Goal: Information Seeking & Learning: Learn about a topic

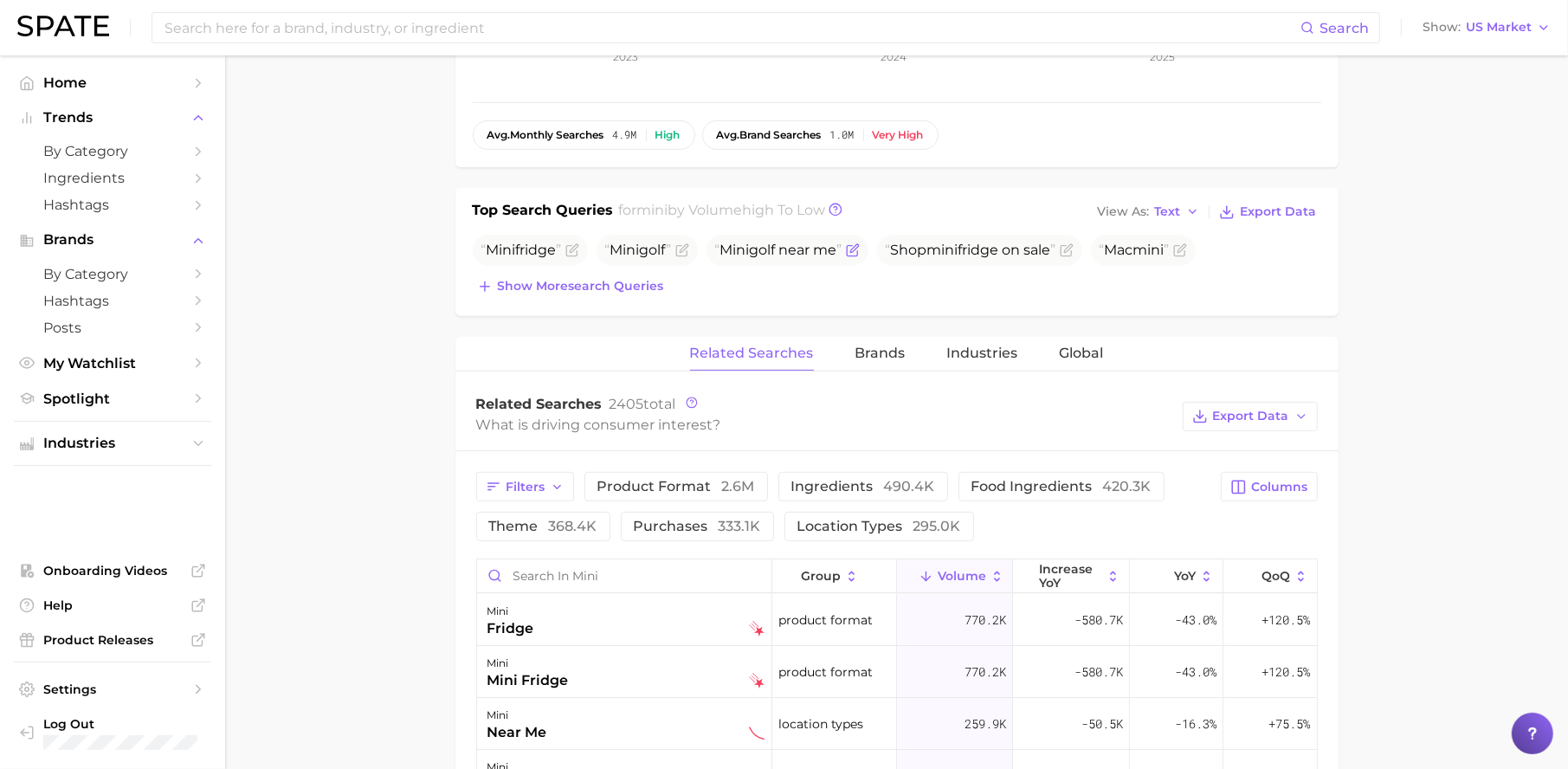
scroll to position [526, 0]
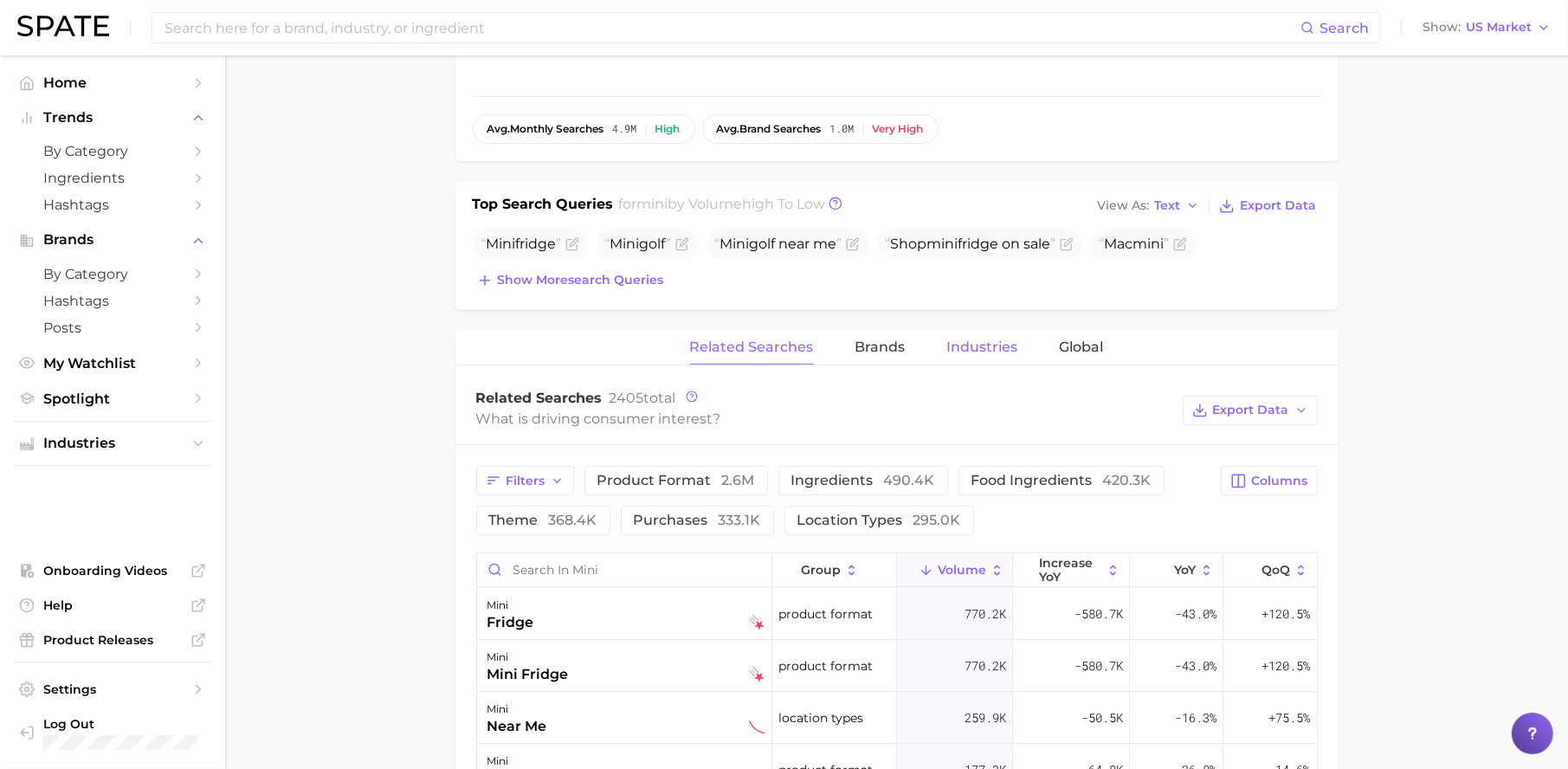
click at [952, 349] on span "Industries" at bounding box center [982, 347] width 71 height 16
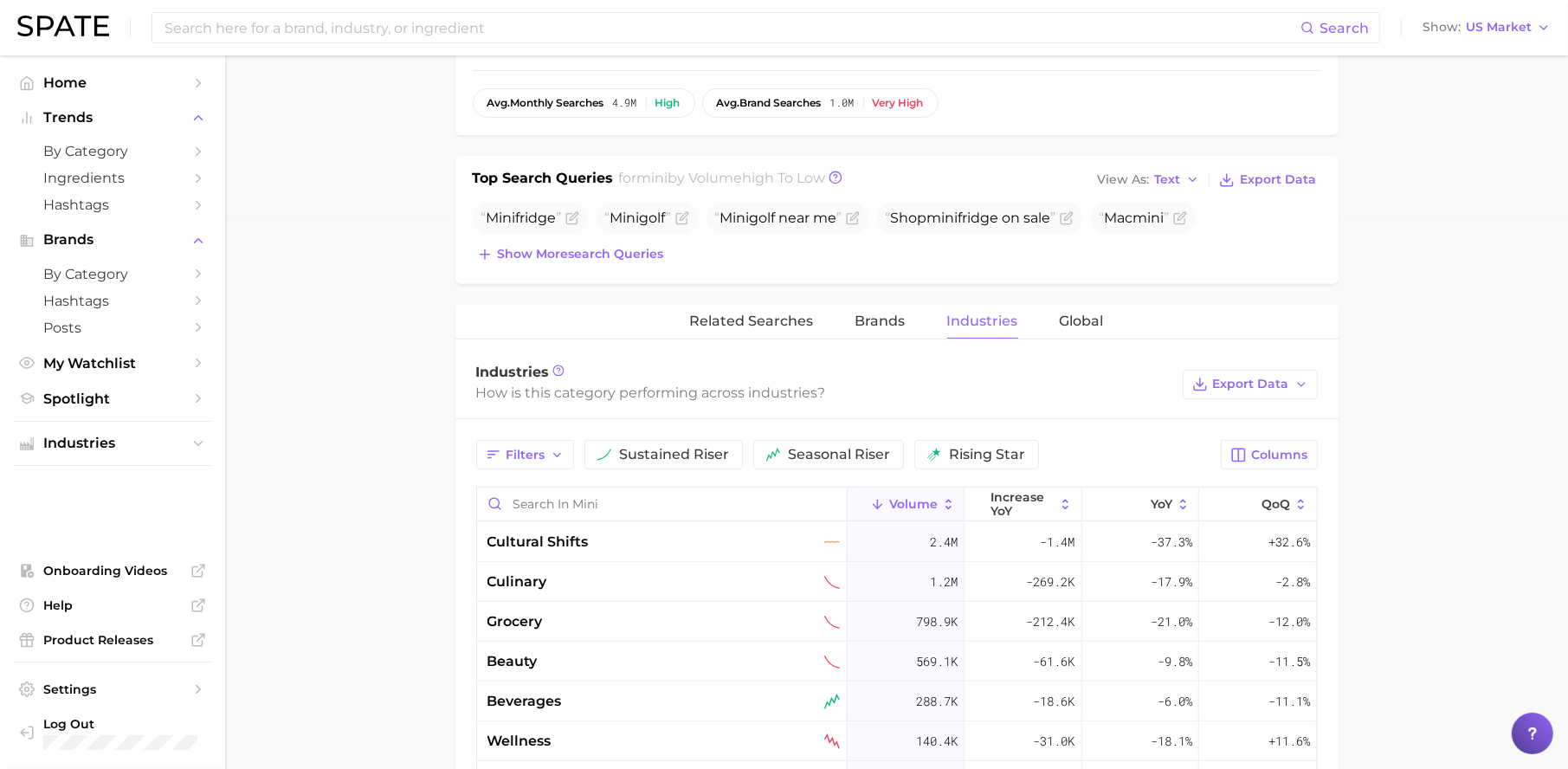
scroll to position [555, 0]
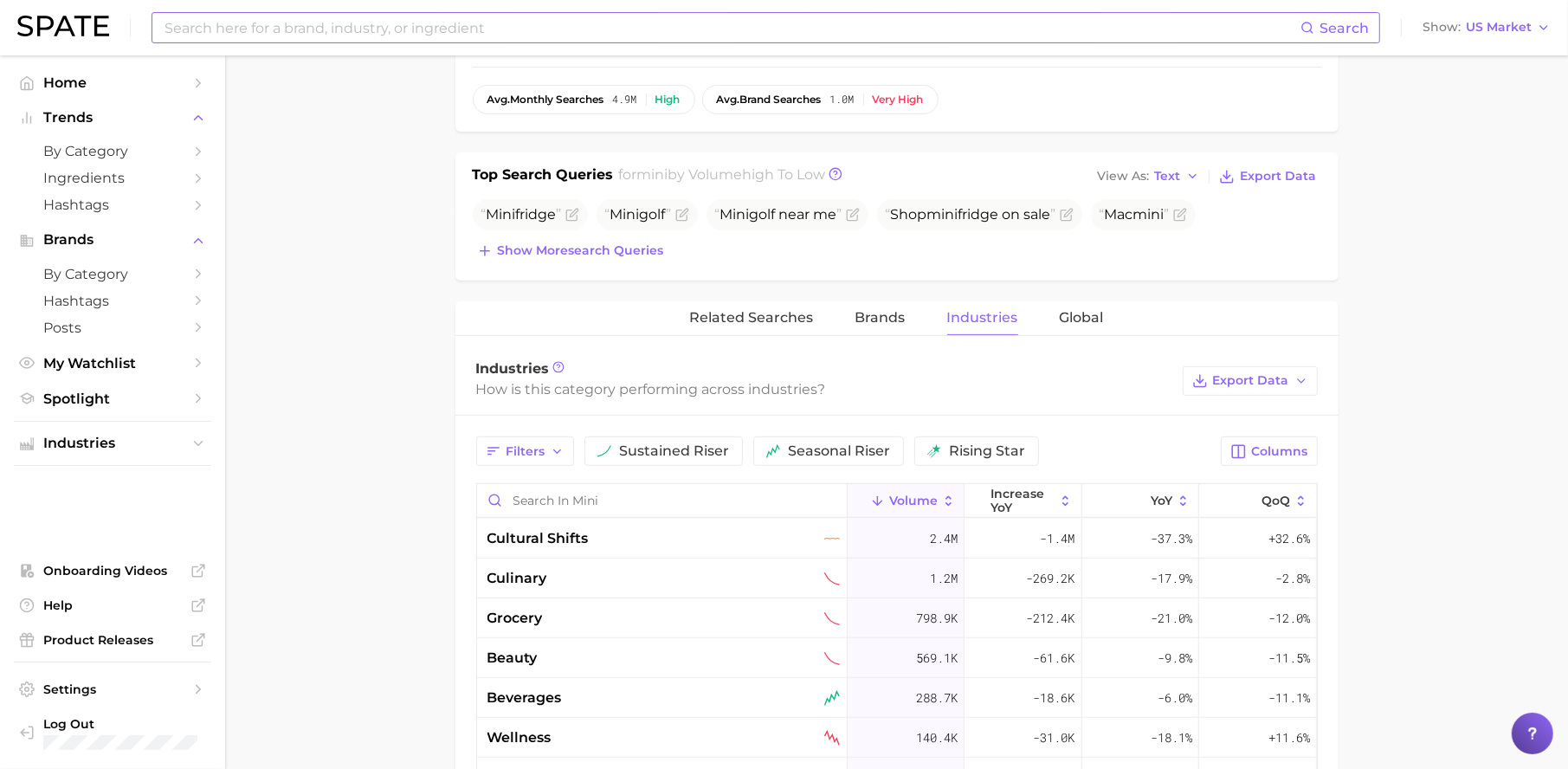
click at [492, 27] on input at bounding box center [731, 27] width 1137 height 29
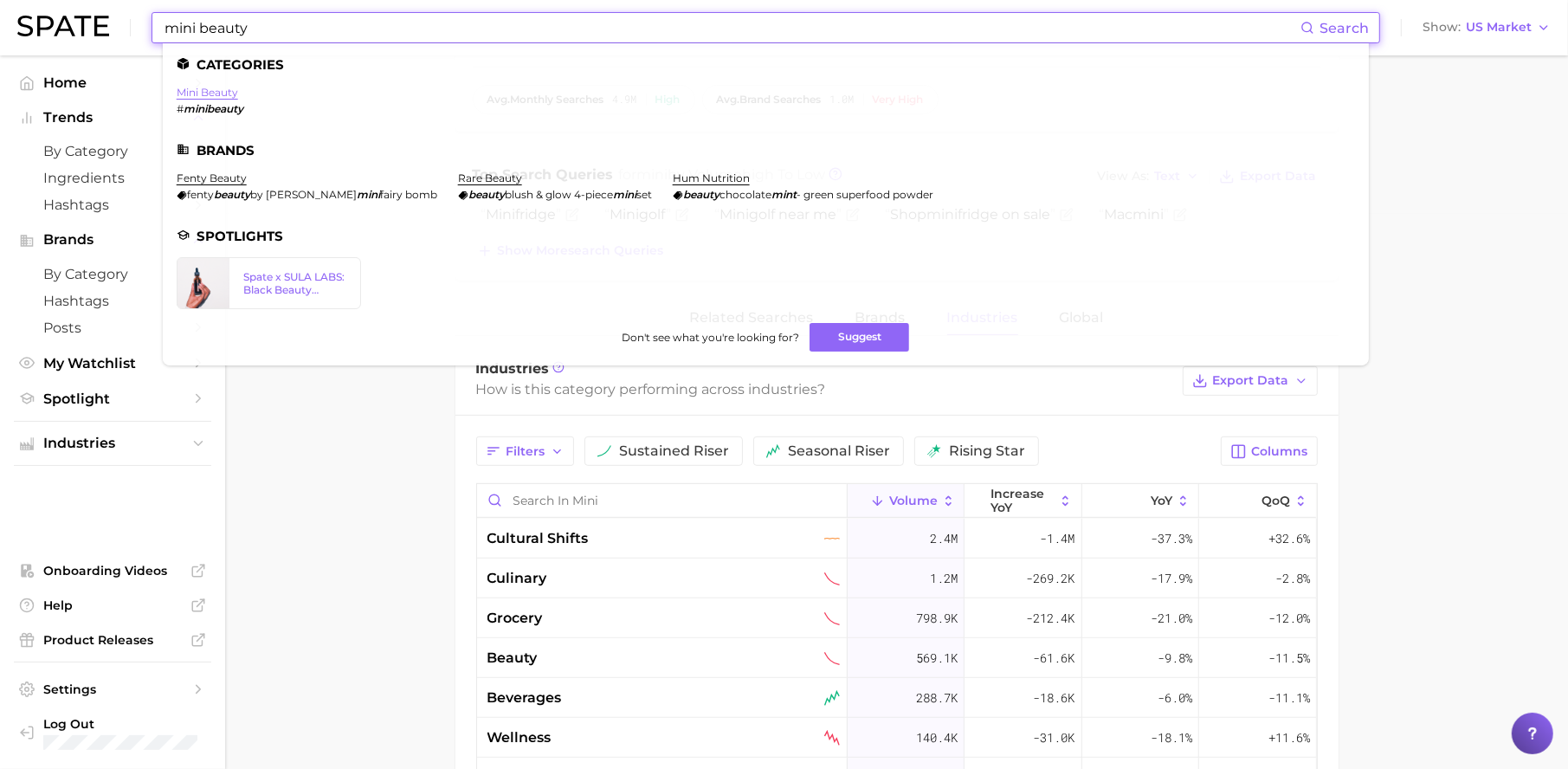
type input "mini beauty"
click at [232, 96] on link "mini beauty" at bounding box center [206, 92] width 61 height 13
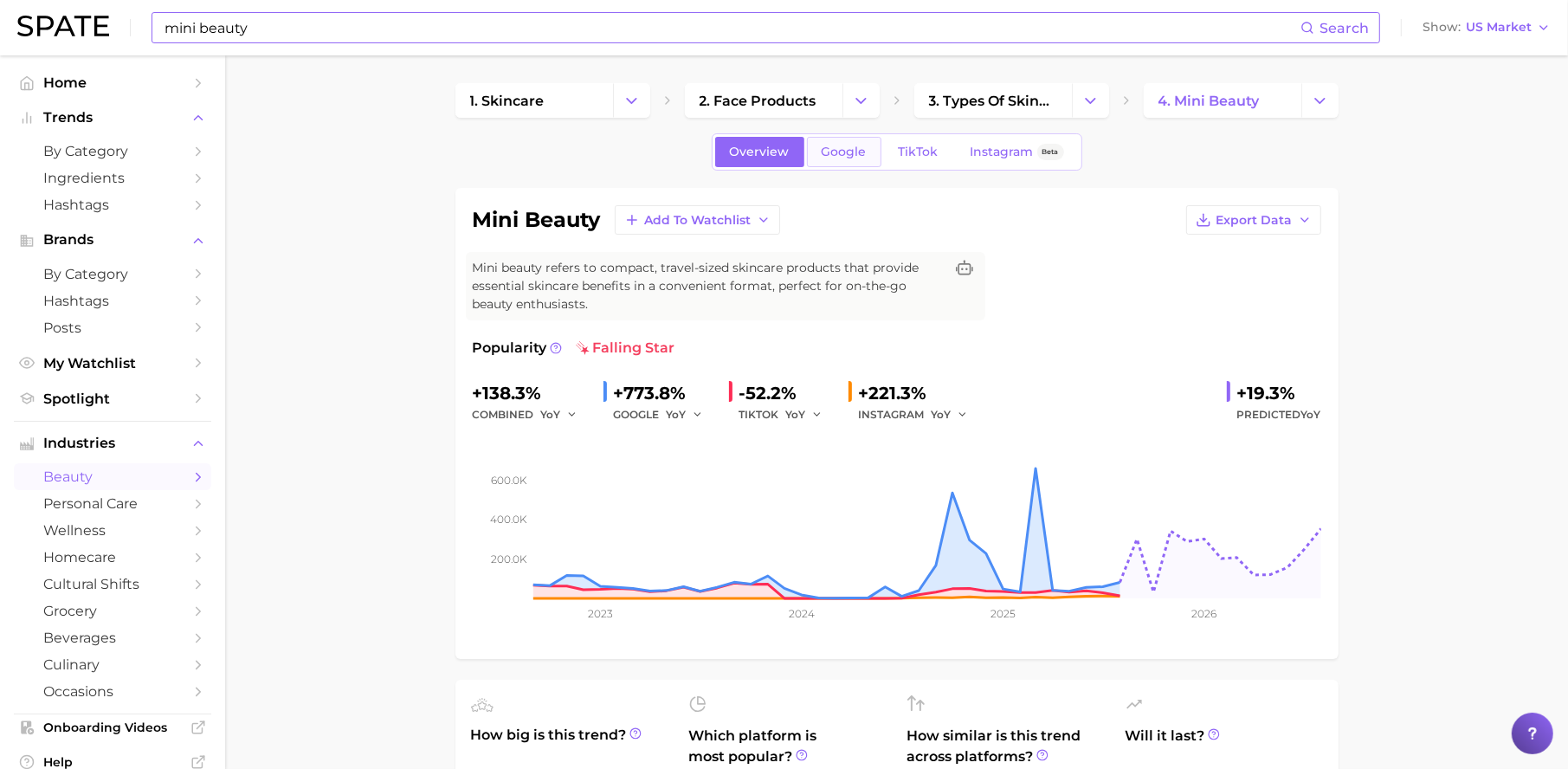
click at [828, 154] on span "Google" at bounding box center [844, 152] width 45 height 15
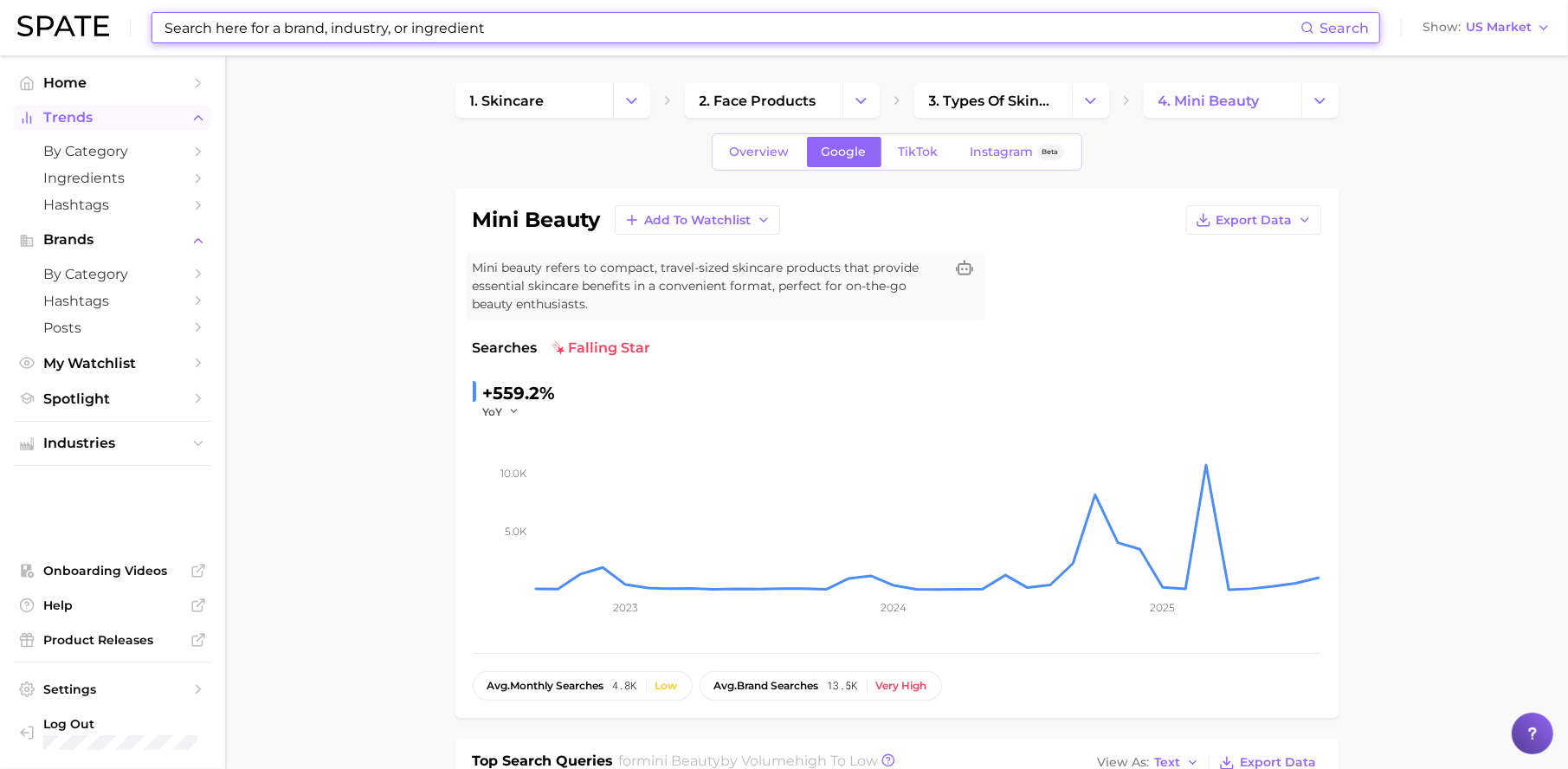
type input "mini beauty"
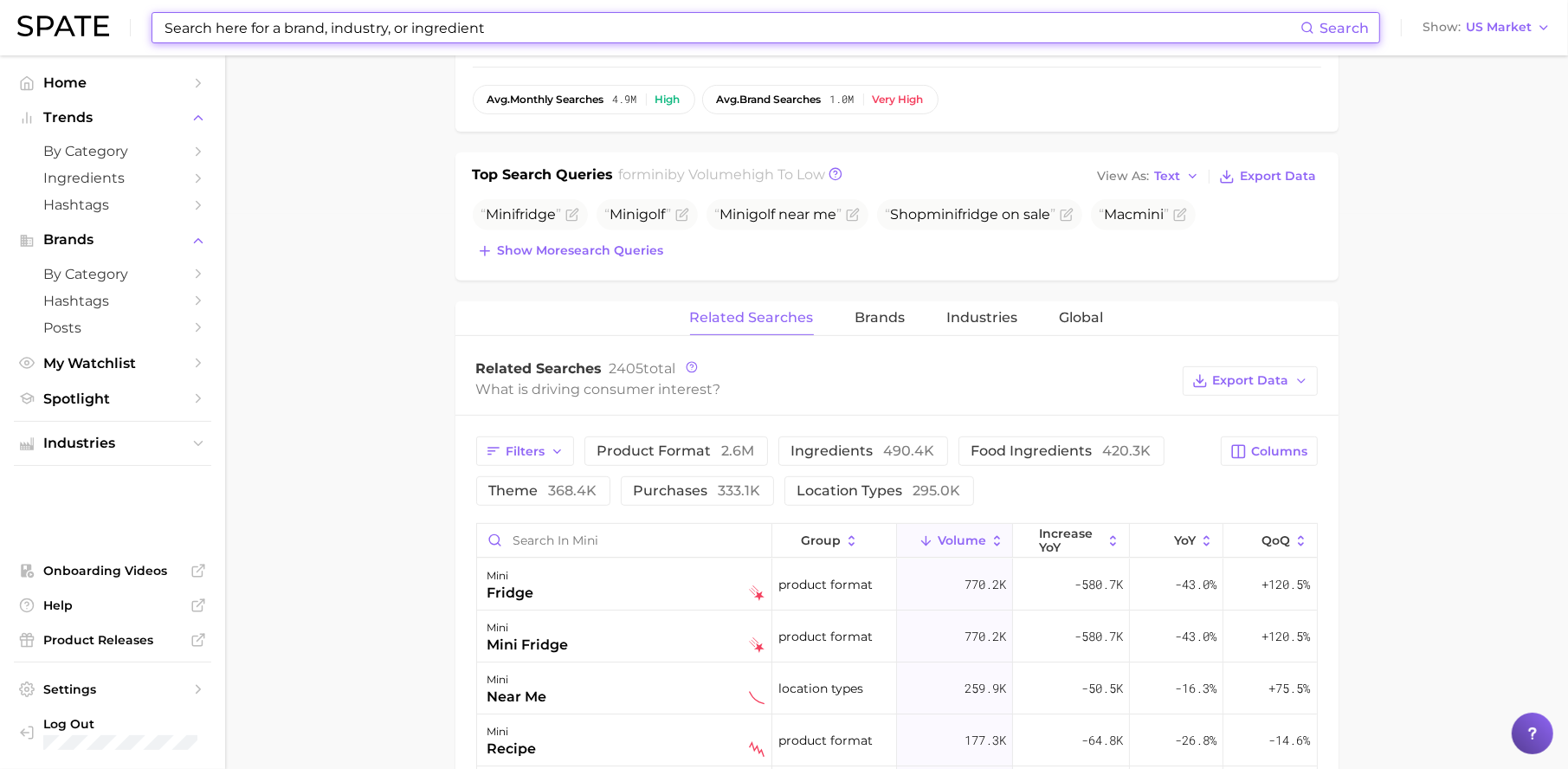
scroll to position [560, 0]
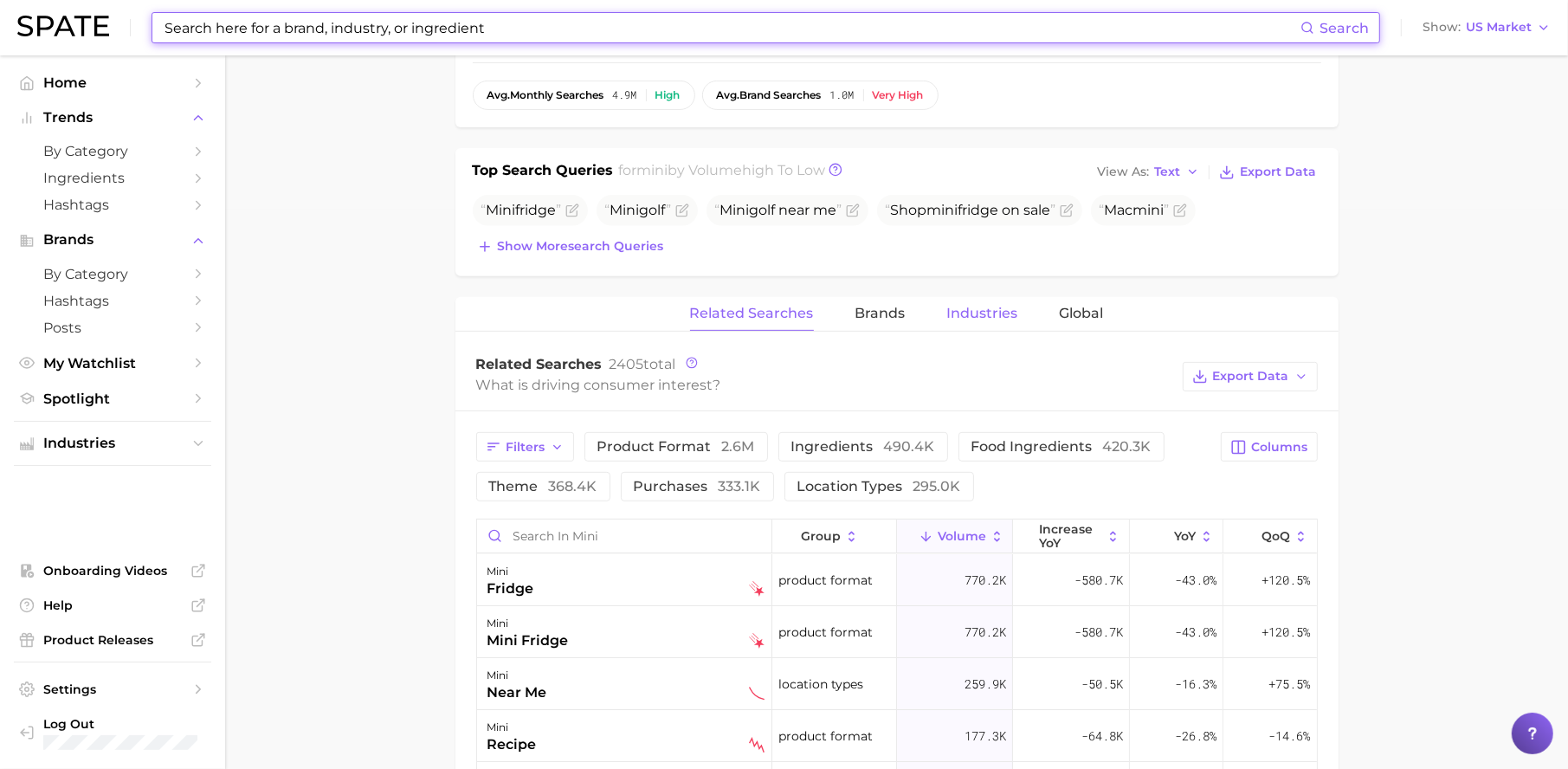
click at [943, 320] on div "Related Searches Brands Industries Global" at bounding box center [896, 314] width 883 height 35
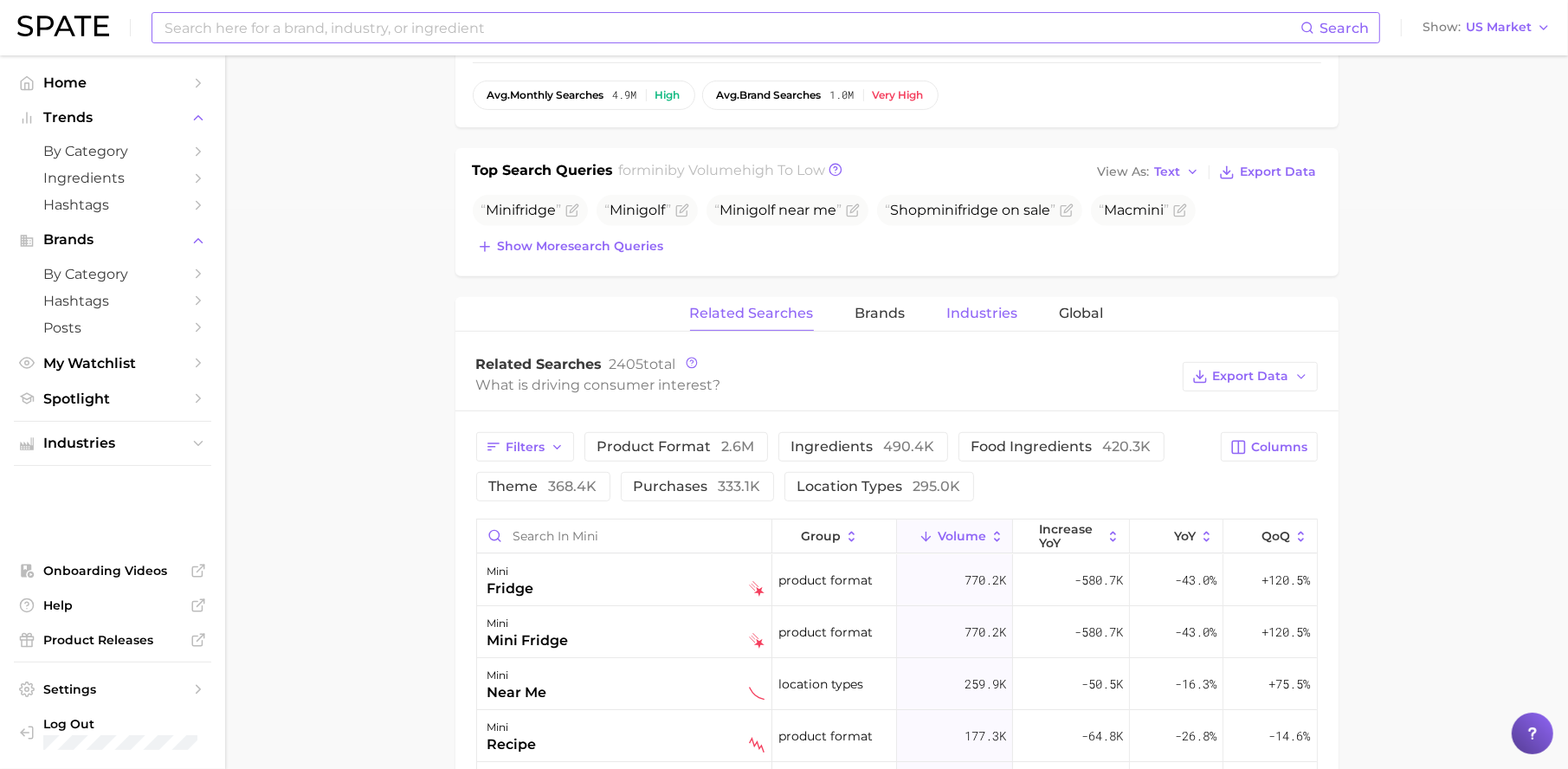
click at [971, 325] on button "Industries" at bounding box center [982, 314] width 71 height 34
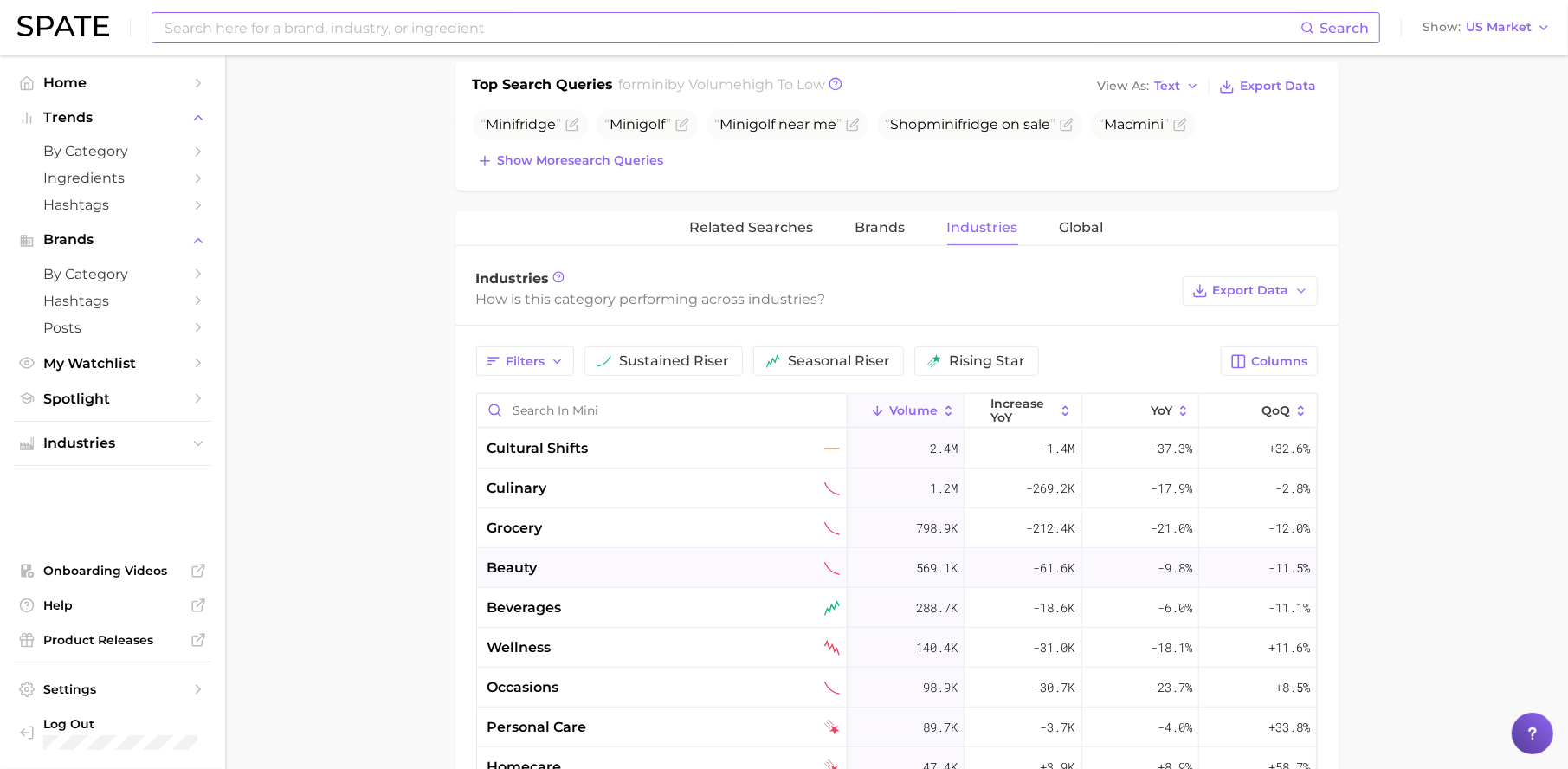
scroll to position [660, 0]
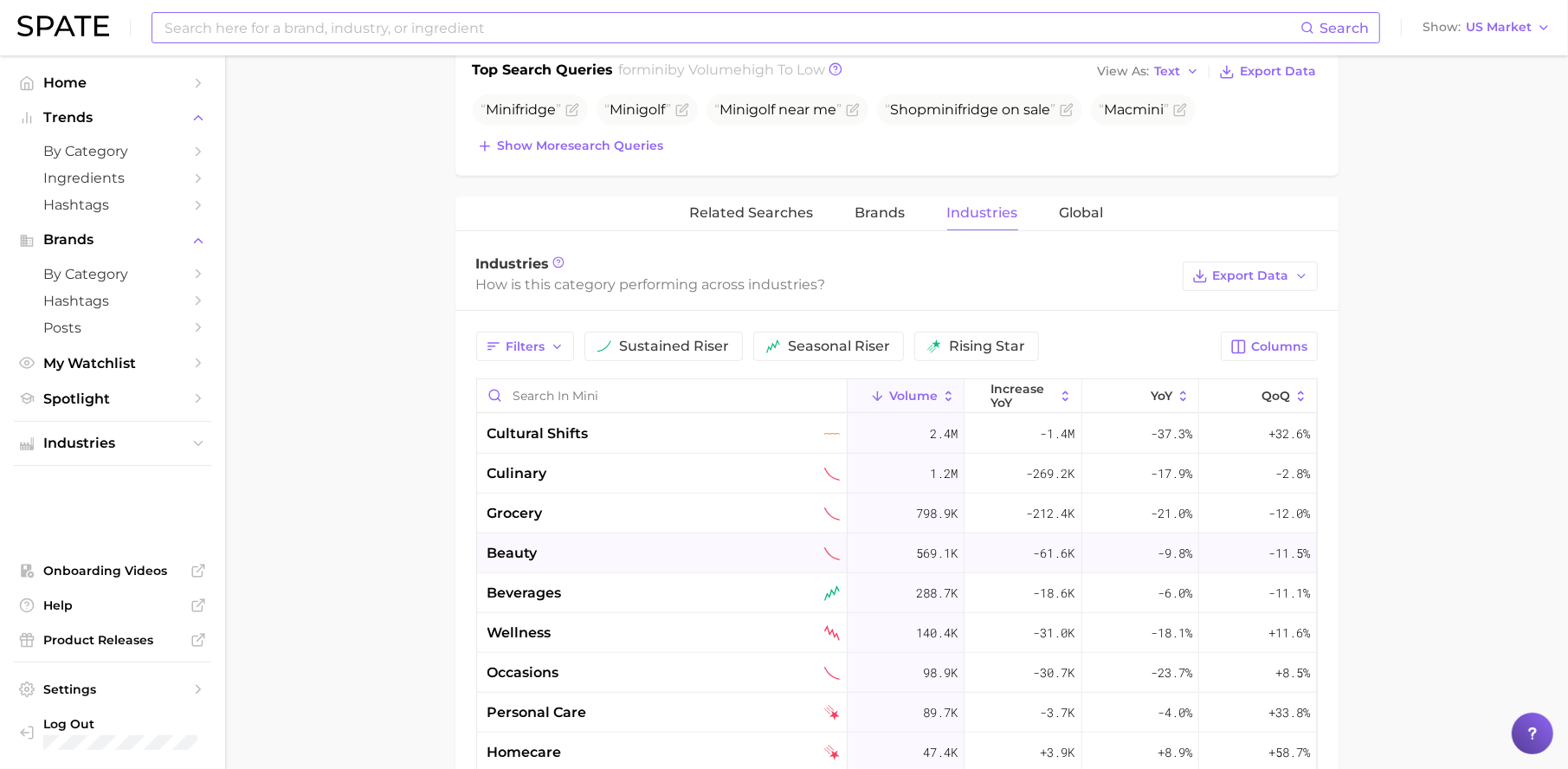
click at [740, 550] on div "beauty" at bounding box center [663, 553] width 352 height 21
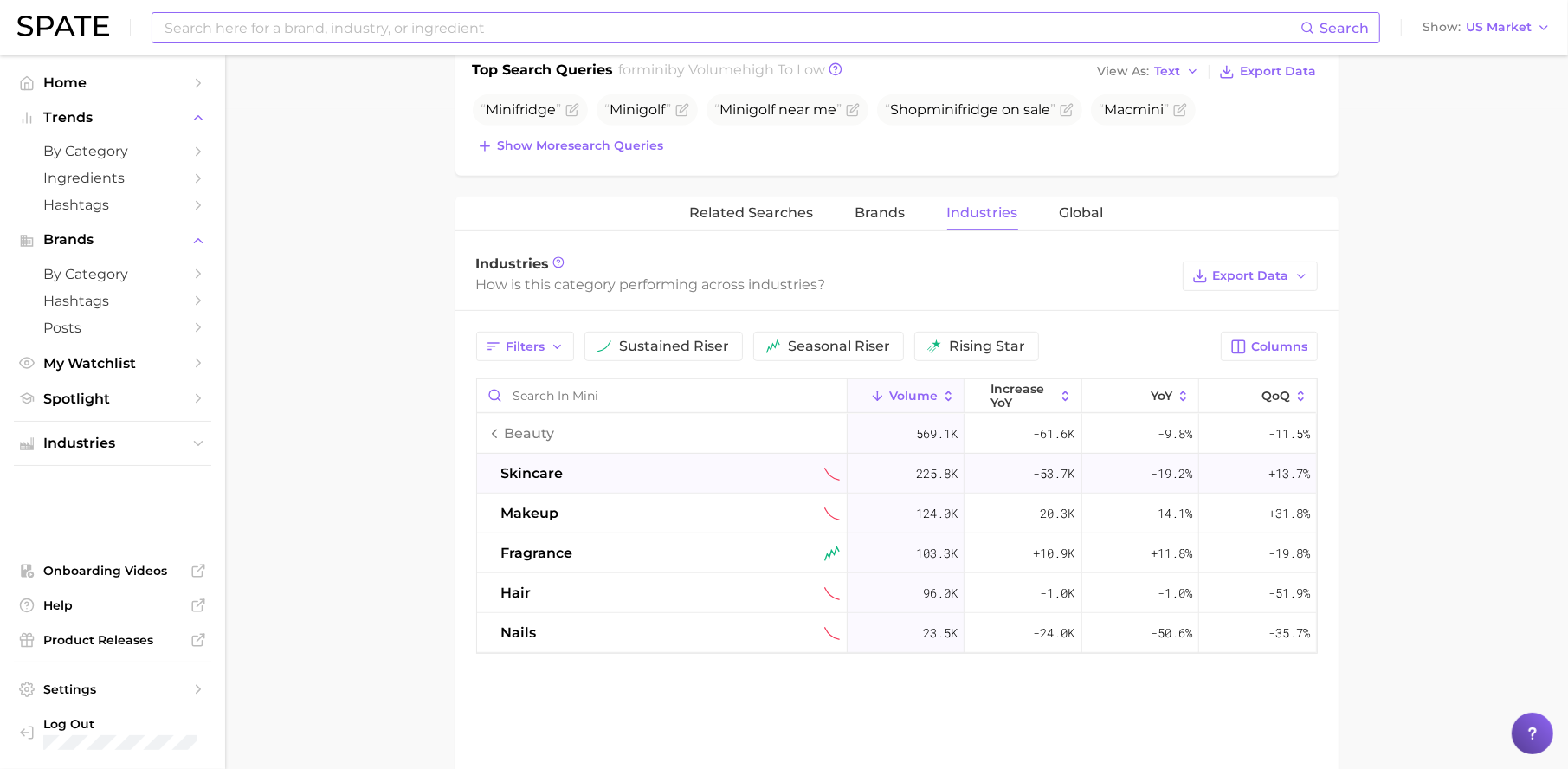
click at [717, 483] on div "skincare" at bounding box center [670, 474] width 338 height 21
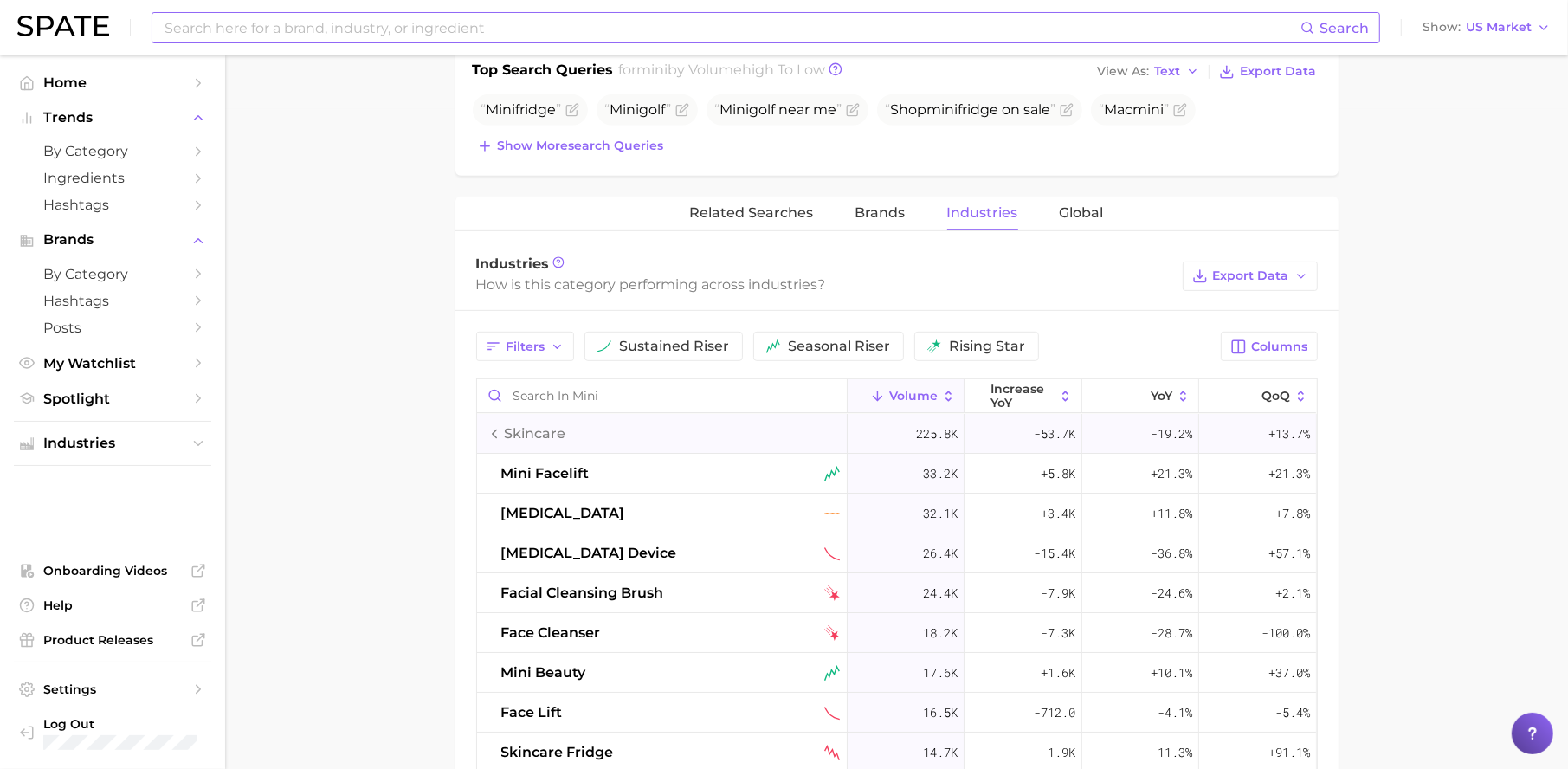
click at [490, 433] on icon at bounding box center [494, 434] width 14 height 14
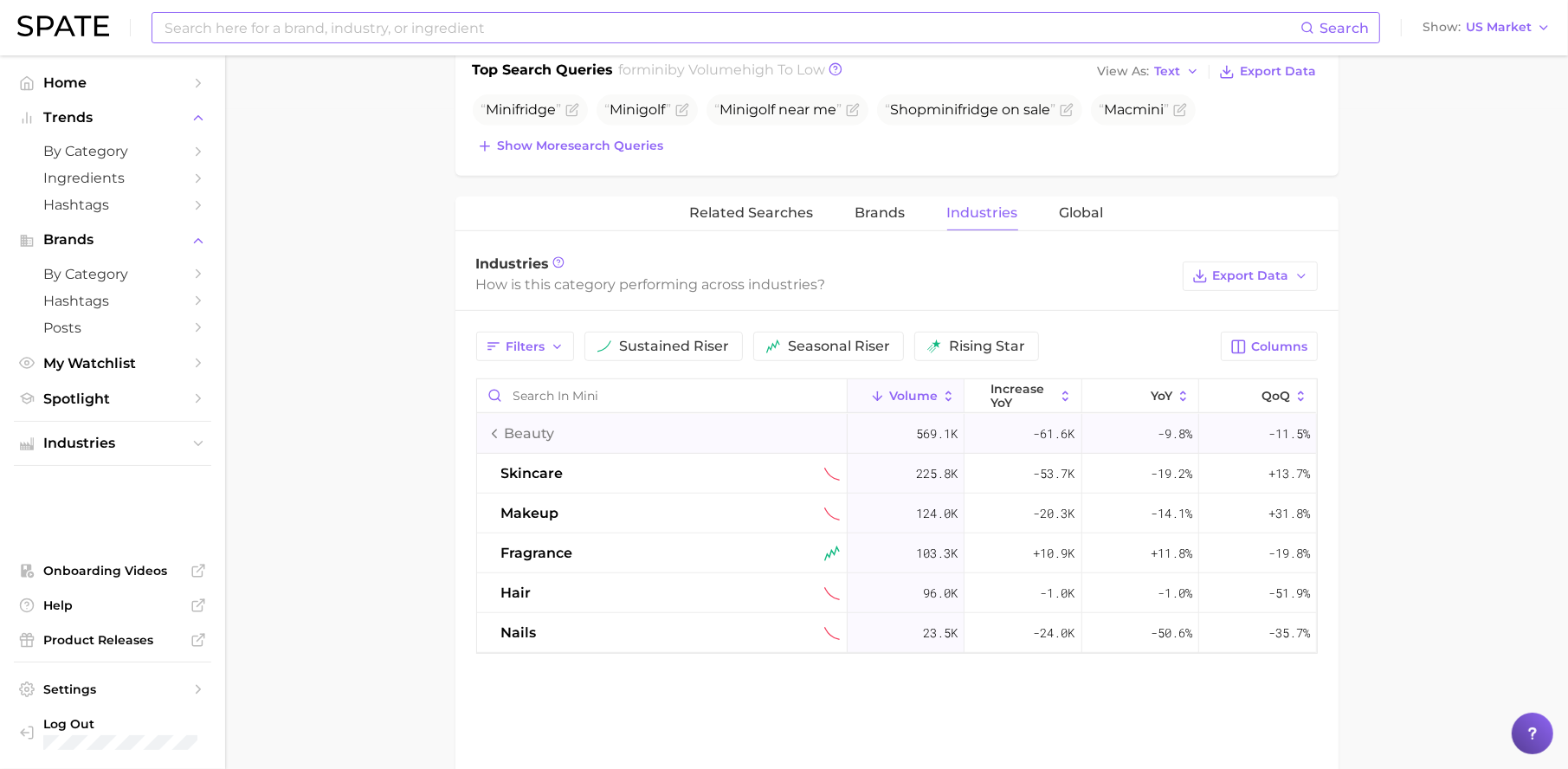
click at [490, 433] on icon at bounding box center [494, 434] width 14 height 14
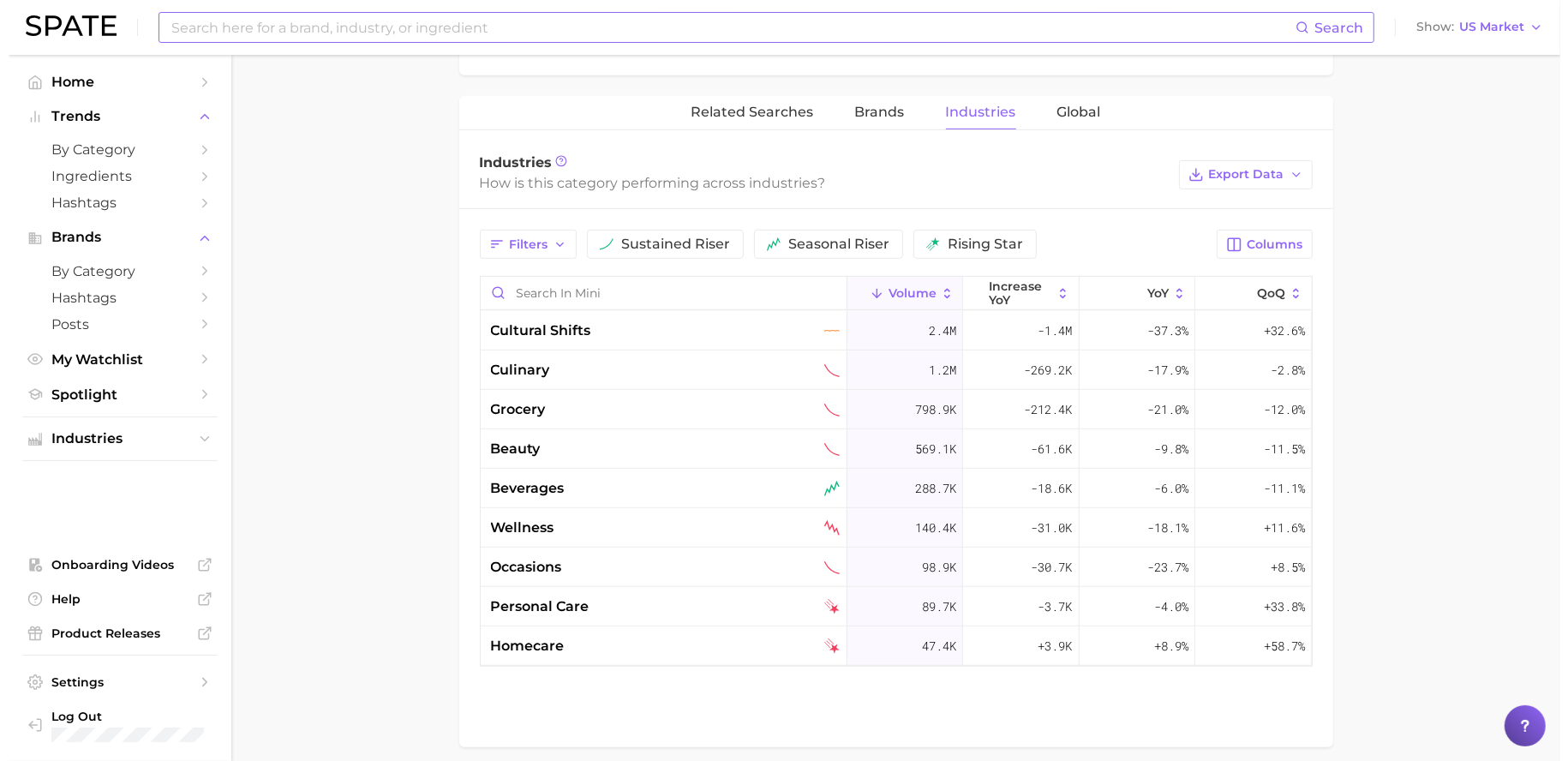
scroll to position [825, 0]
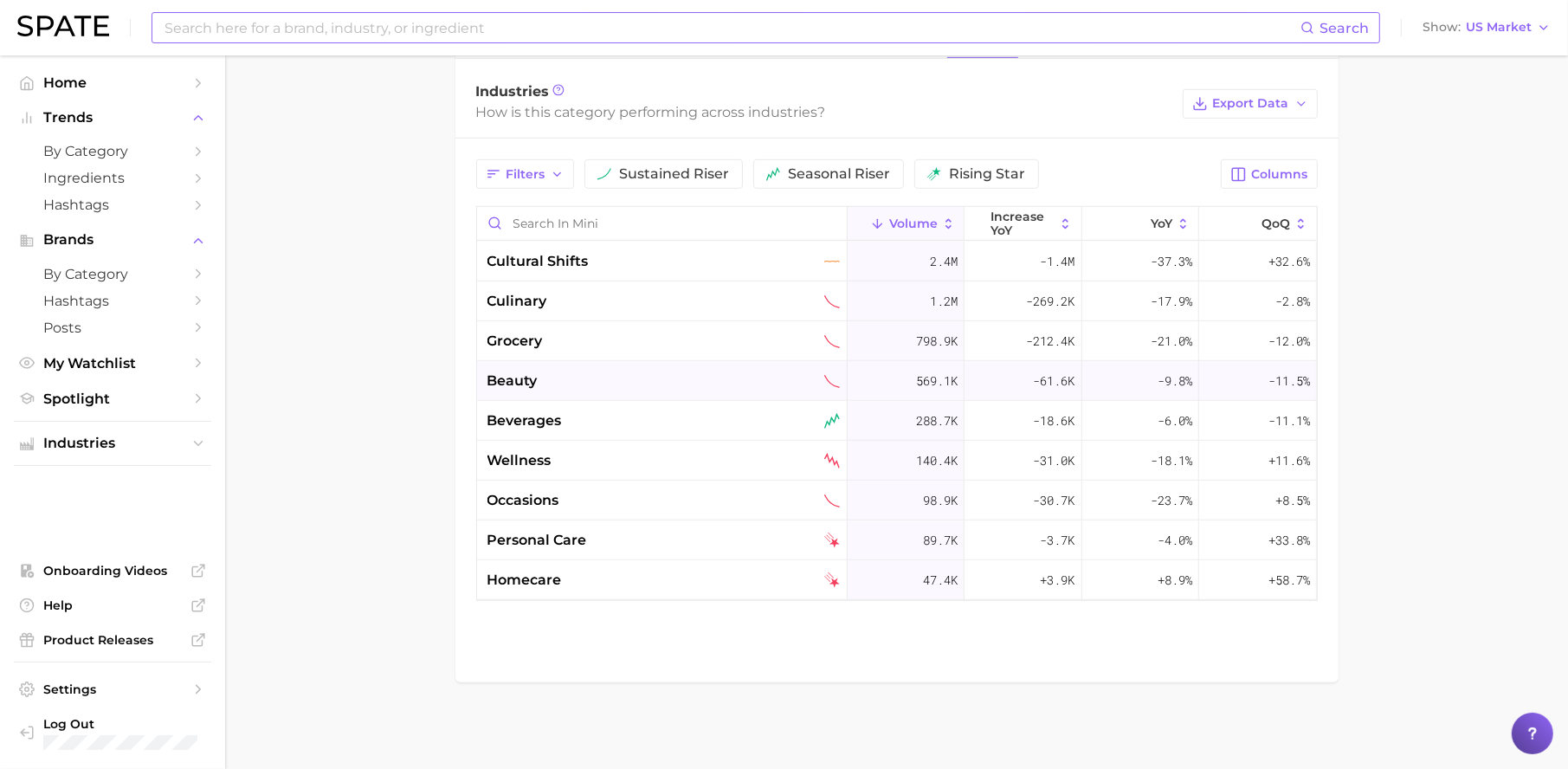
click at [557, 378] on div "beauty" at bounding box center [663, 381] width 352 height 21
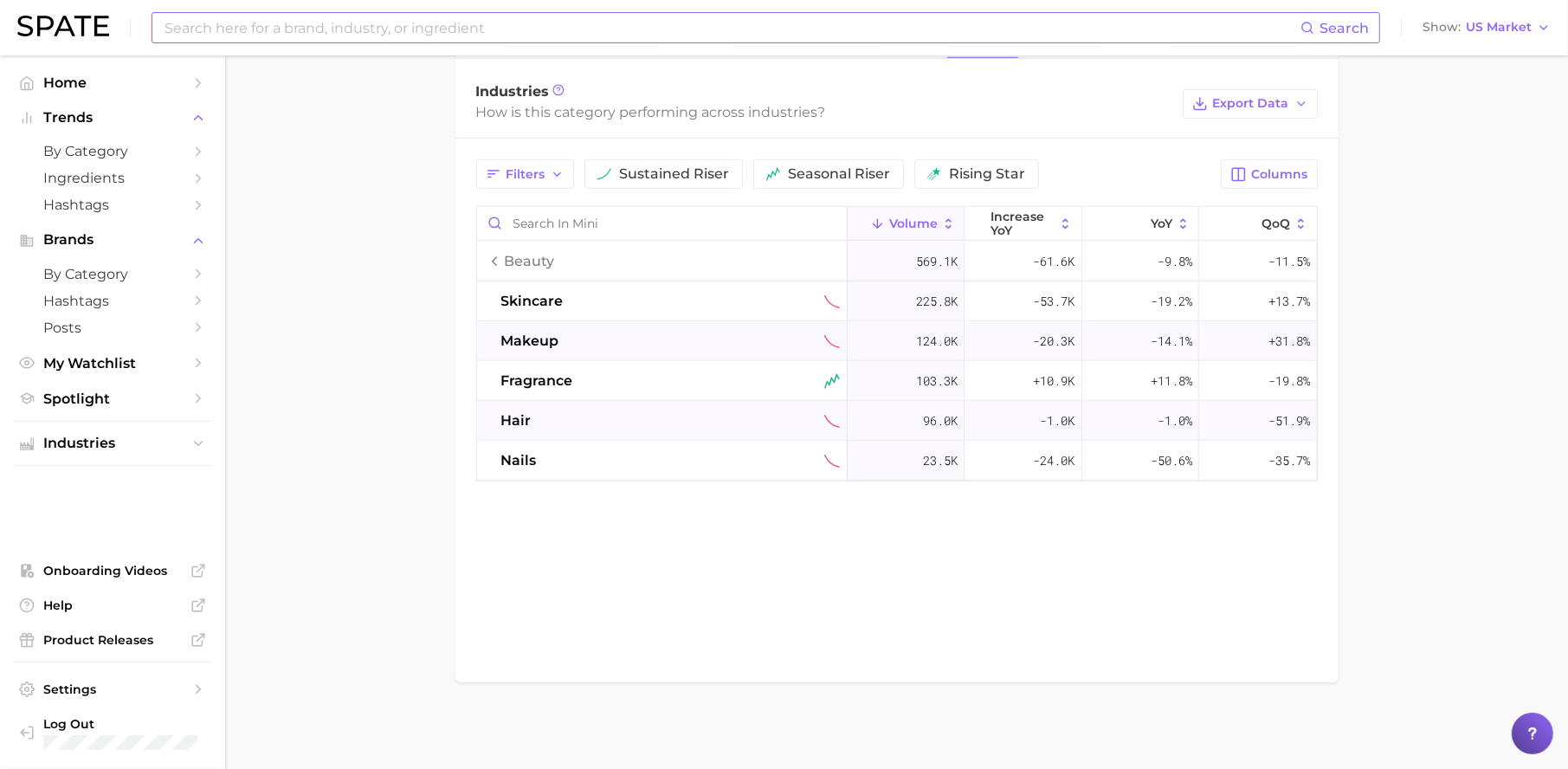
click at [551, 335] on span "makeup" at bounding box center [531, 341] width 58 height 21
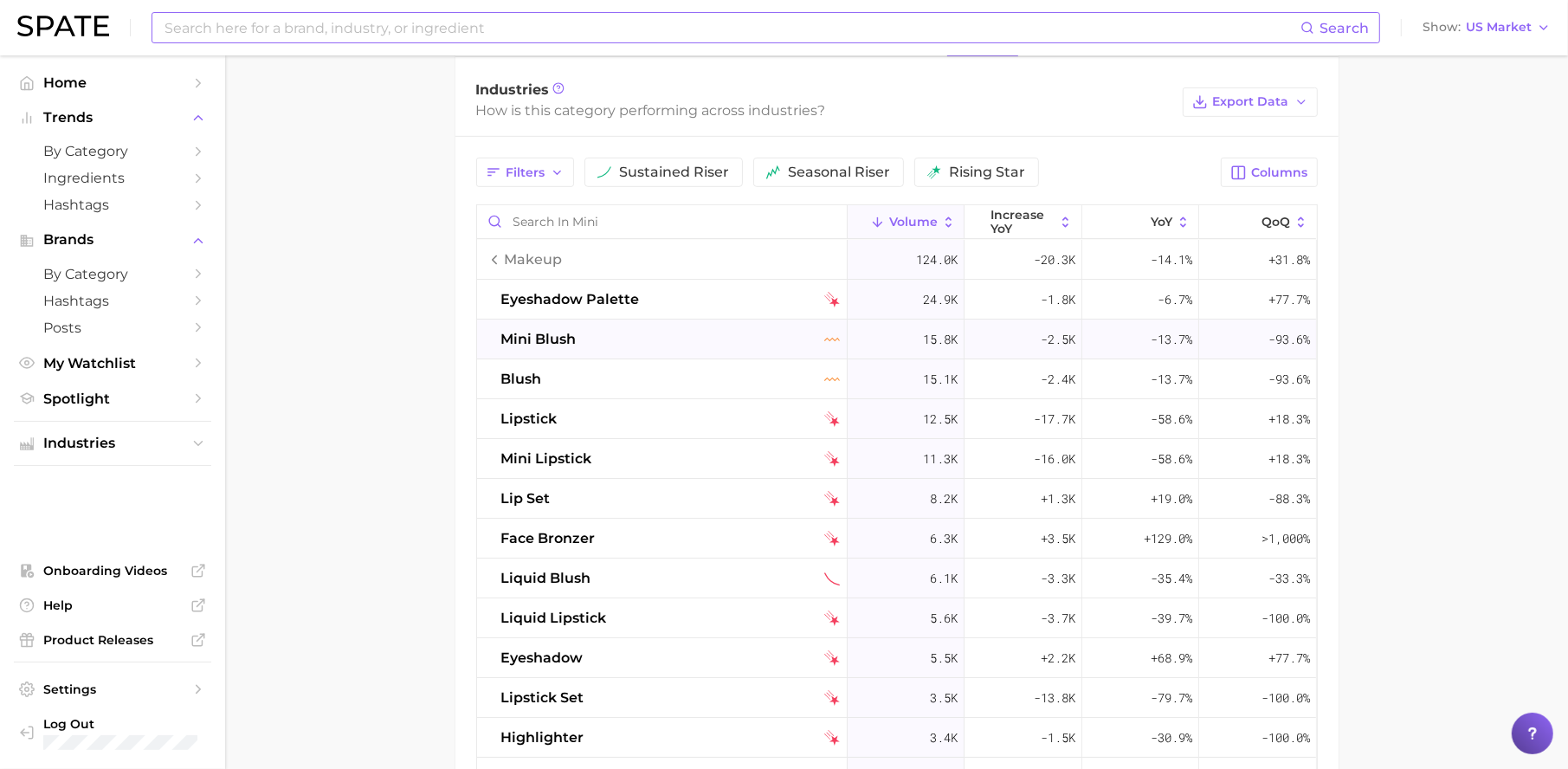
click at [565, 344] on span "mini blush" at bounding box center [539, 339] width 75 height 21
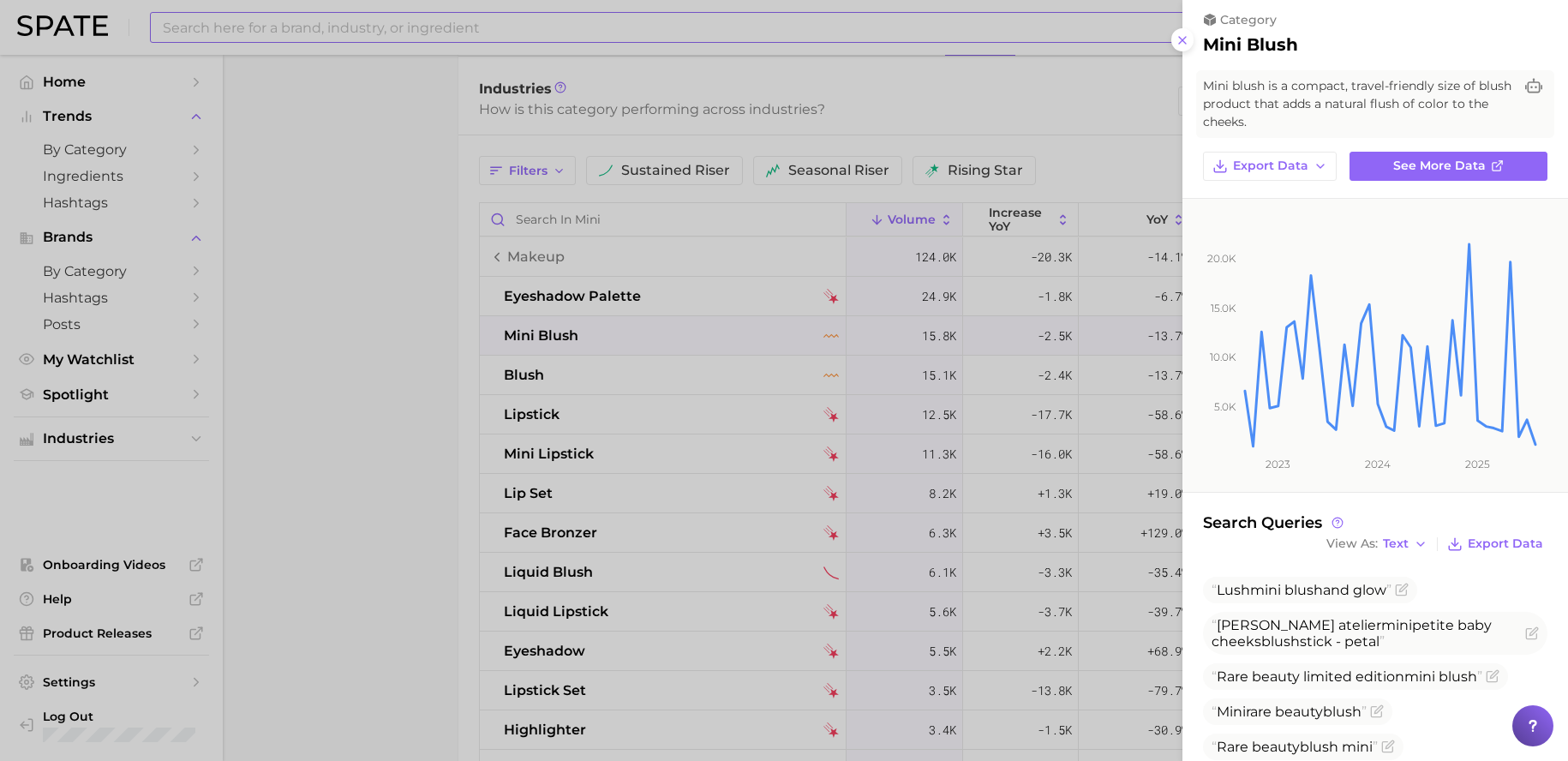
scroll to position [13, 0]
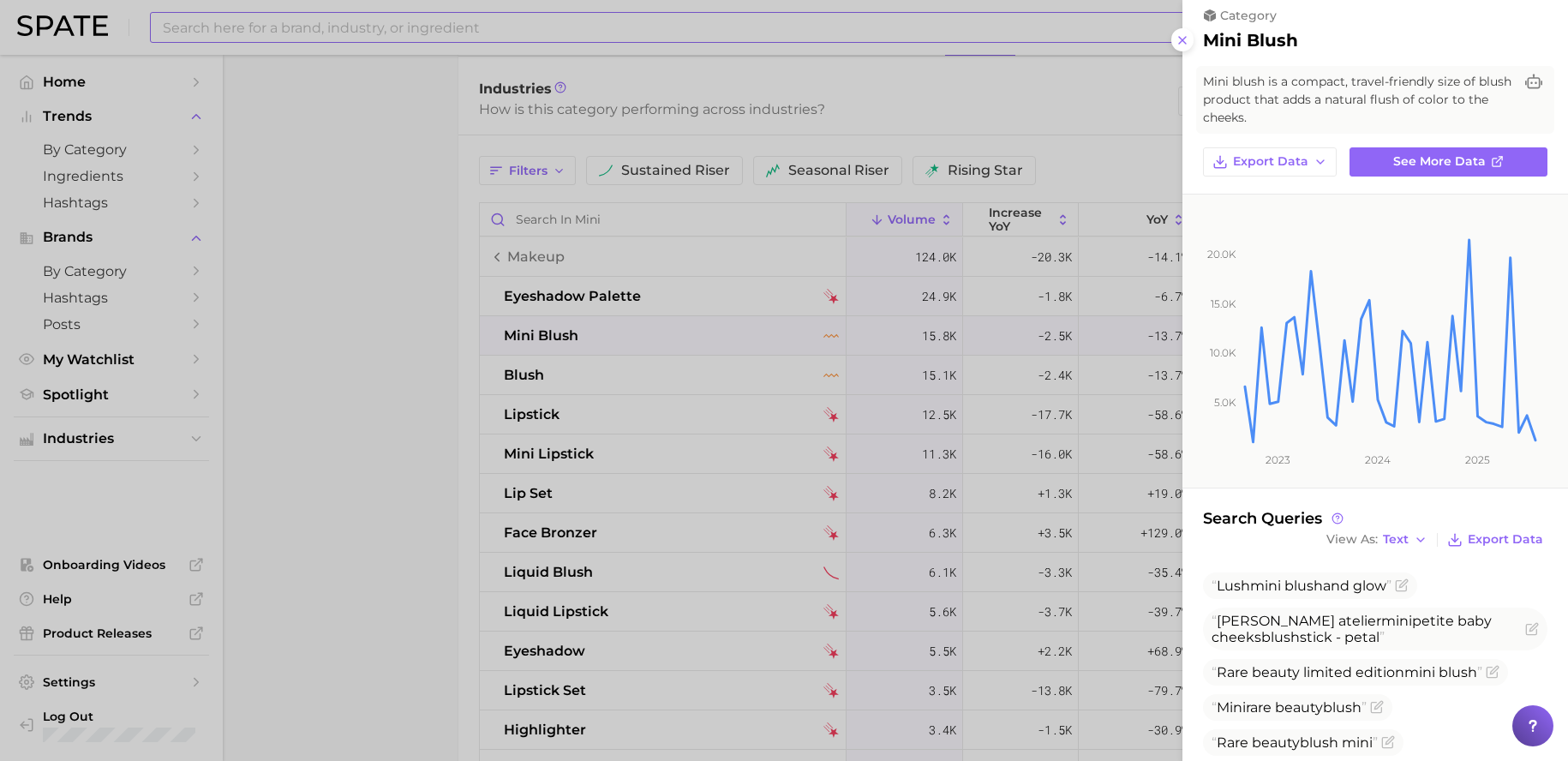
click at [1181, 37] on icon at bounding box center [1183, 40] width 14 height 14
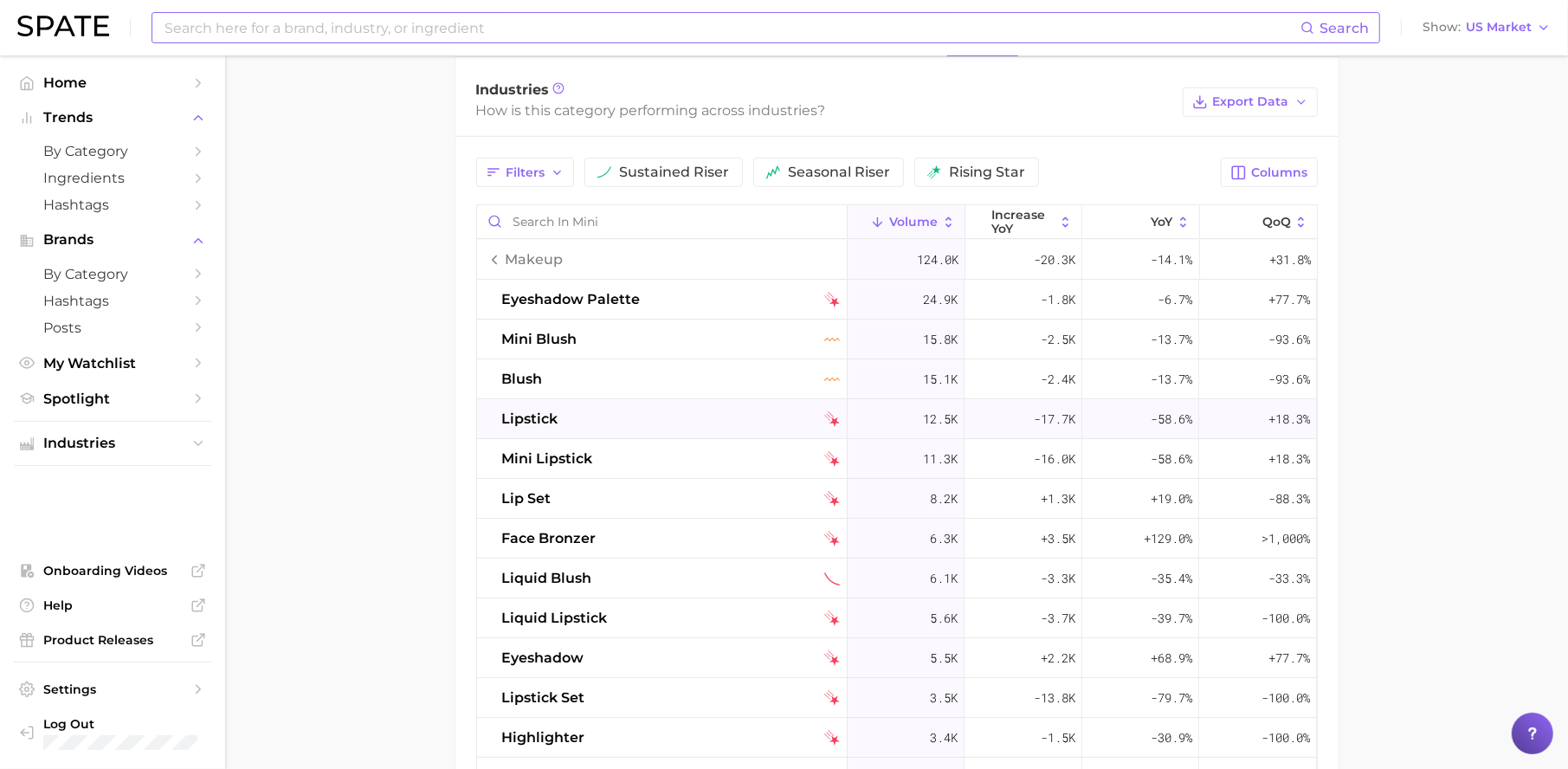
click at [599, 413] on div "lipstick" at bounding box center [670, 419] width 338 height 21
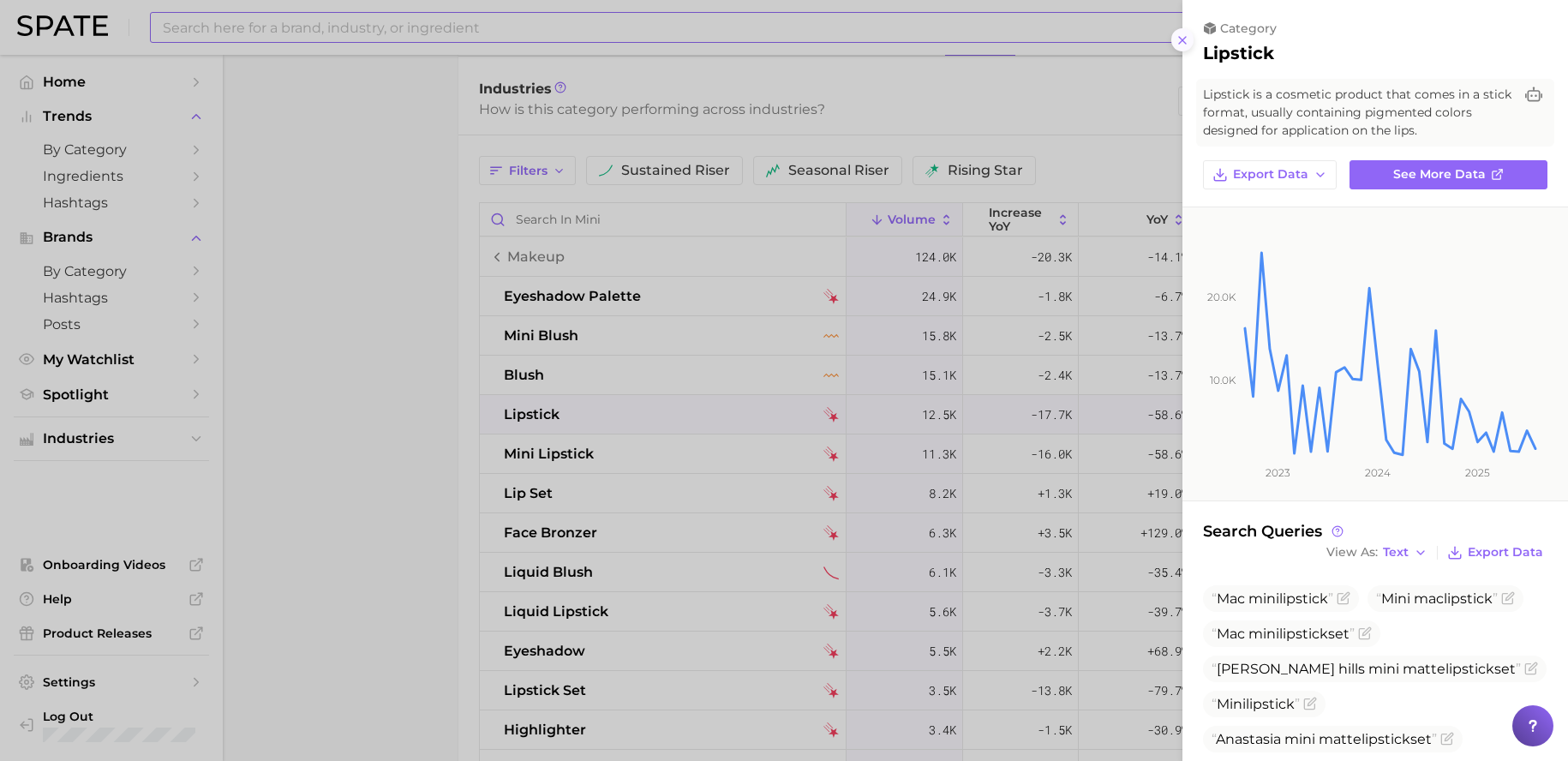
click at [1183, 45] on icon at bounding box center [1183, 40] width 14 height 14
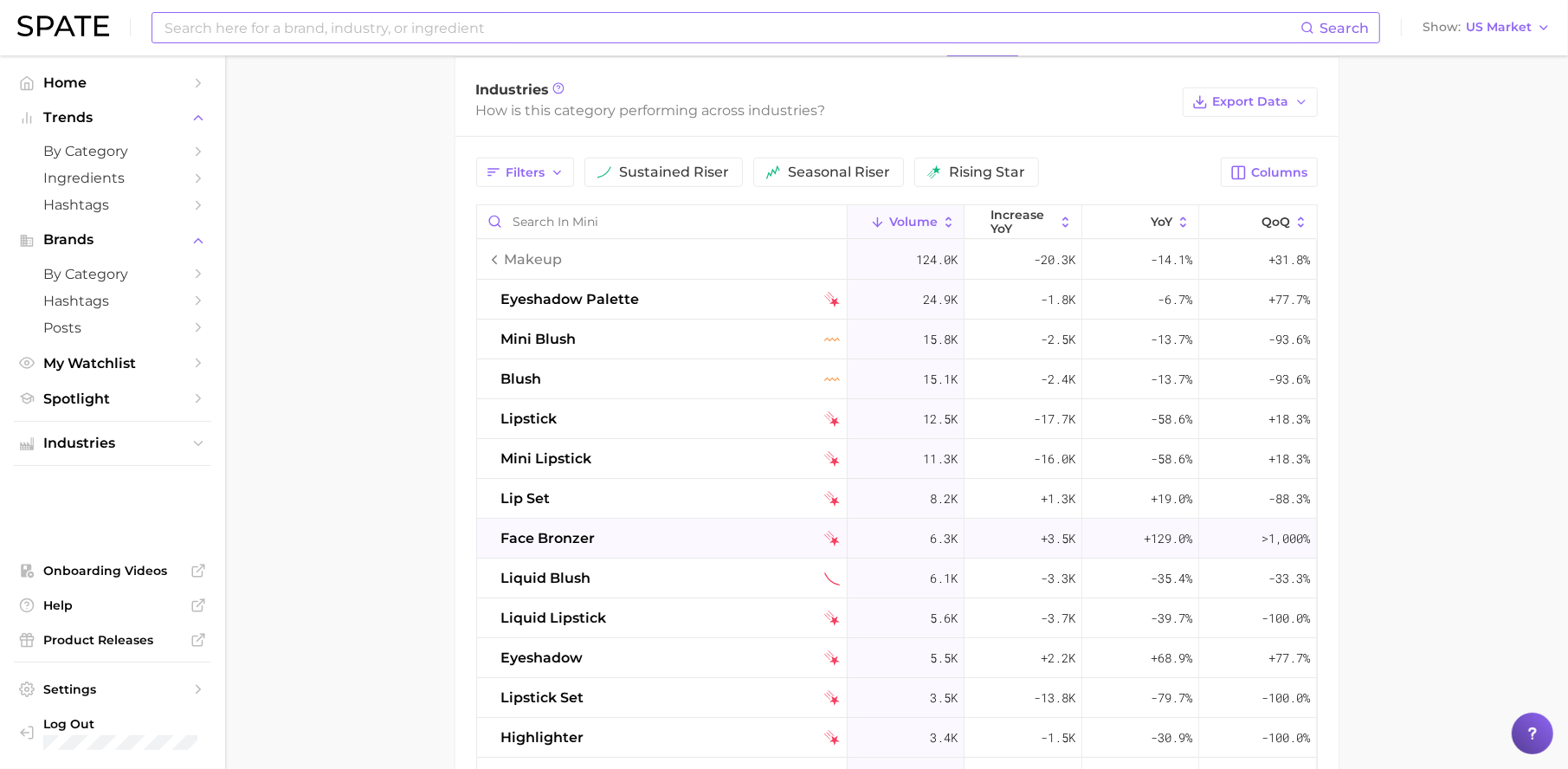
click at [695, 535] on div "face bronzer" at bounding box center [670, 538] width 338 height 21
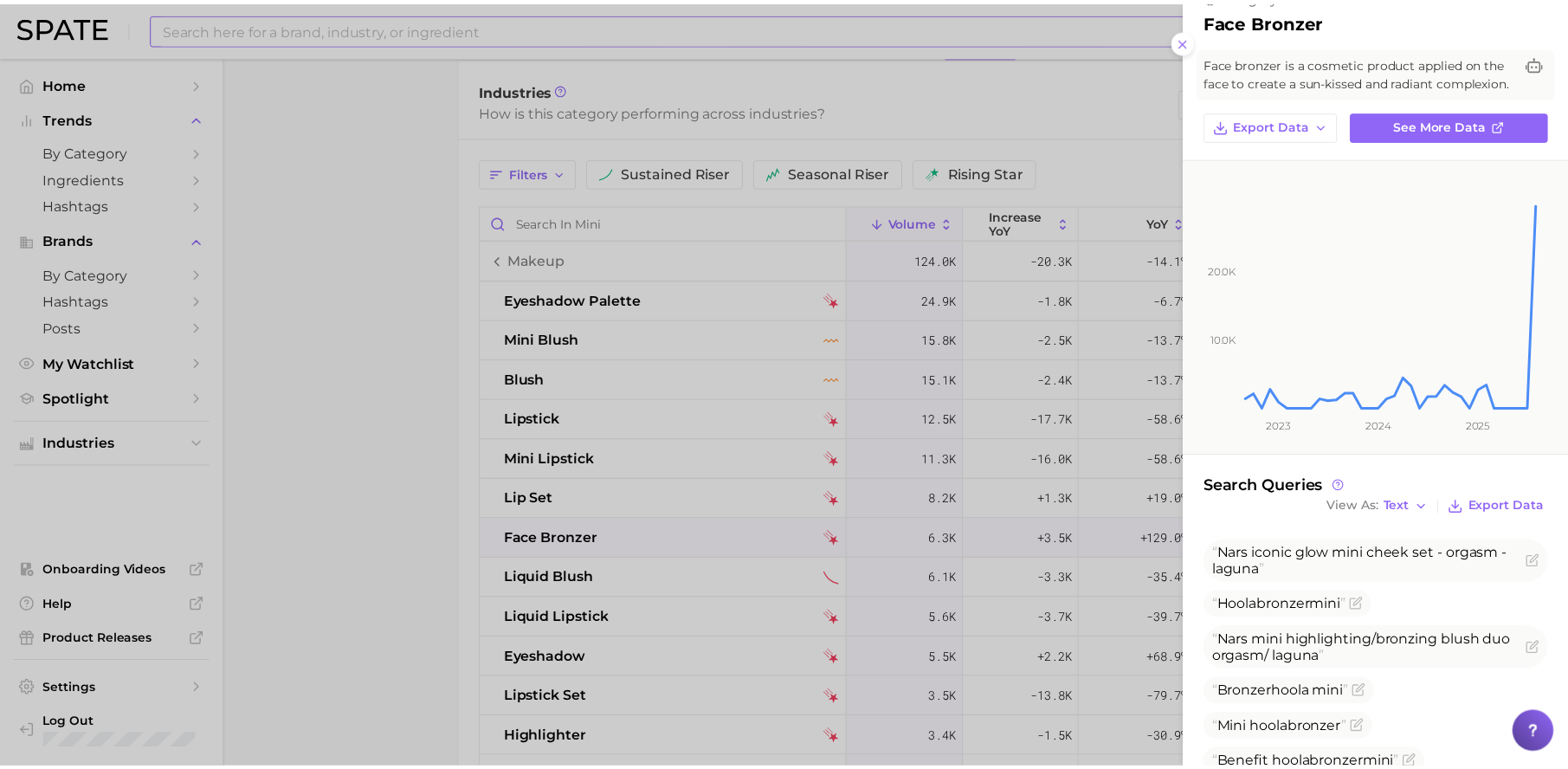
scroll to position [153, 0]
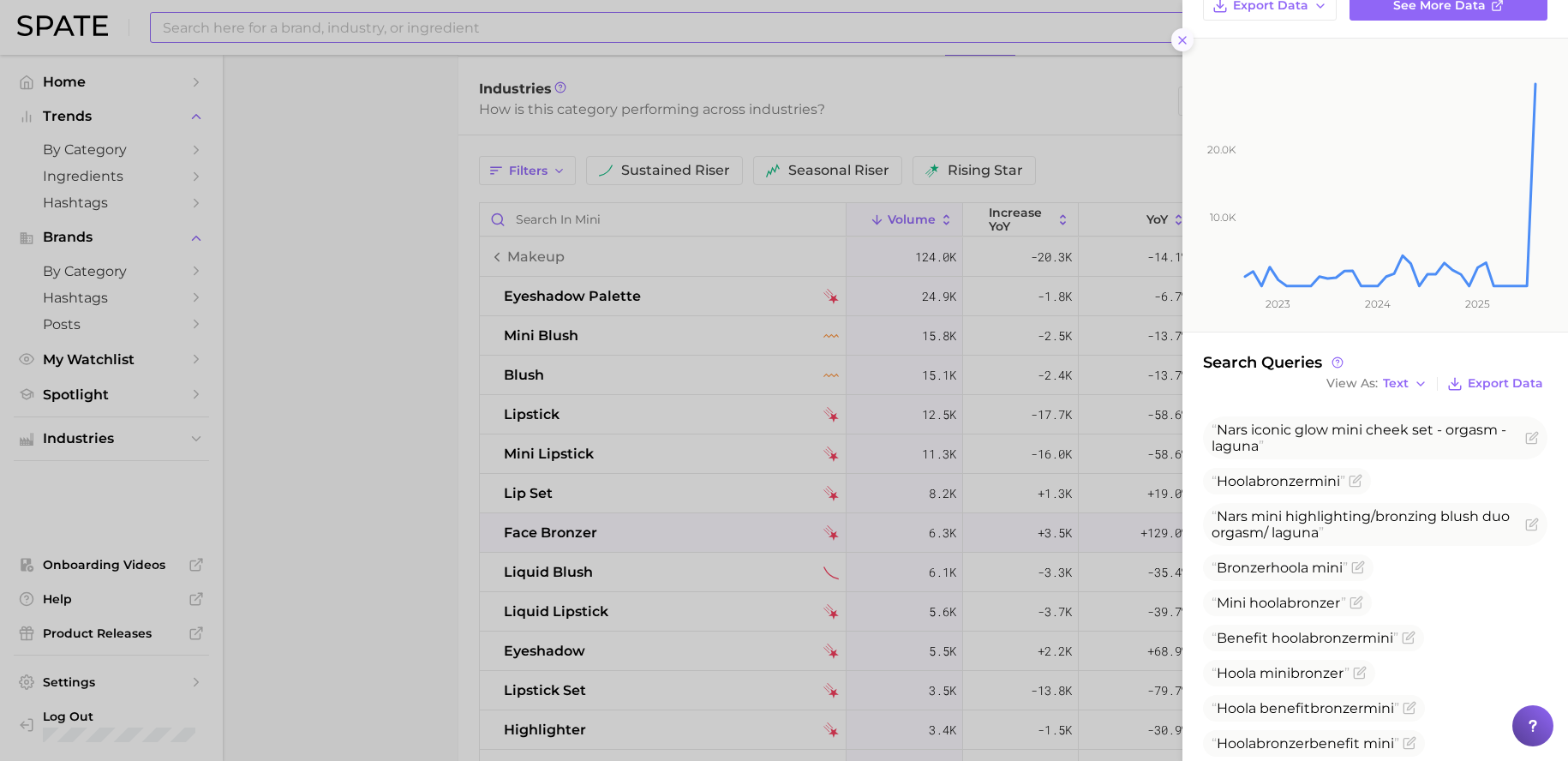
click at [1187, 42] on icon at bounding box center [1183, 40] width 14 height 14
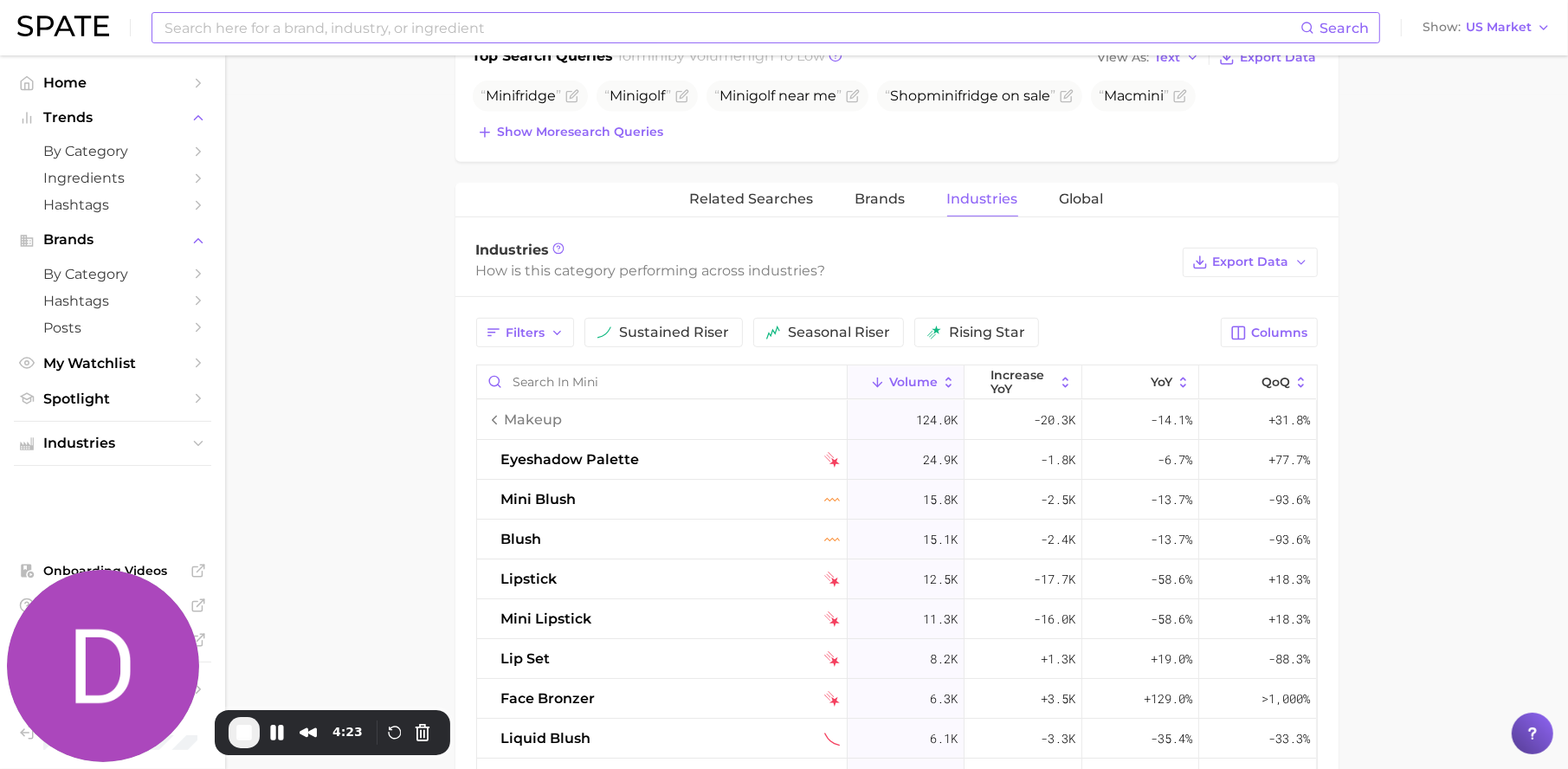
scroll to position [677, 0]
click at [508, 421] on span "makeup" at bounding box center [534, 417] width 58 height 21
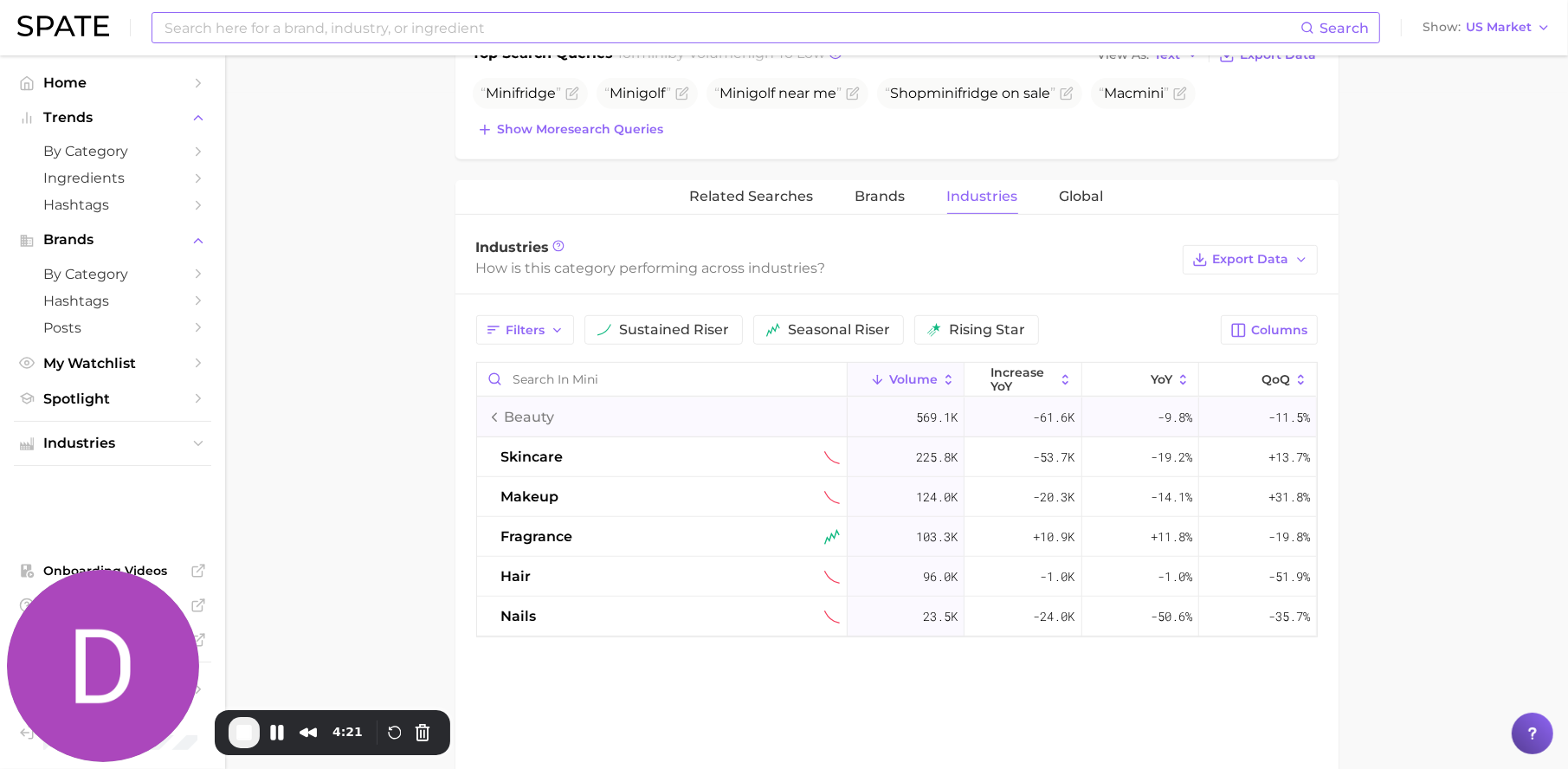
click at [501, 420] on div "beauty" at bounding box center [521, 417] width 68 height 21
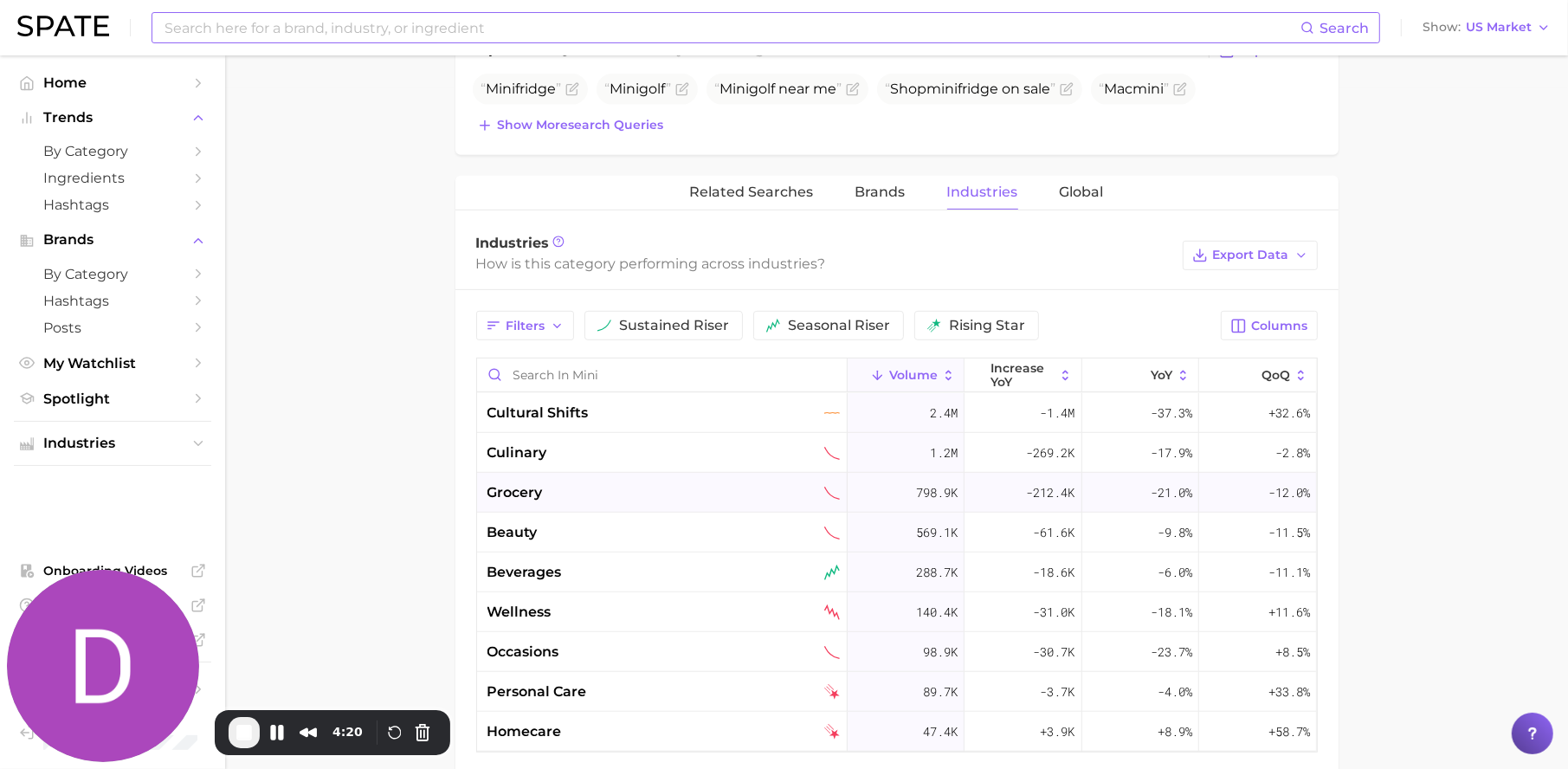
scroll to position [685, 0]
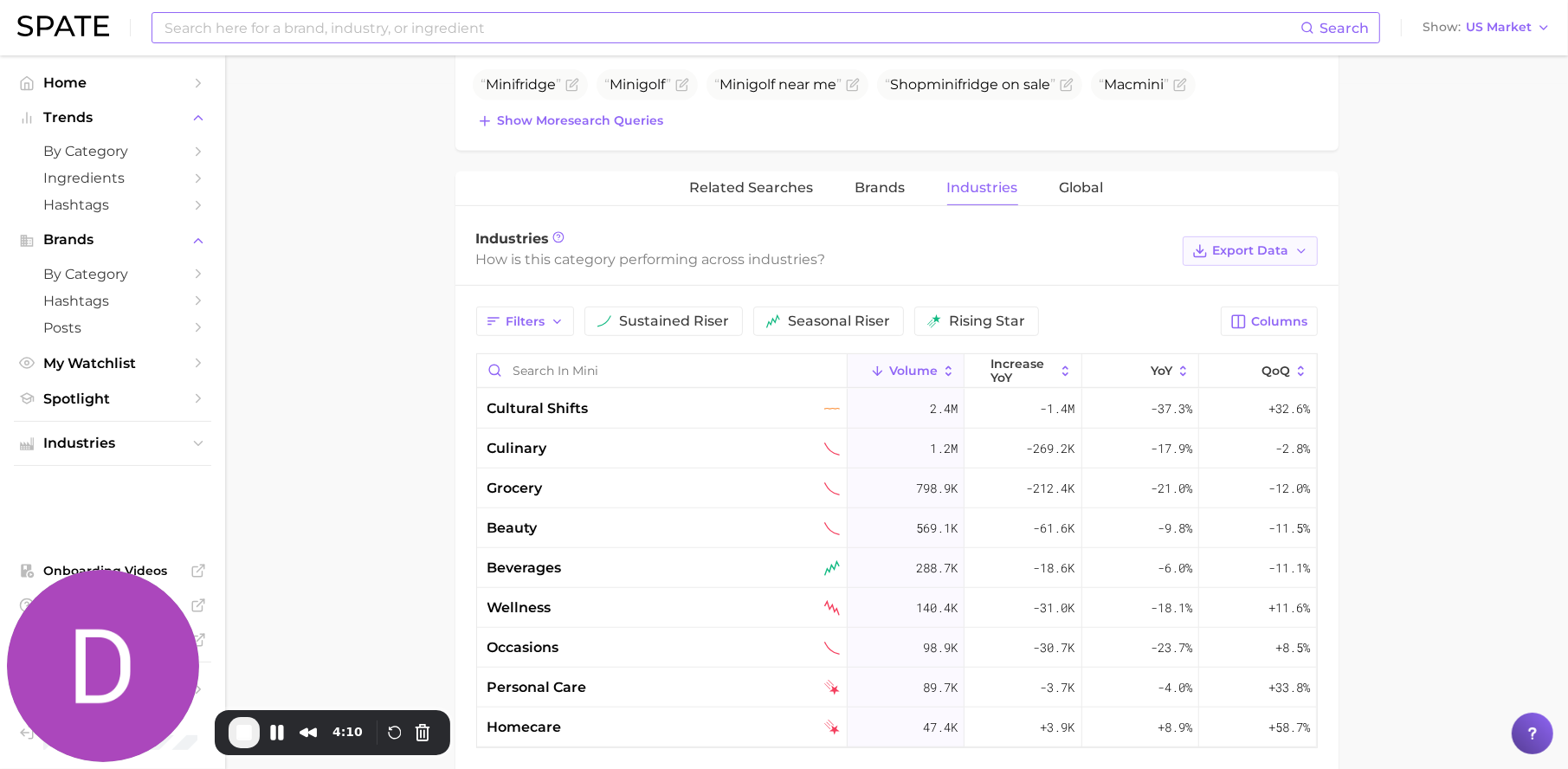
click at [1252, 258] on span "Export Data" at bounding box center [1250, 251] width 76 height 15
click at [267, 736] on button "Pause Recording" at bounding box center [276, 732] width 27 height 27
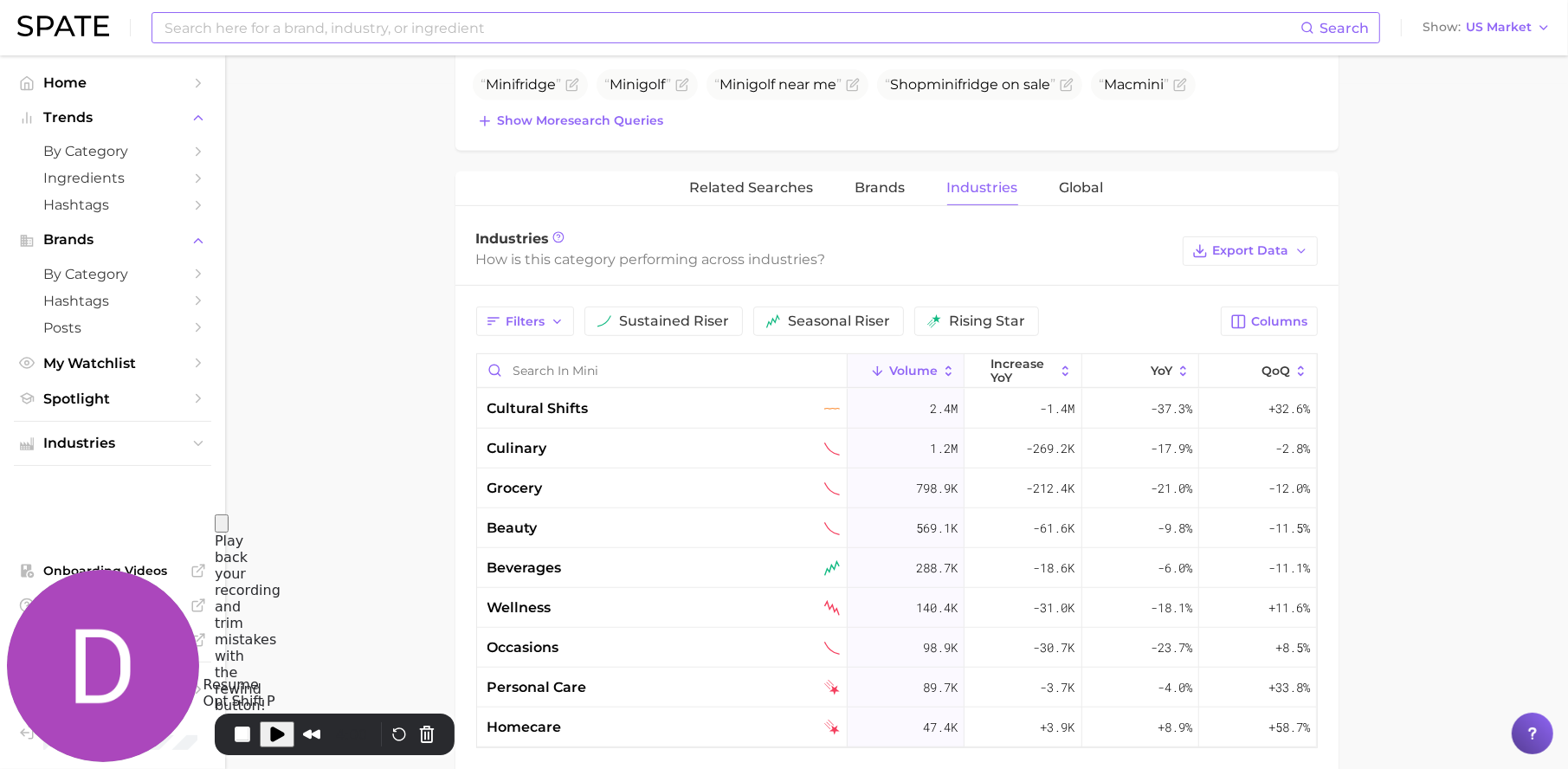
click at [272, 726] on span "Play Recording" at bounding box center [277, 734] width 21 height 21
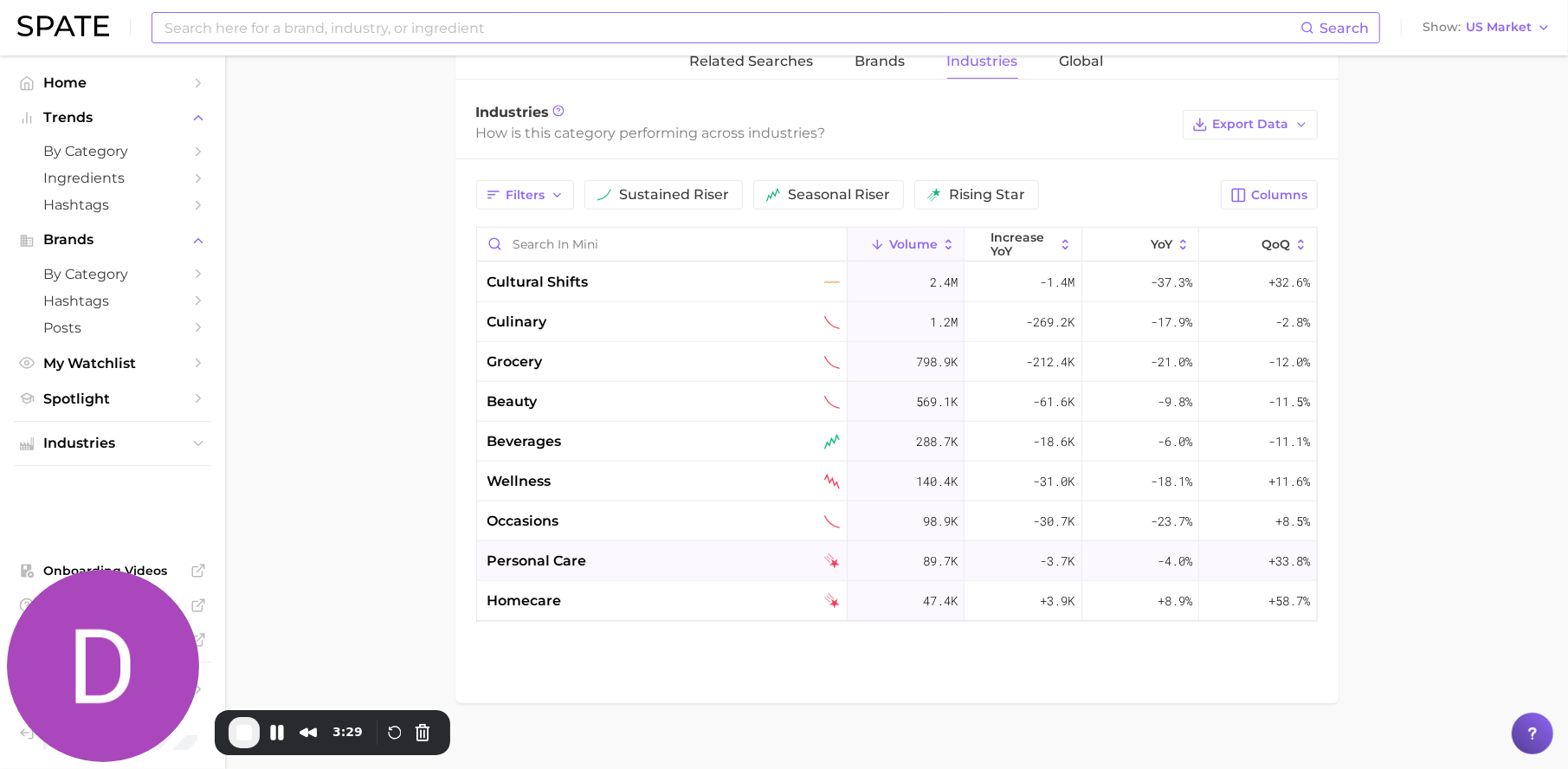
scroll to position [834, 0]
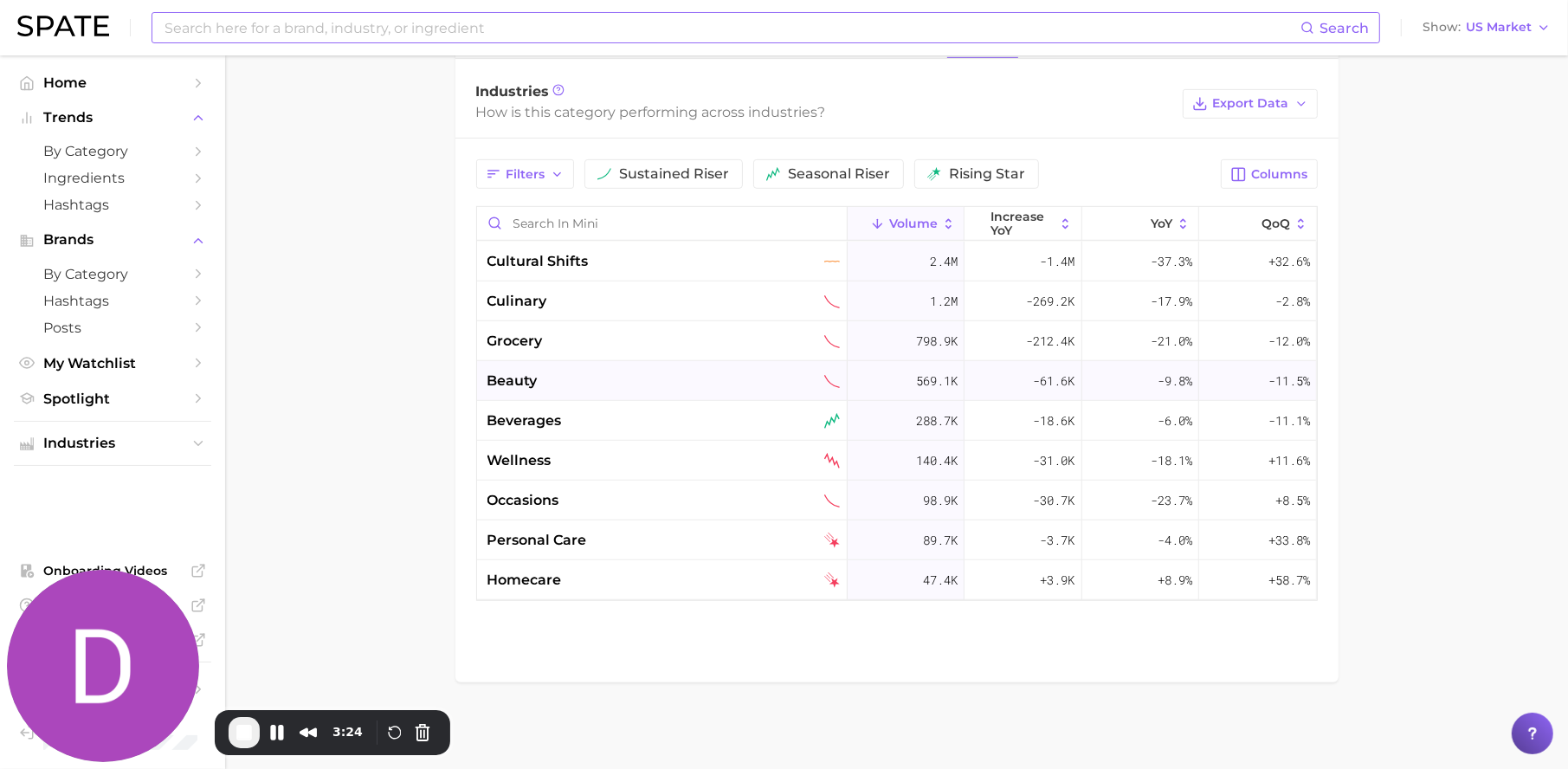
click at [603, 389] on div "beauty" at bounding box center [663, 381] width 352 height 21
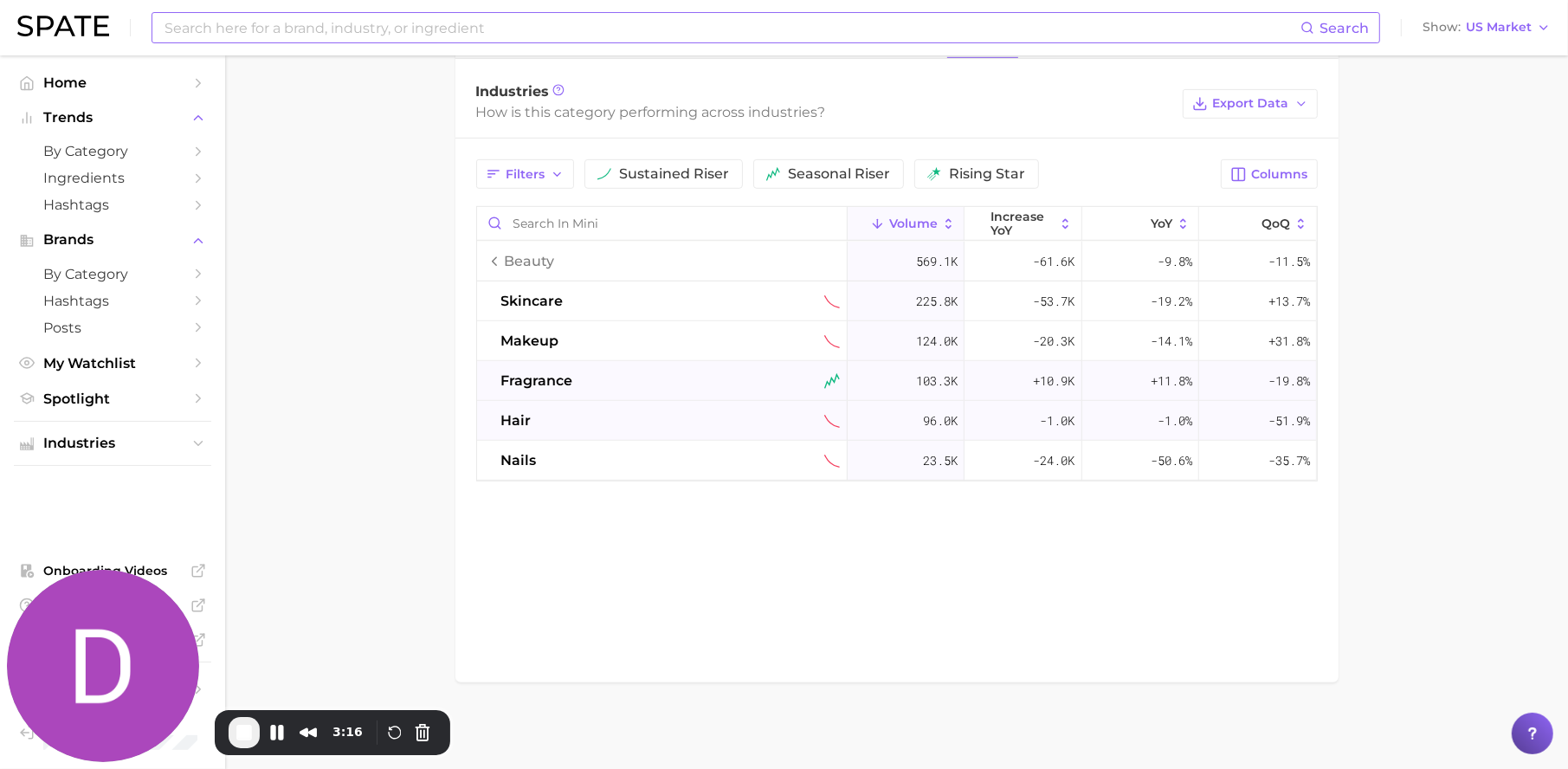
scroll to position [829, 0]
click at [237, 735] on span "End Recording" at bounding box center [244, 732] width 21 height 21
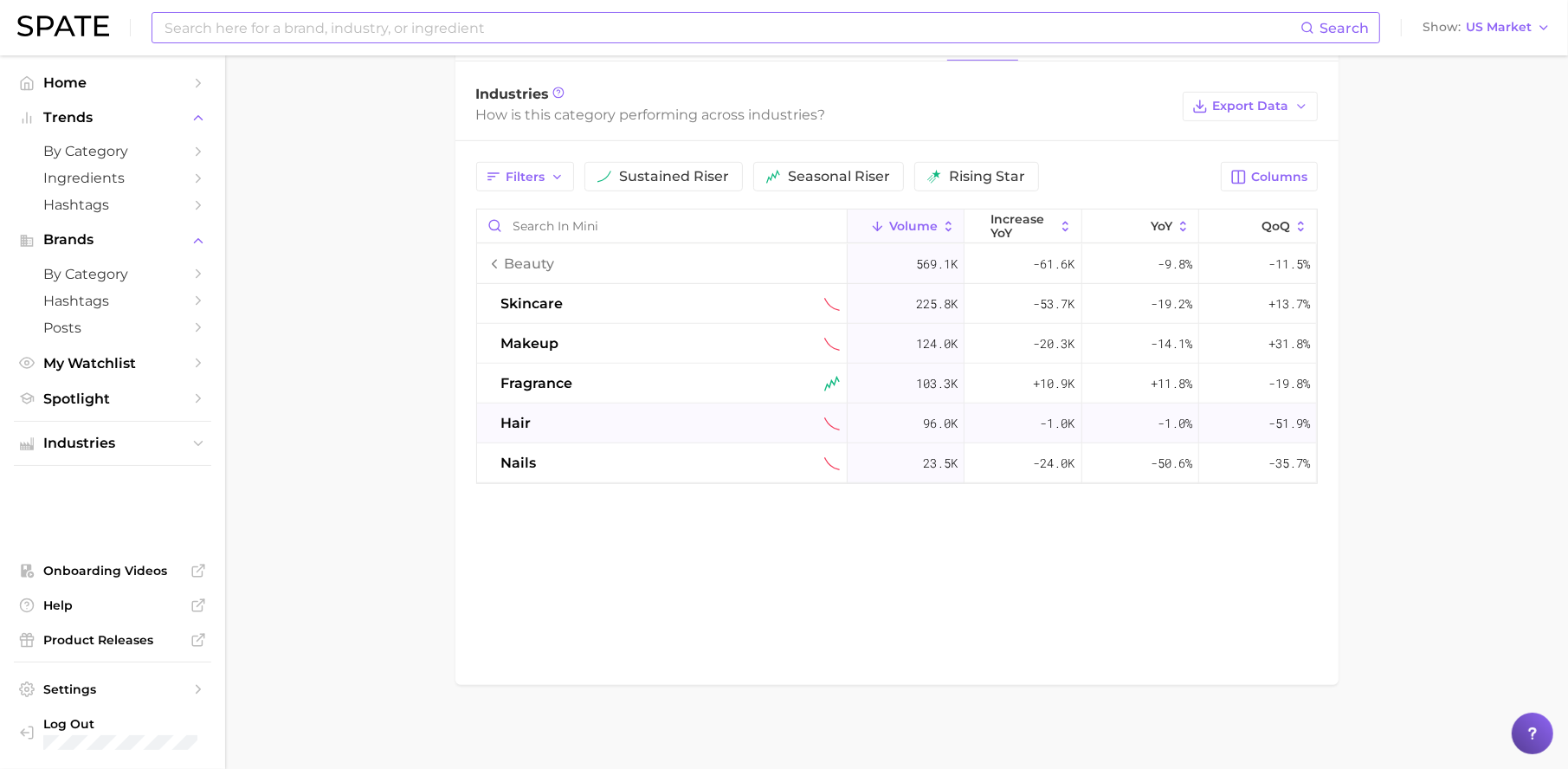
scroll to position [0, 0]
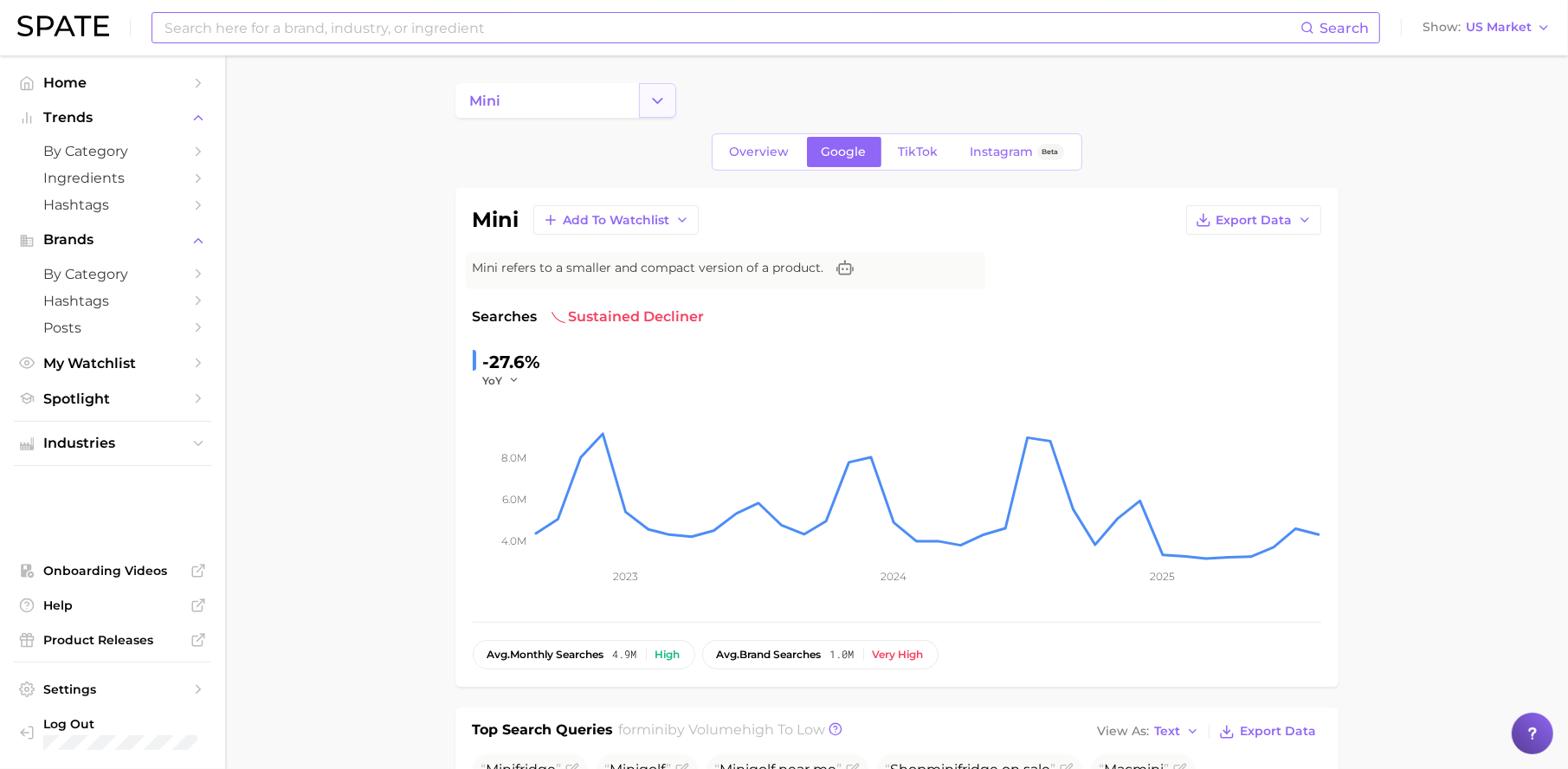
click at [667, 108] on button "Change Category" at bounding box center [658, 100] width 38 height 35
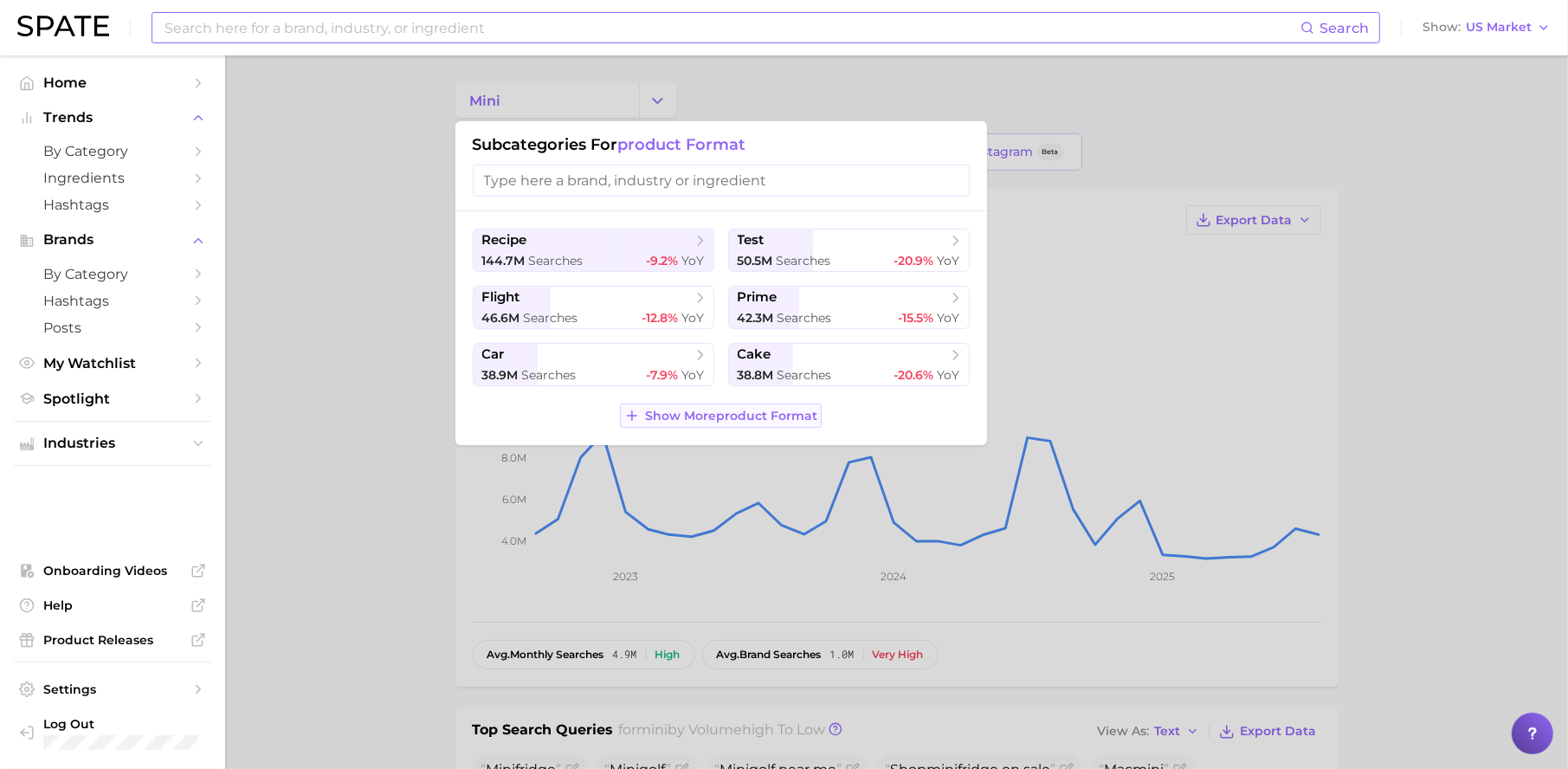
click at [750, 411] on span "Show More product format" at bounding box center [731, 417] width 172 height 15
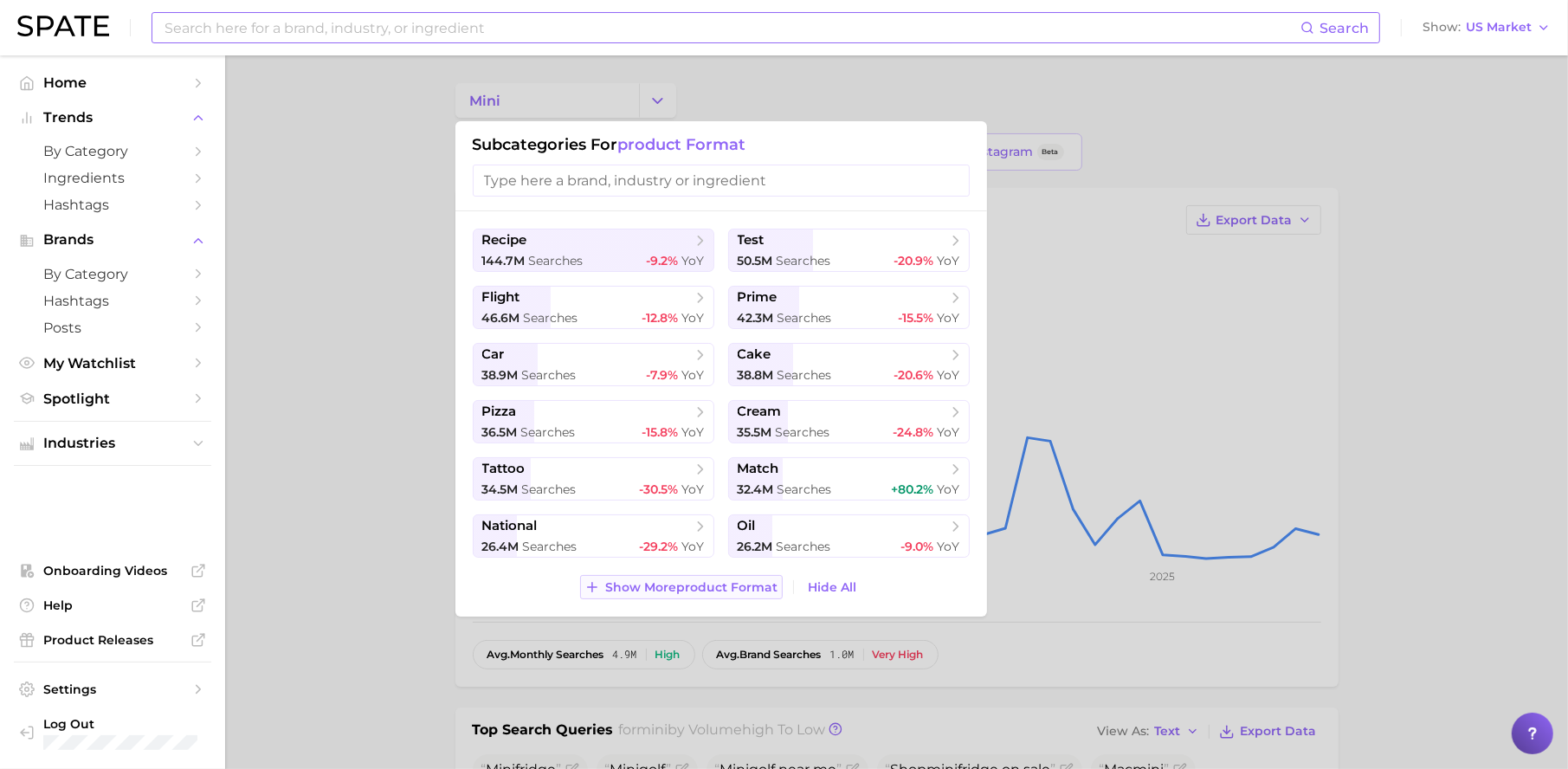
click at [674, 581] on span "Show More product format" at bounding box center [692, 588] width 172 height 15
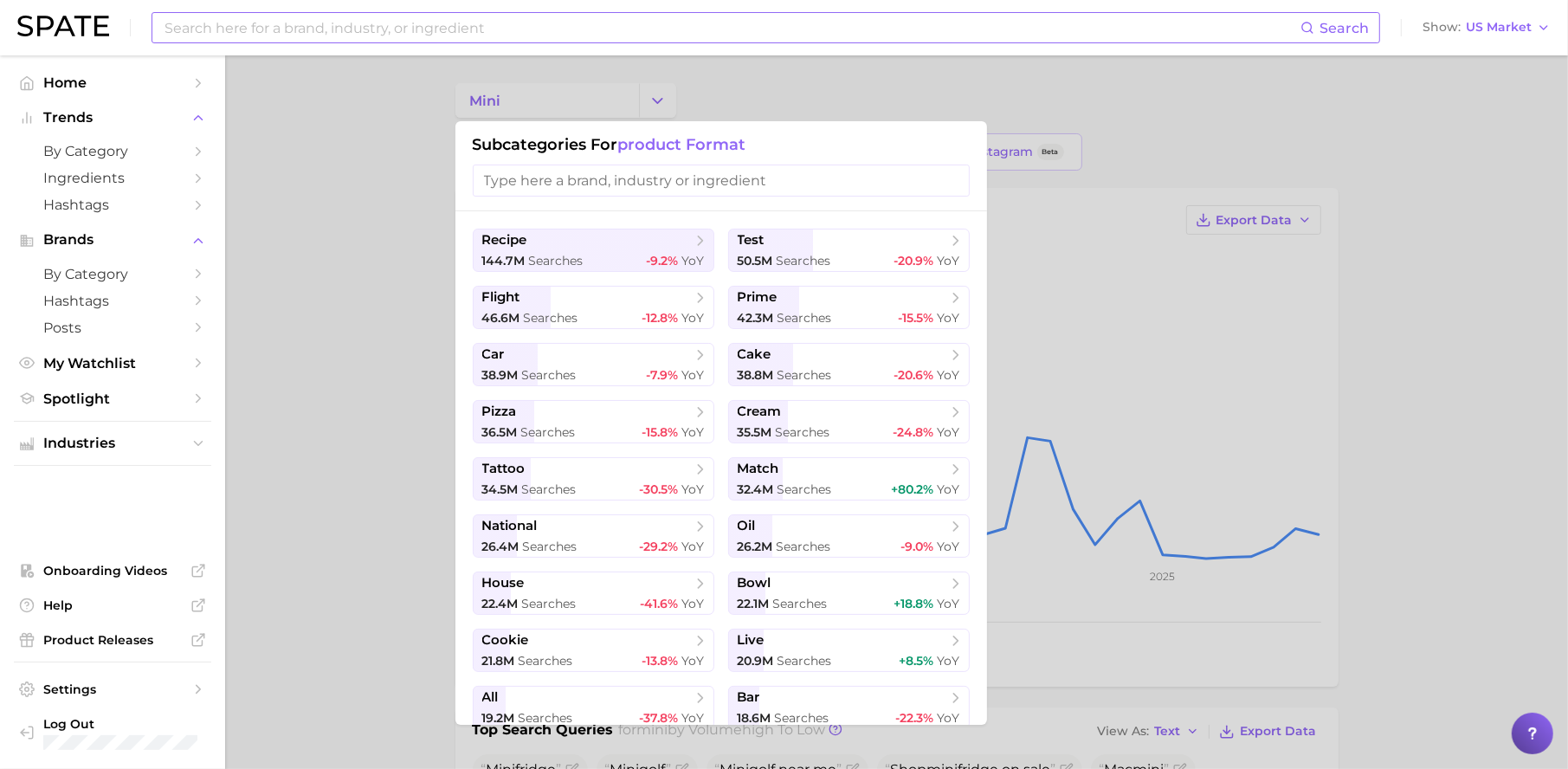
click at [552, 192] on input "search" at bounding box center [721, 181] width 497 height 32
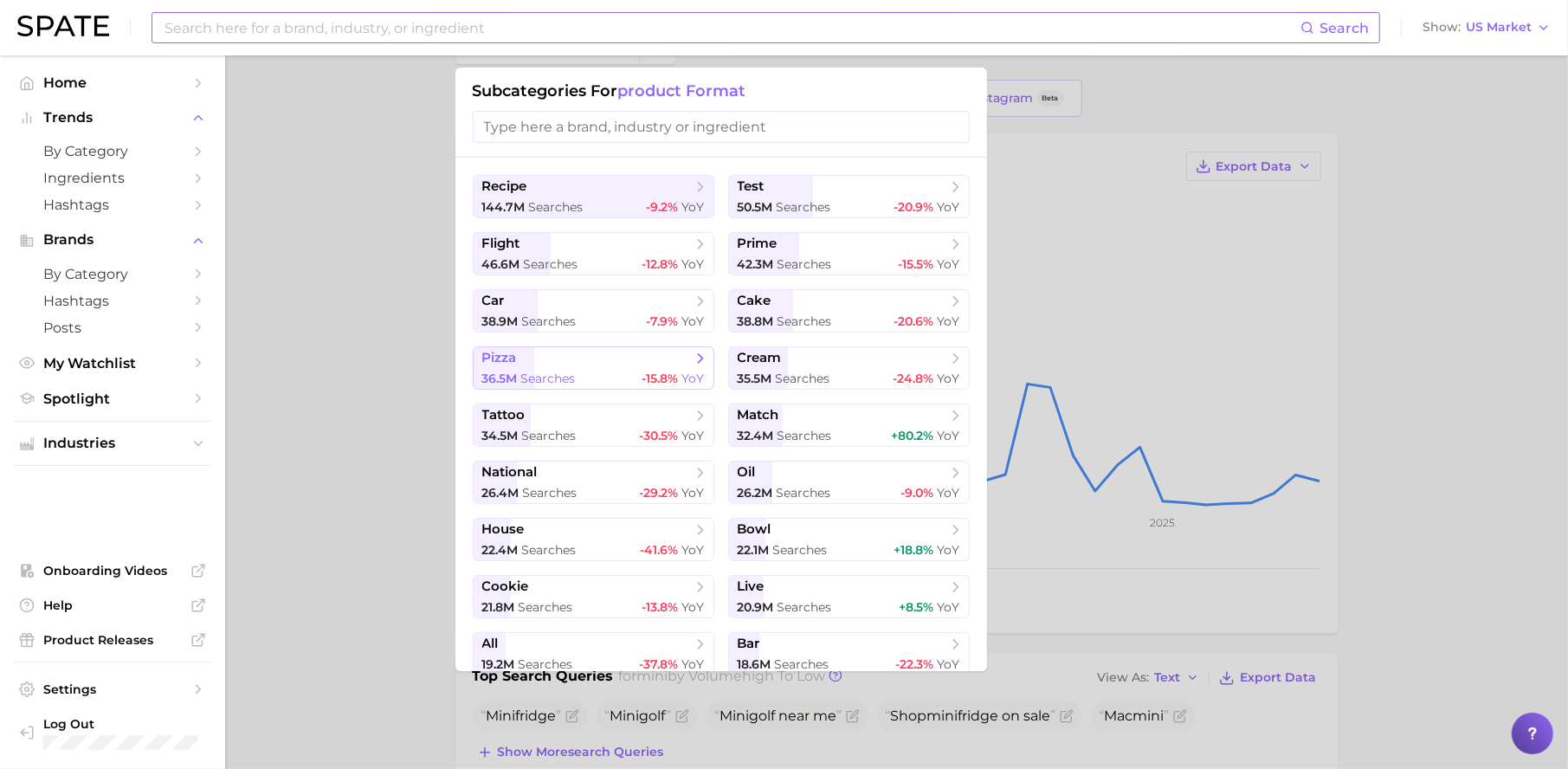
scroll to position [49, 0]
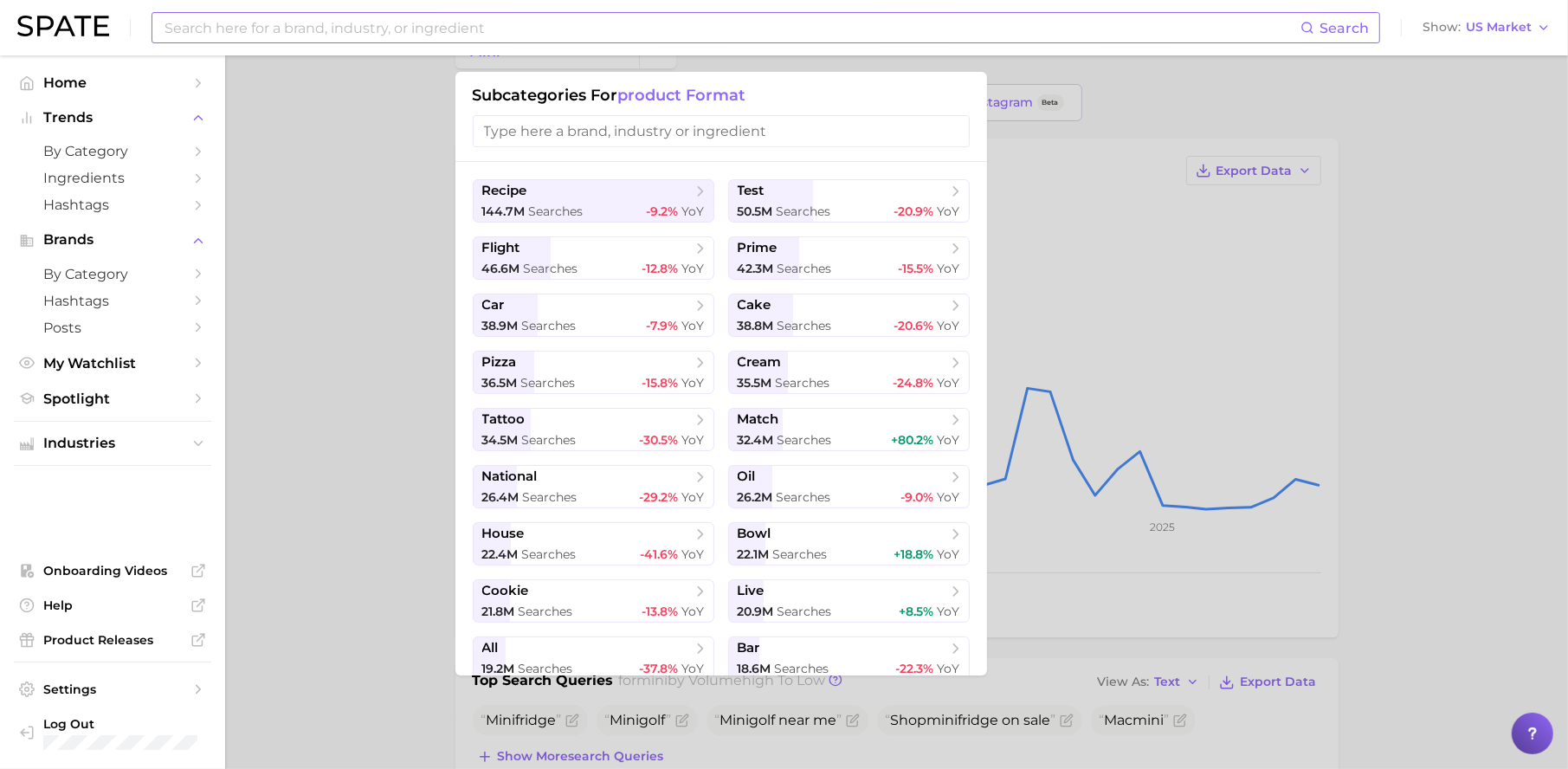
click at [416, 36] on input at bounding box center [731, 27] width 1137 height 29
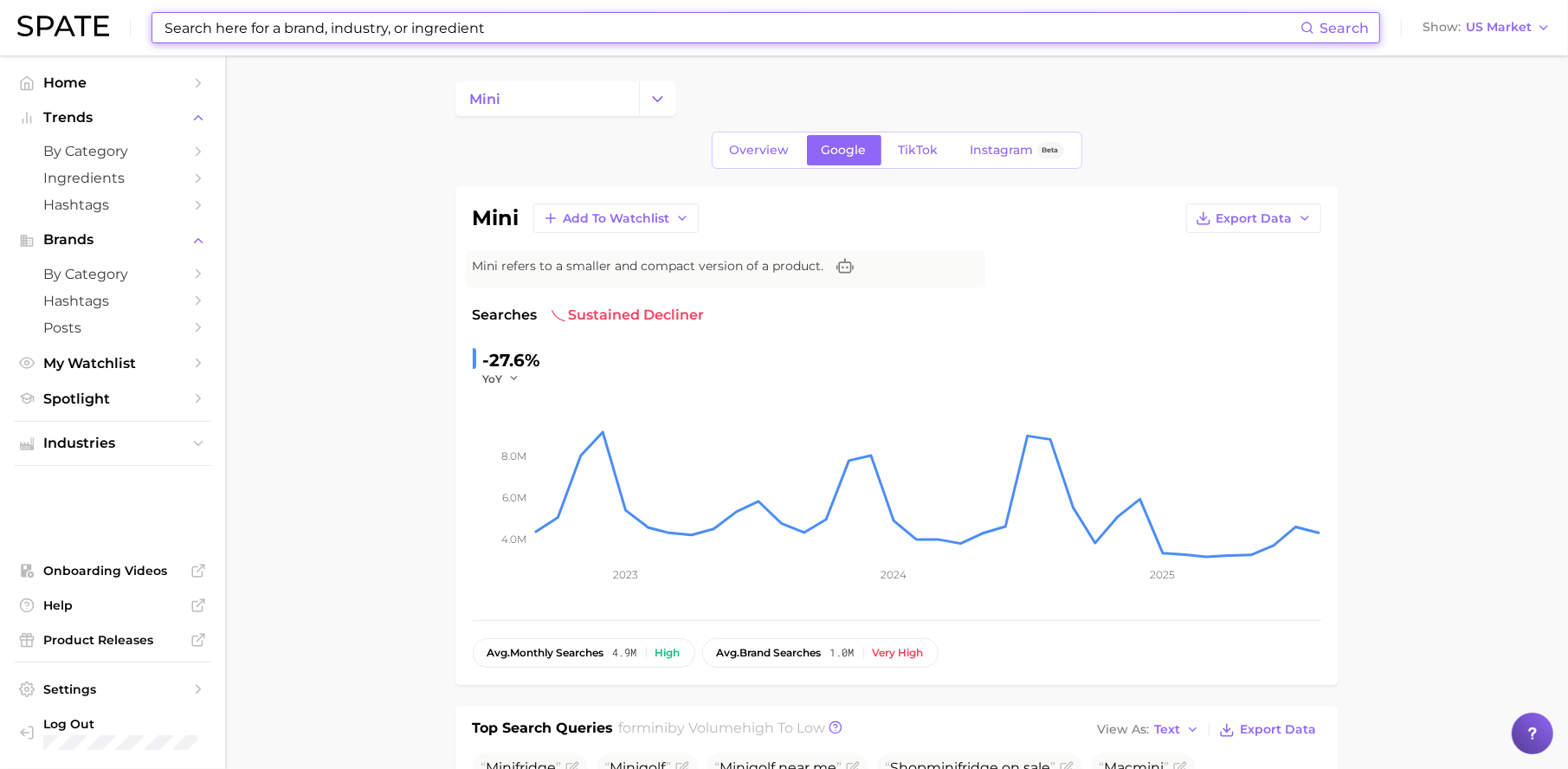
scroll to position [0, 0]
click at [368, 32] on input at bounding box center [731, 27] width 1137 height 29
click at [657, 106] on icon "Change Category" at bounding box center [657, 100] width 18 height 18
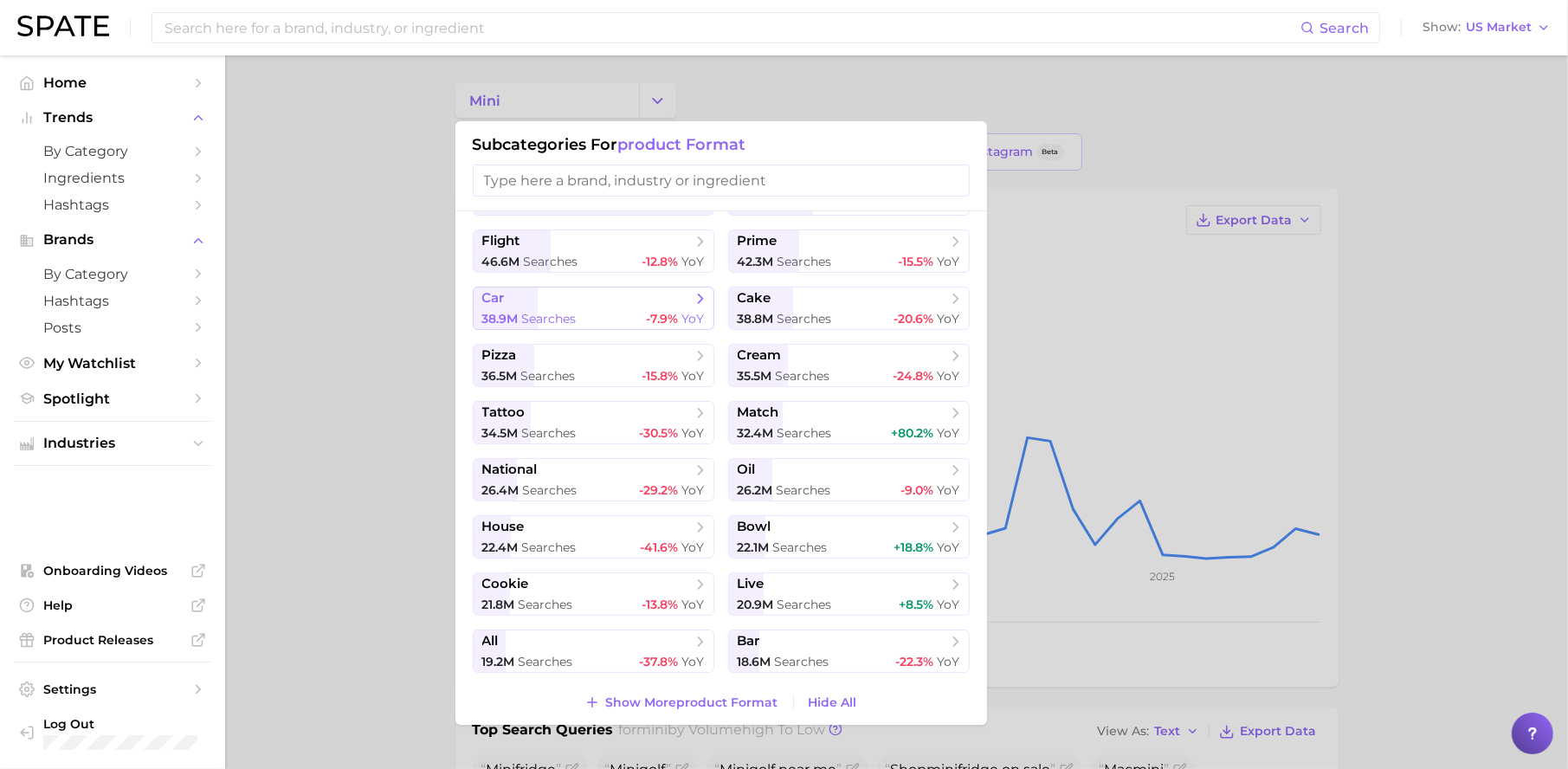
scroll to position [63, 0]
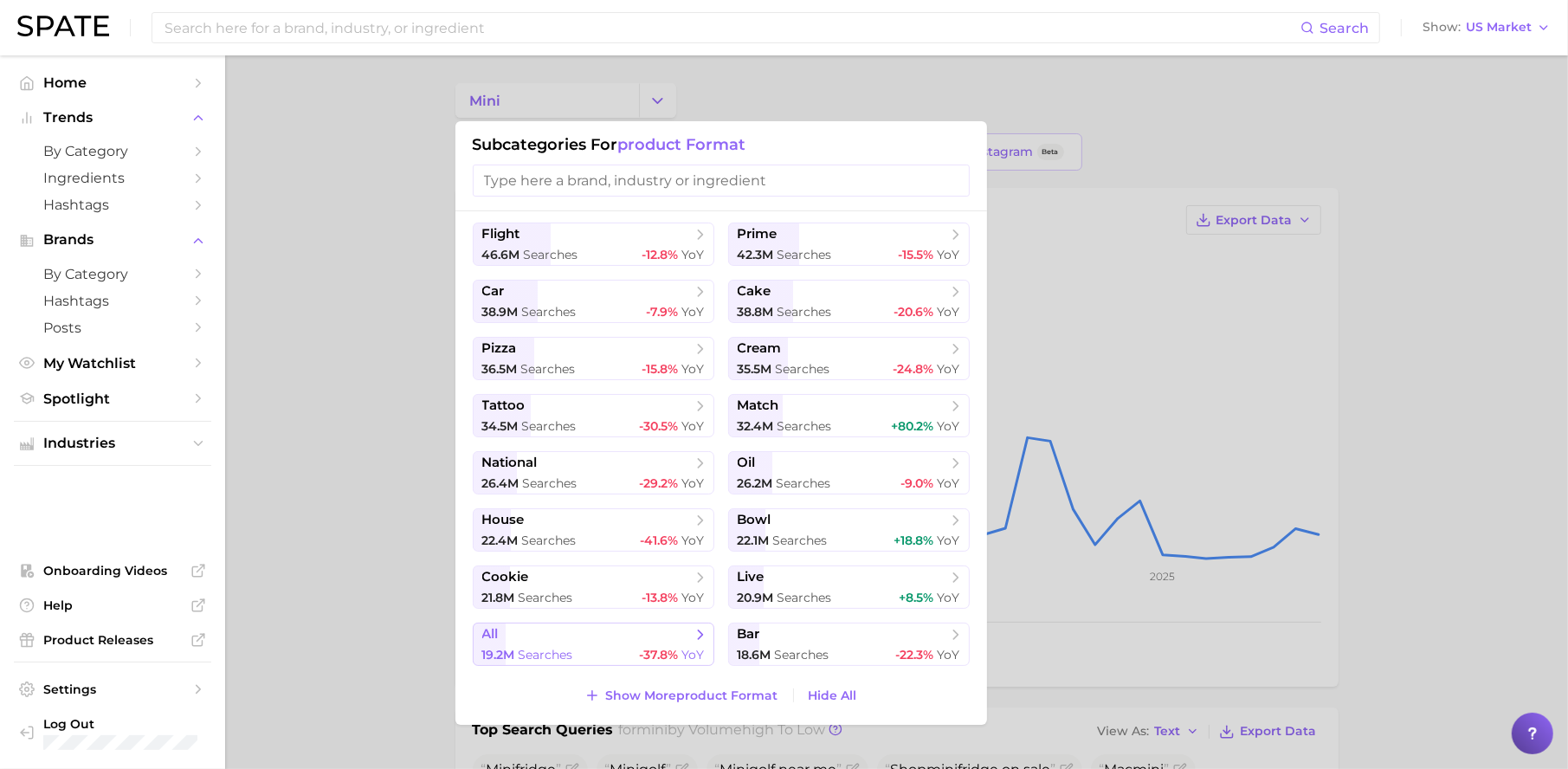
click at [557, 633] on span "all" at bounding box center [587, 634] width 210 height 17
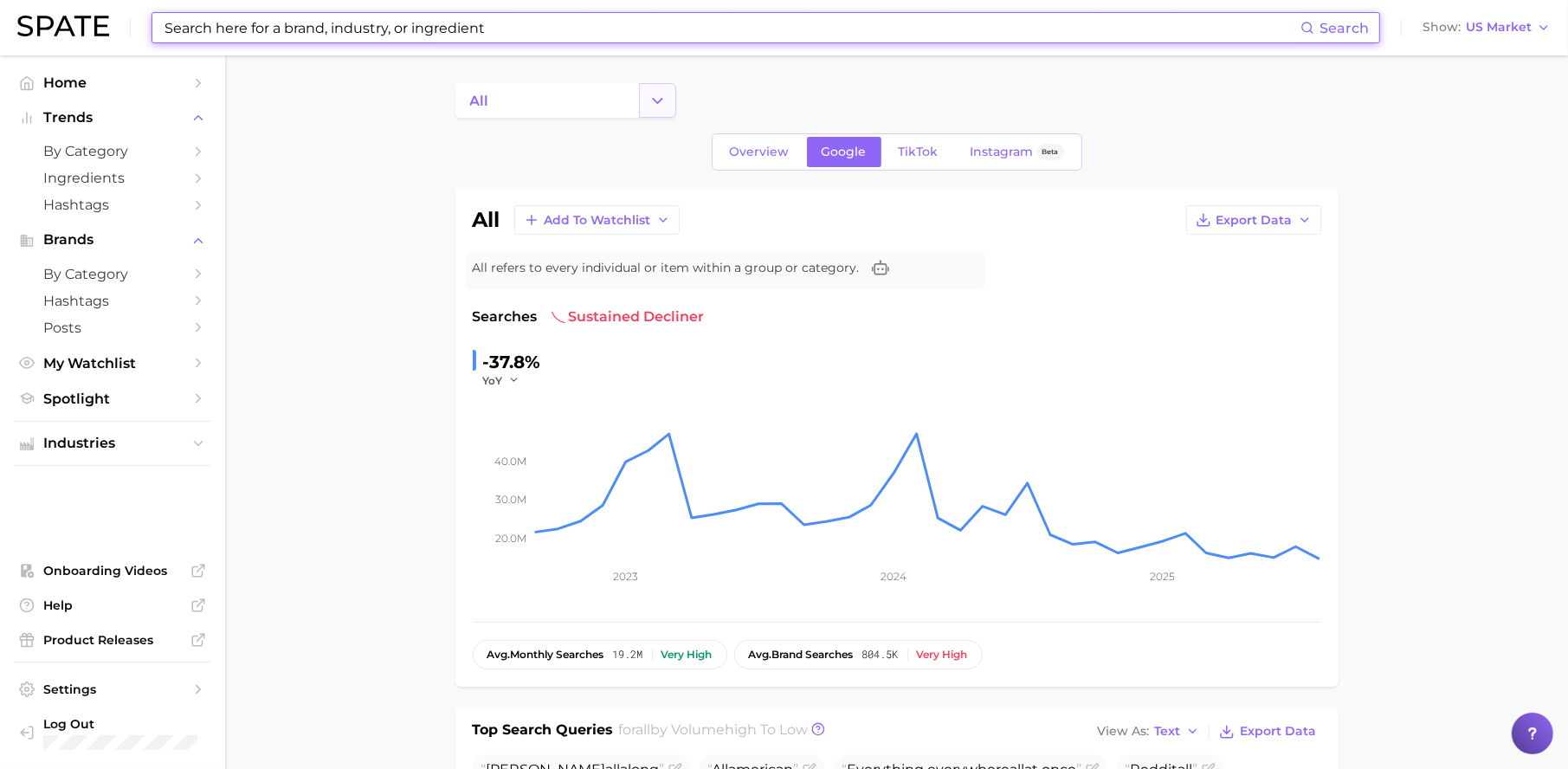
click at [663, 106] on icon "Change Category" at bounding box center [657, 100] width 18 height 18
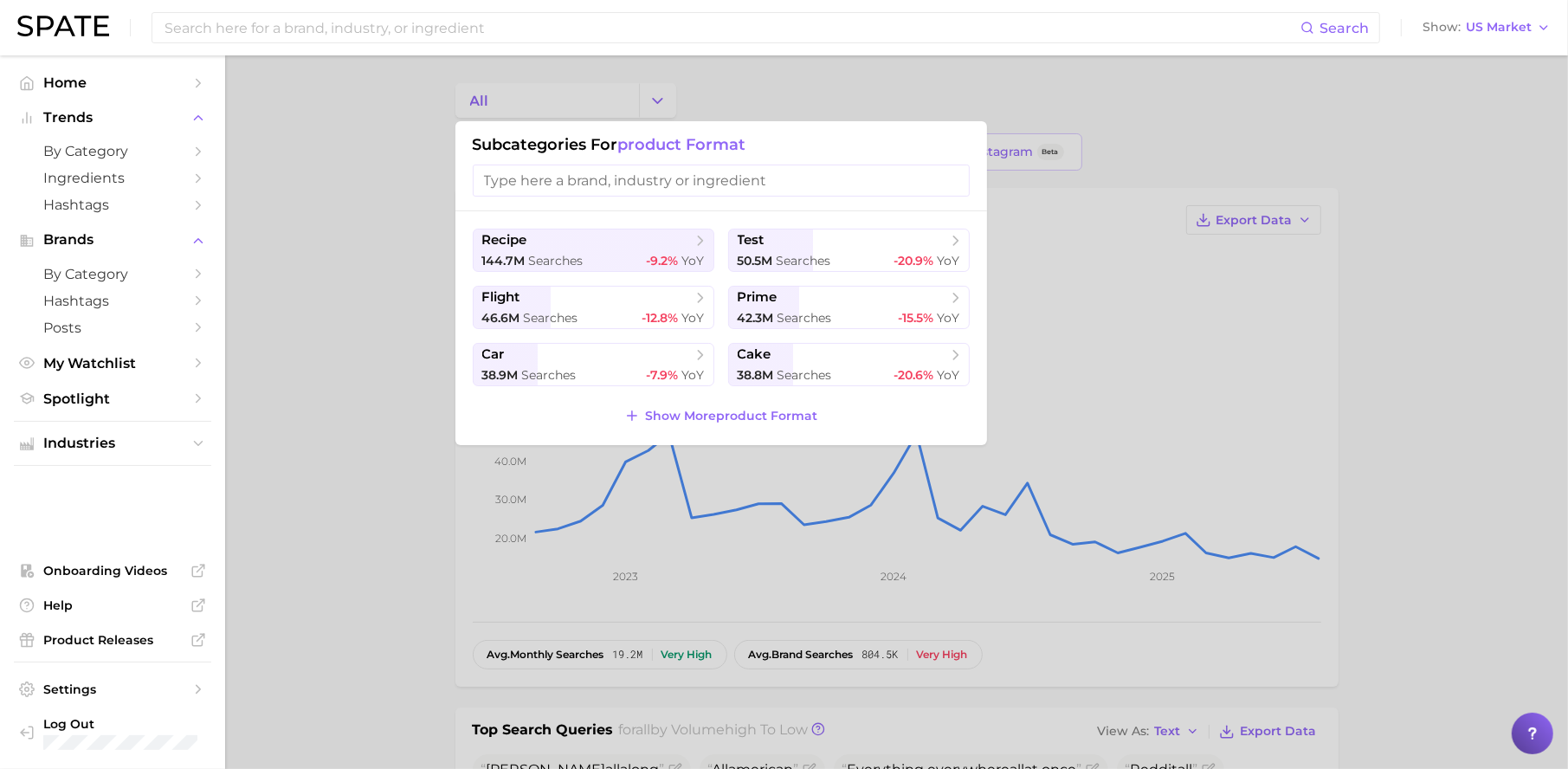
click at [629, 176] on input "search" at bounding box center [721, 181] width 497 height 32
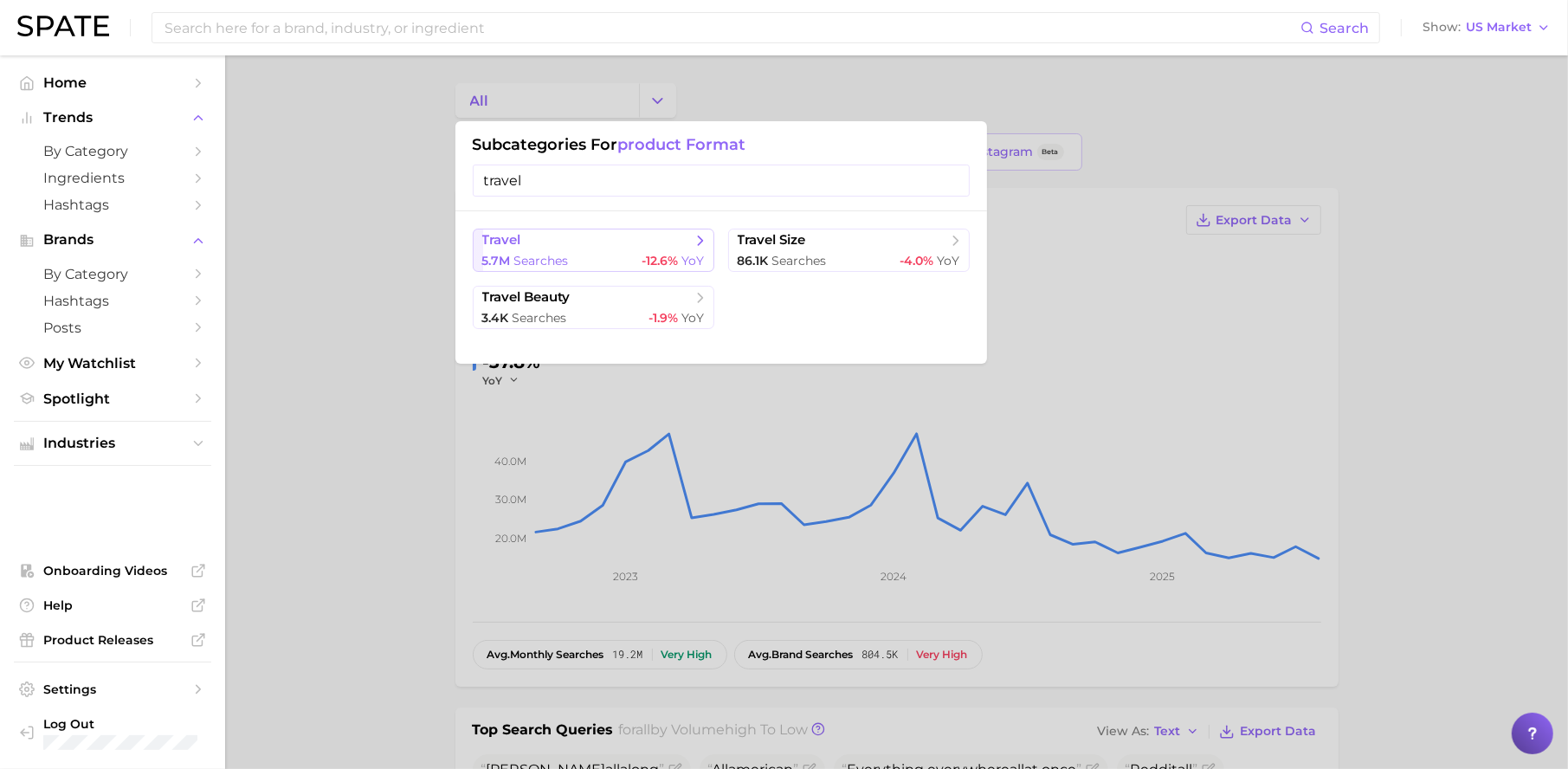
type input "travel"
click at [619, 264] on div "5.7m searches -12.6% YoY" at bounding box center [594, 260] width 222 height 16
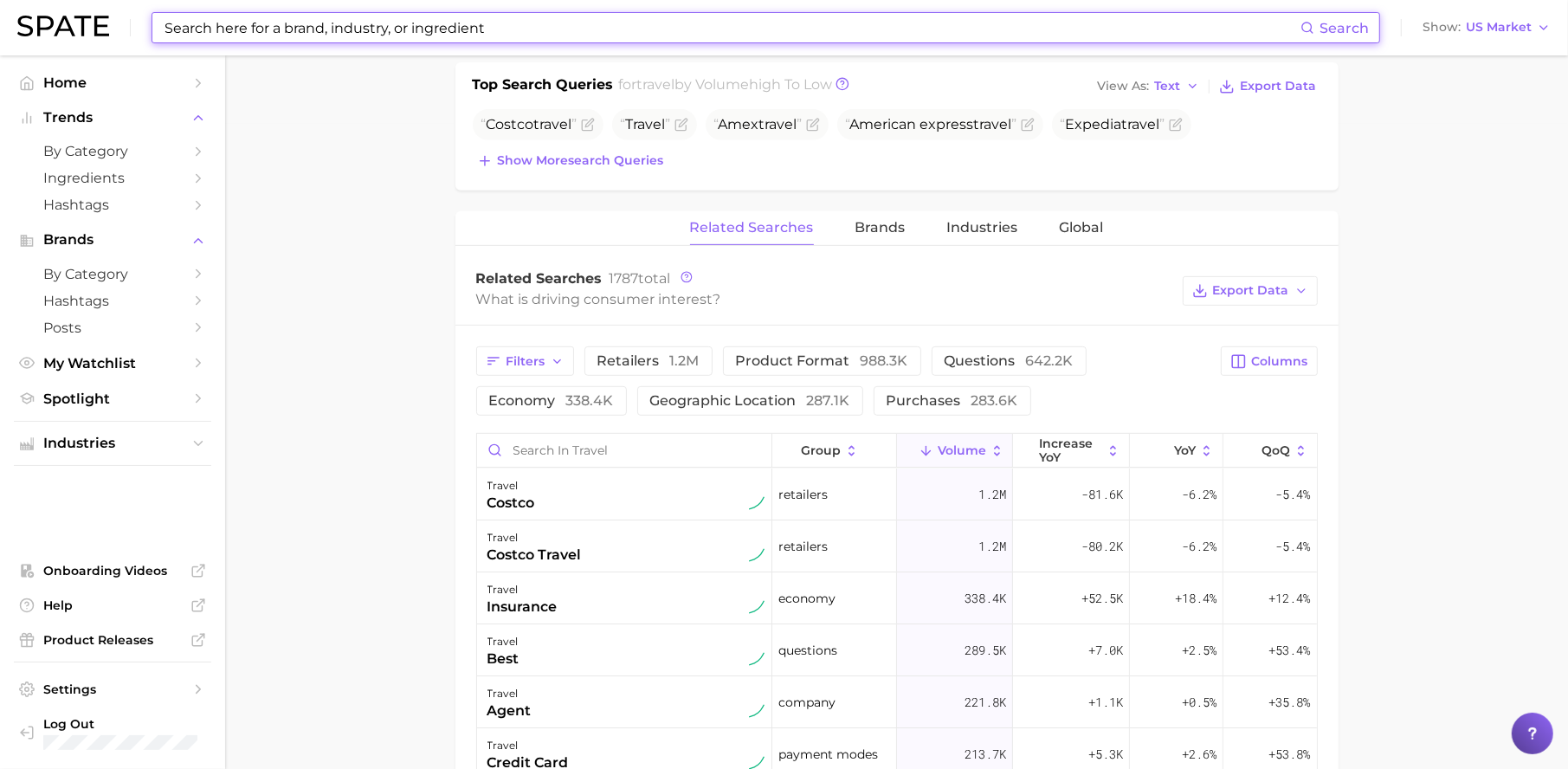
scroll to position [643, 0]
click at [994, 233] on span "Industries" at bounding box center [982, 230] width 71 height 16
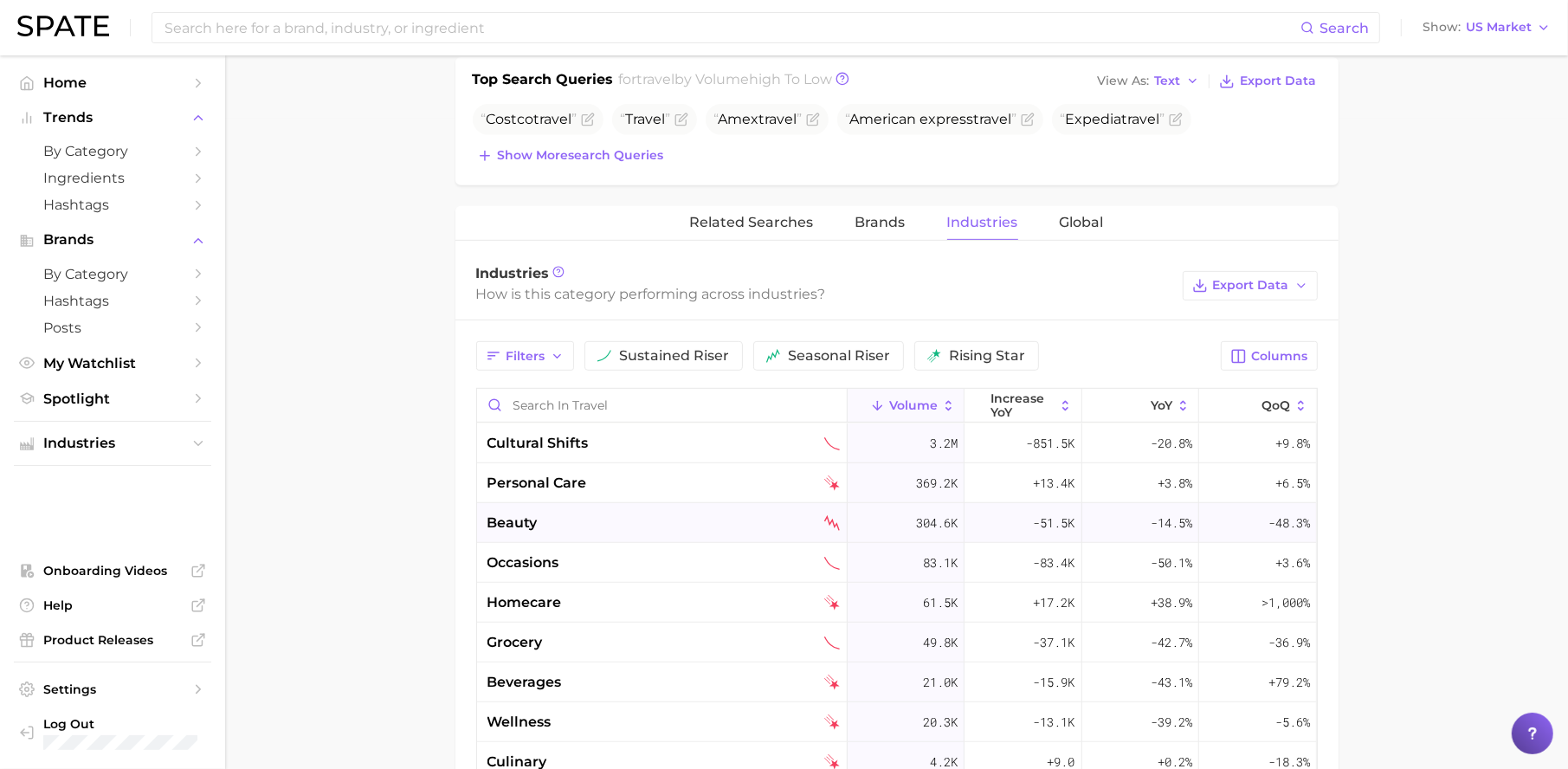
scroll to position [651, 0]
click at [655, 525] on div "beauty" at bounding box center [663, 522] width 352 height 21
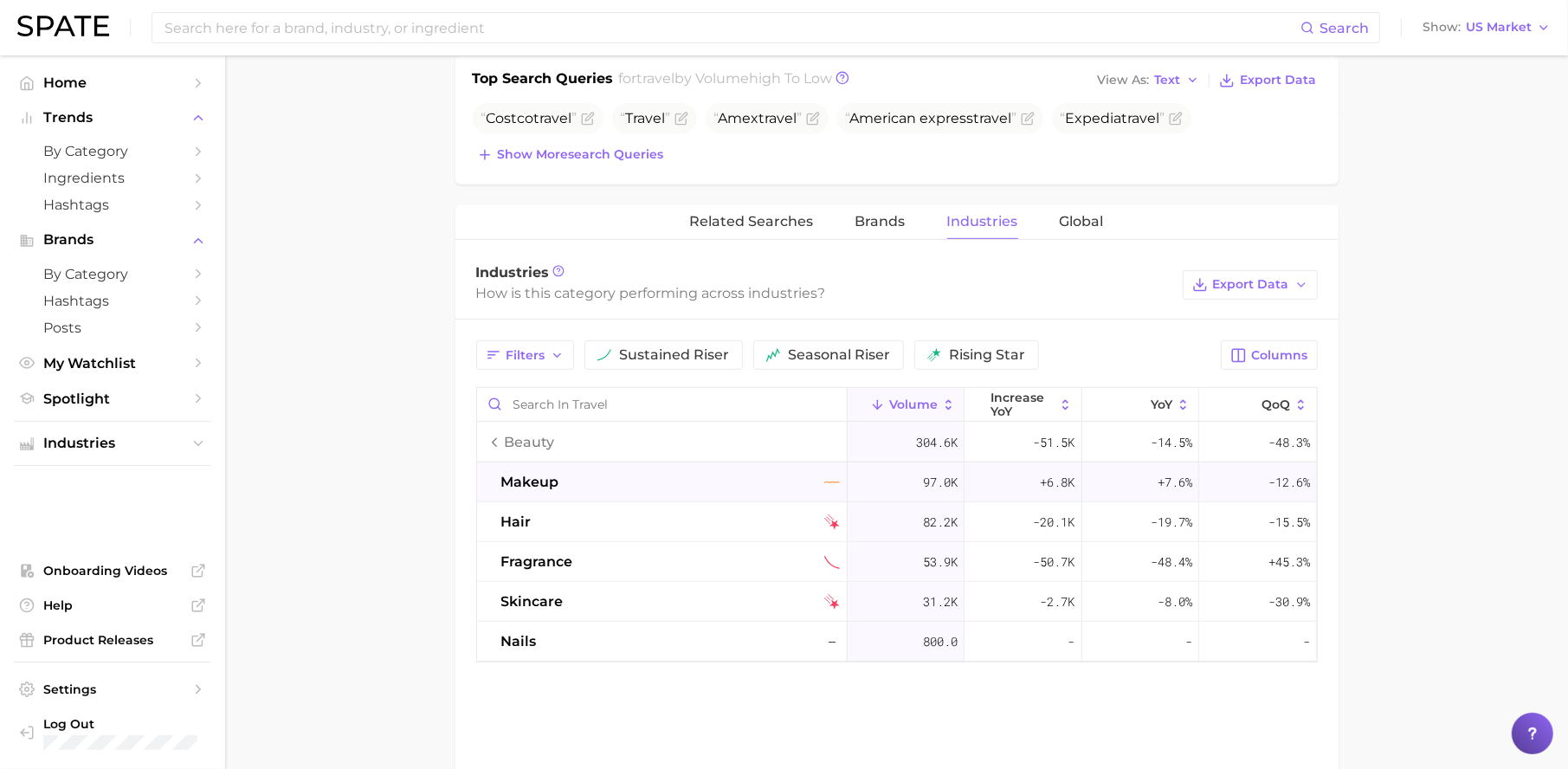
click at [551, 486] on span "makeup" at bounding box center [531, 483] width 58 height 21
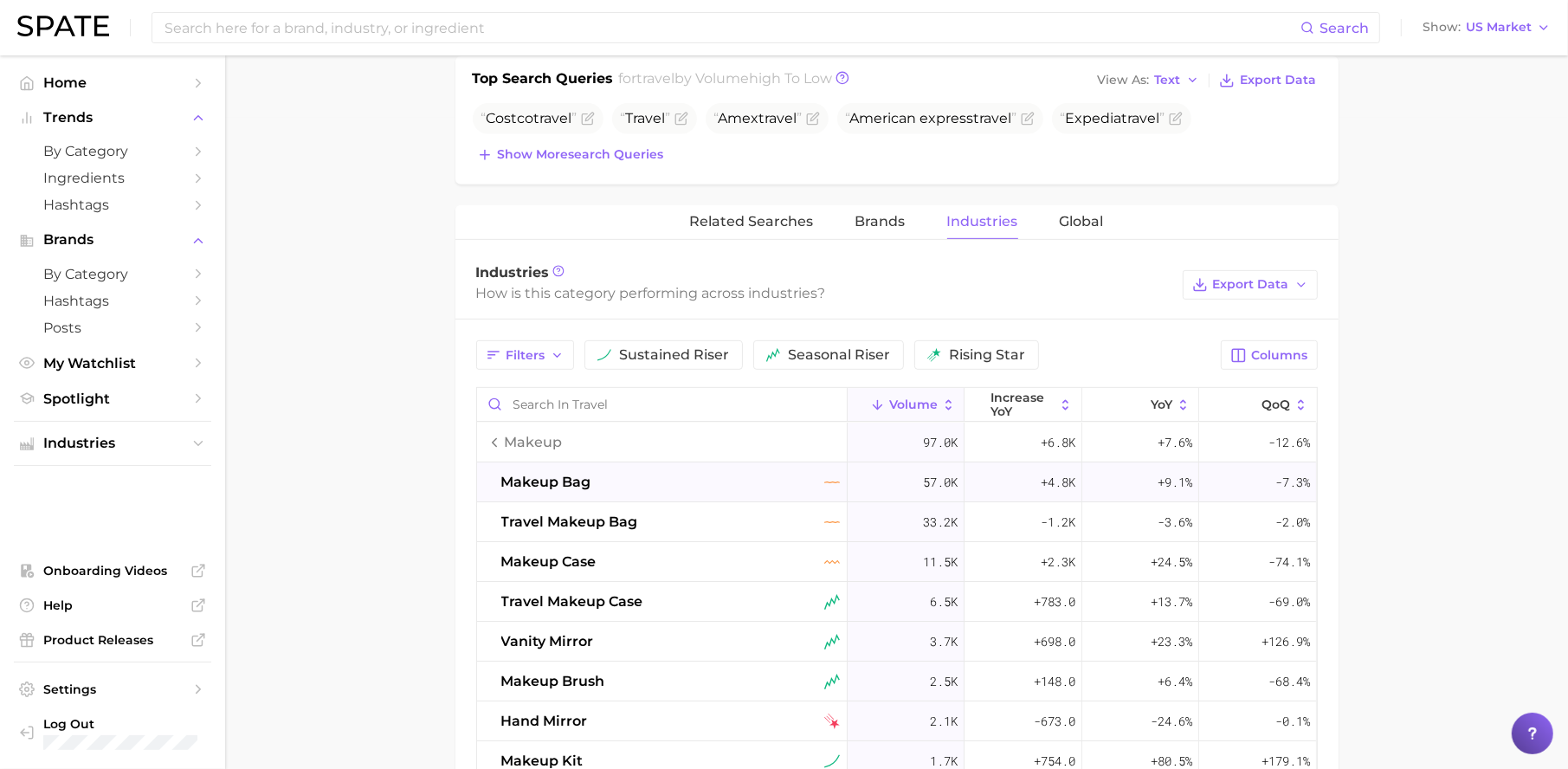
click at [584, 487] on span "makeup bag" at bounding box center [547, 483] width 90 height 21
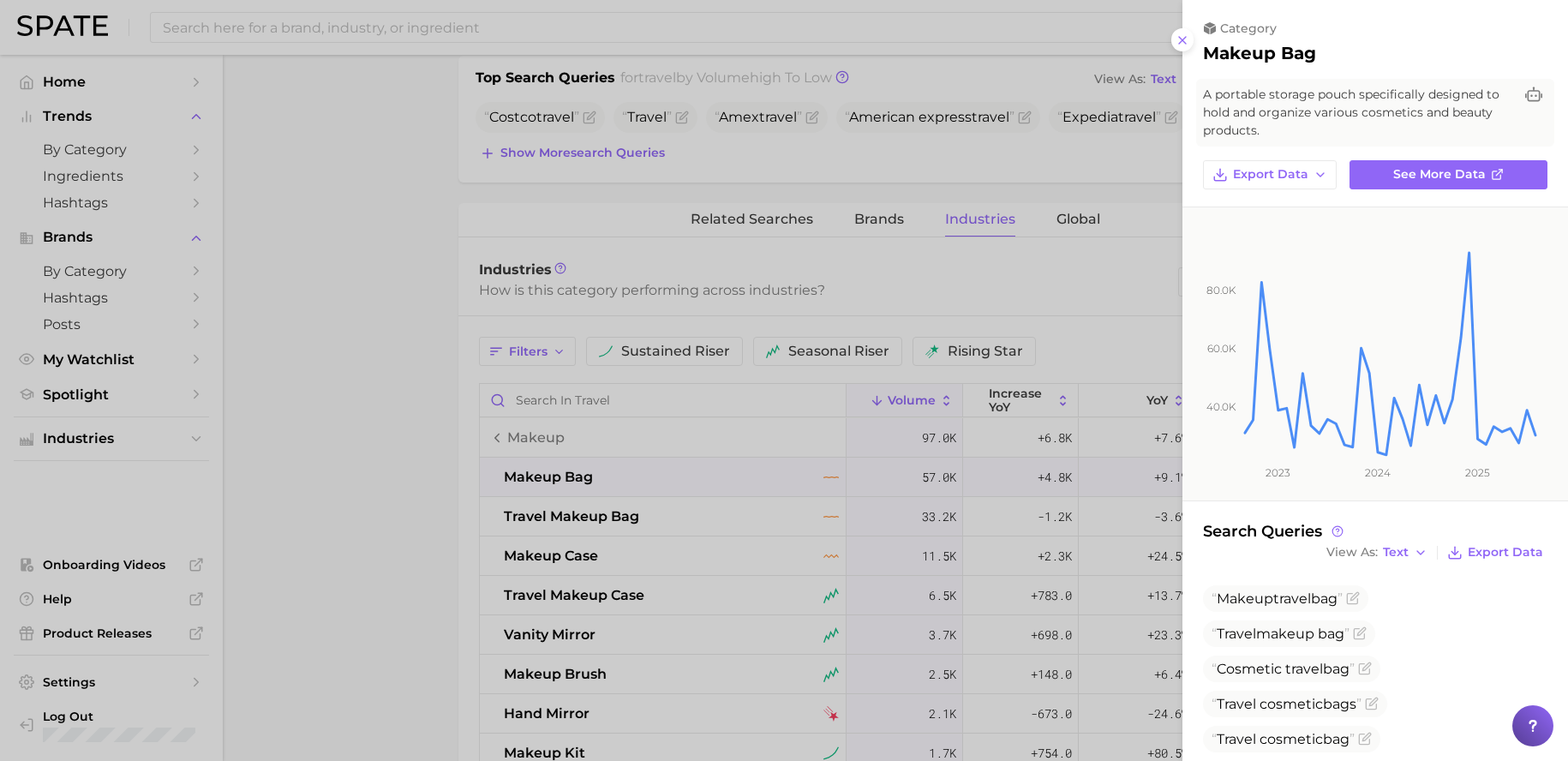
click at [1181, 44] on icon at bounding box center [1183, 40] width 14 height 14
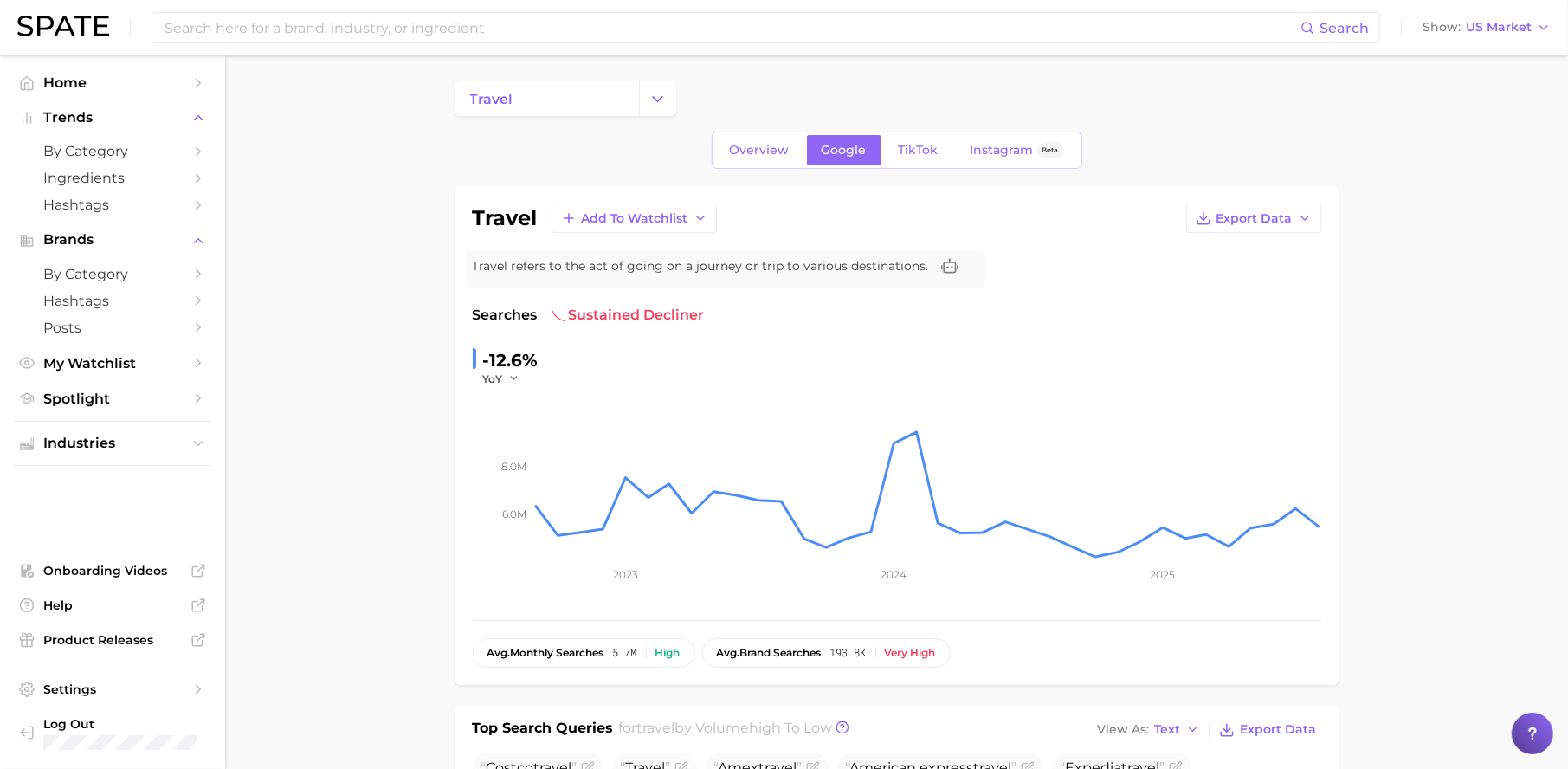
scroll to position [0, 0]
click at [666, 103] on button "Change Category" at bounding box center [658, 100] width 38 height 35
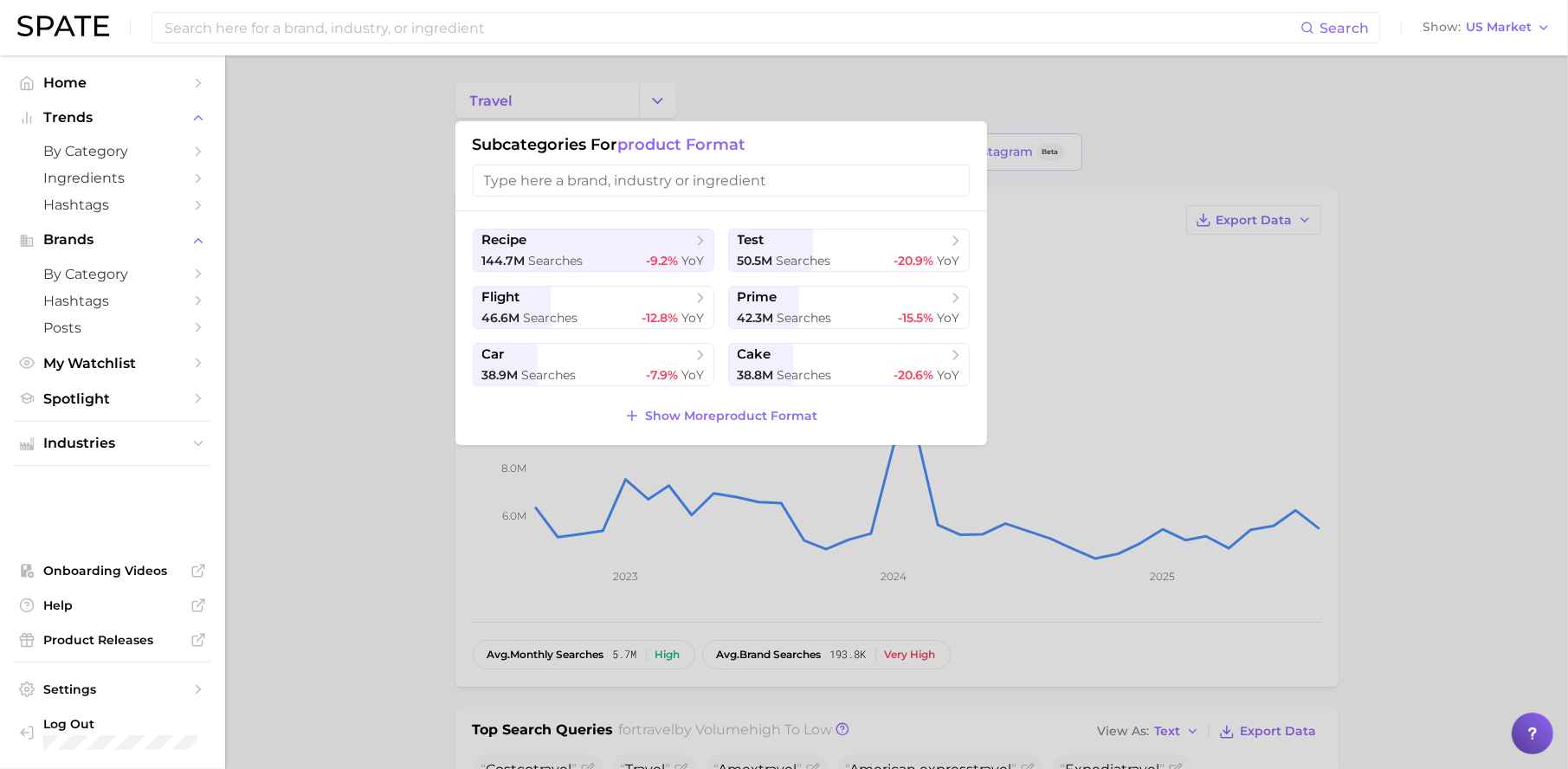
click at [611, 187] on input "search" at bounding box center [721, 181] width 497 height 32
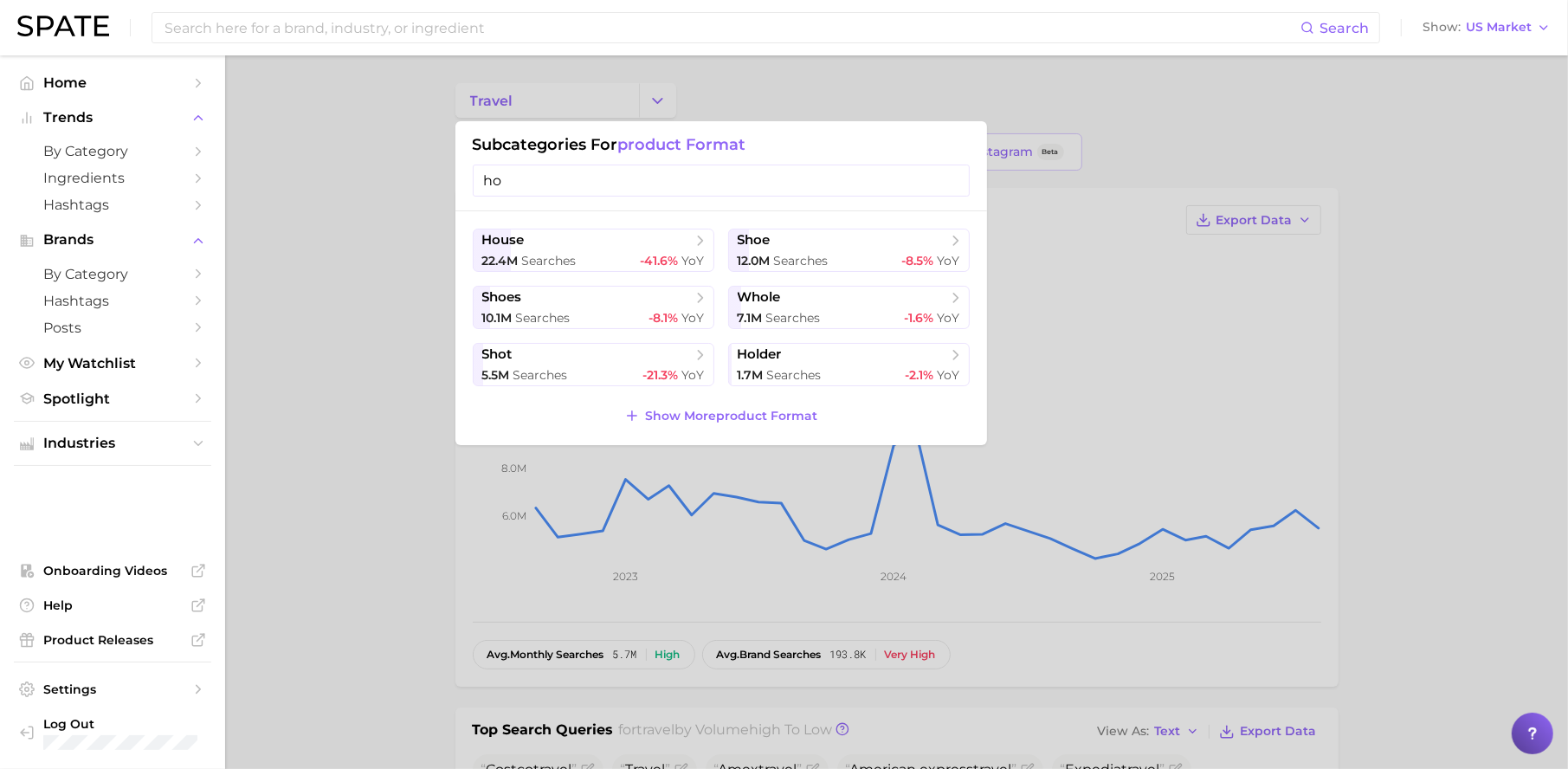
type input "h"
type input "g"
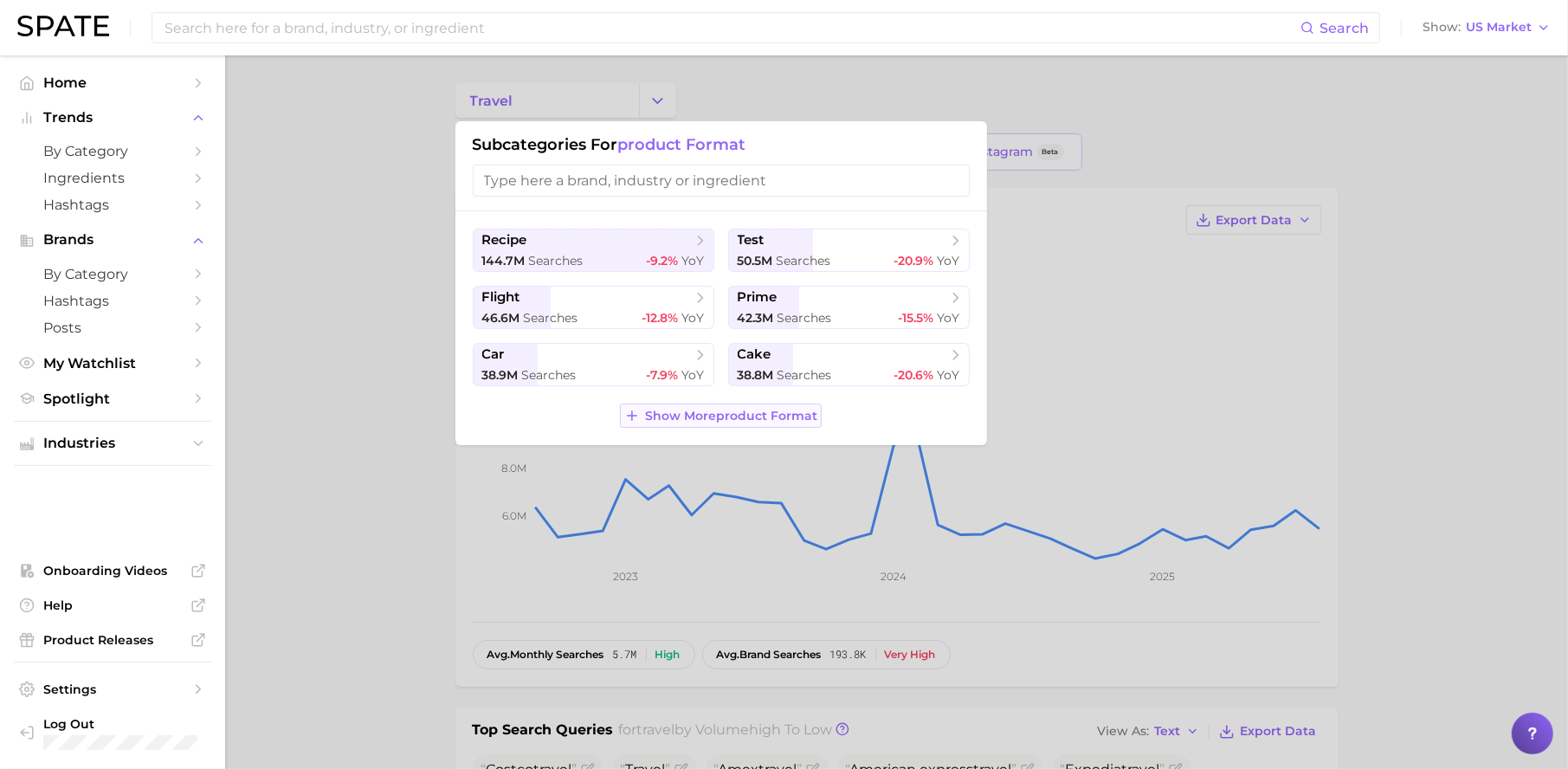
click at [724, 421] on span "Show More product format" at bounding box center [731, 417] width 172 height 15
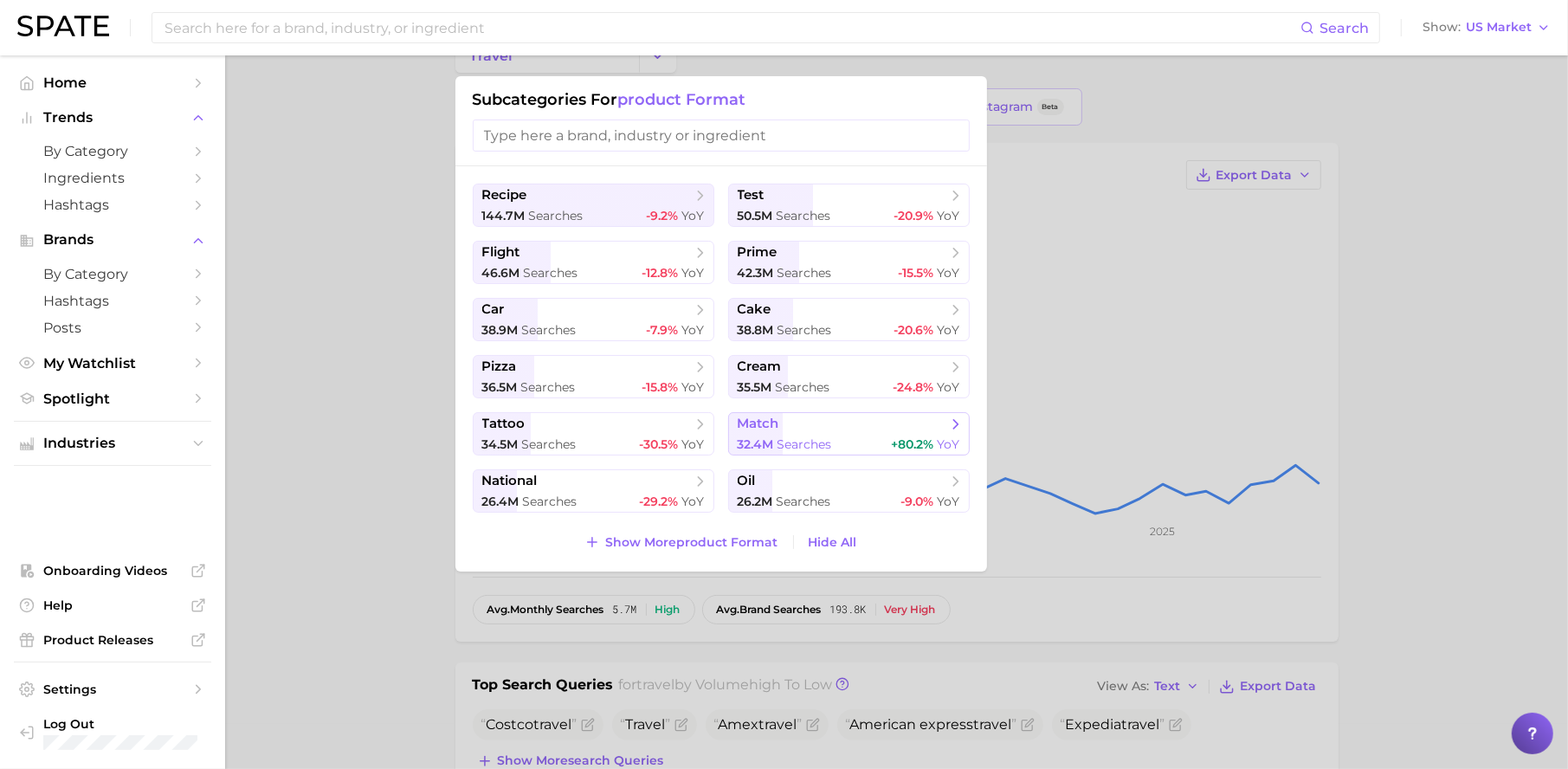
scroll to position [79, 0]
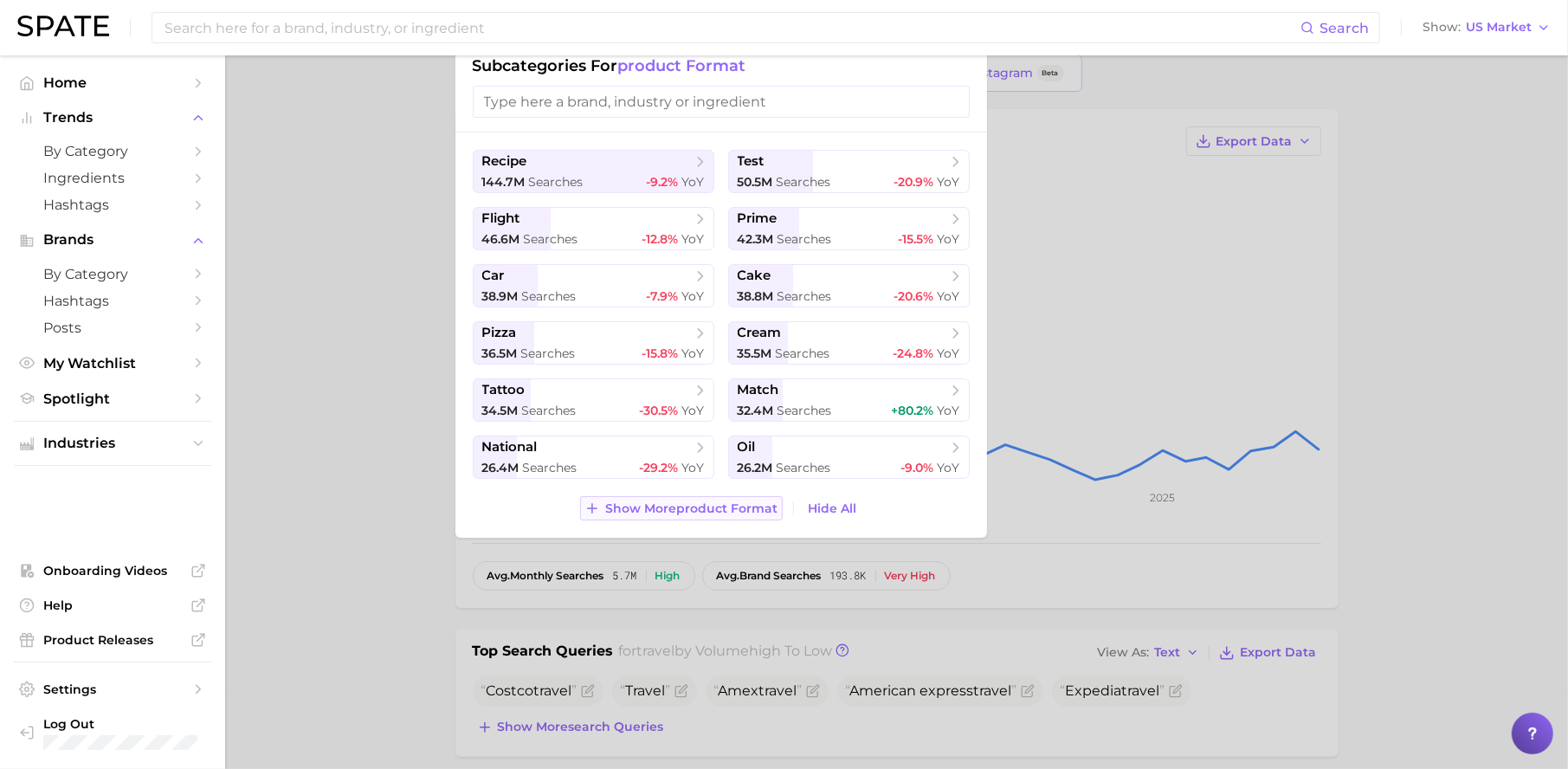
click at [689, 507] on span "Show More product format" at bounding box center [692, 509] width 172 height 15
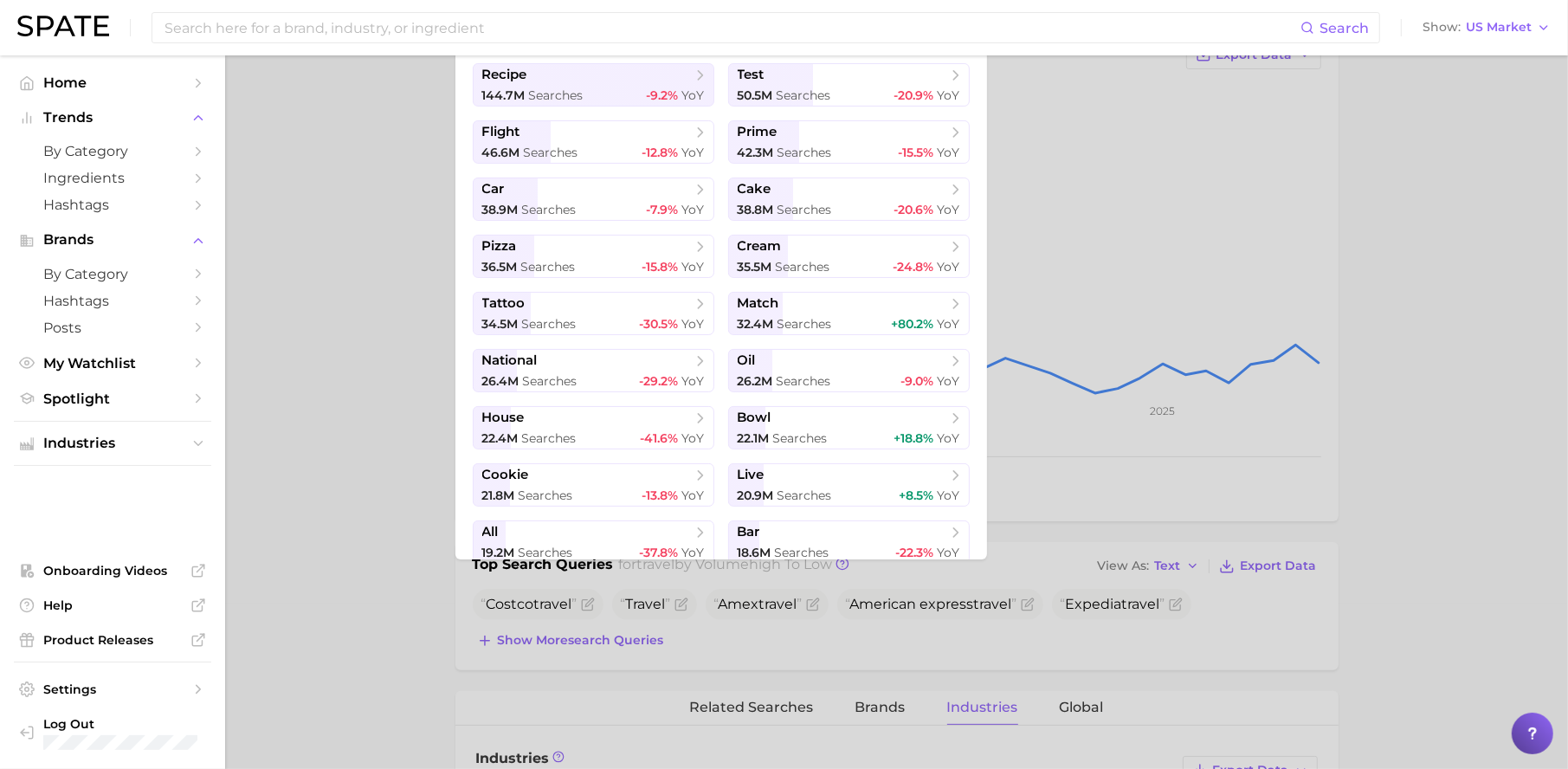
scroll to position [0, 0]
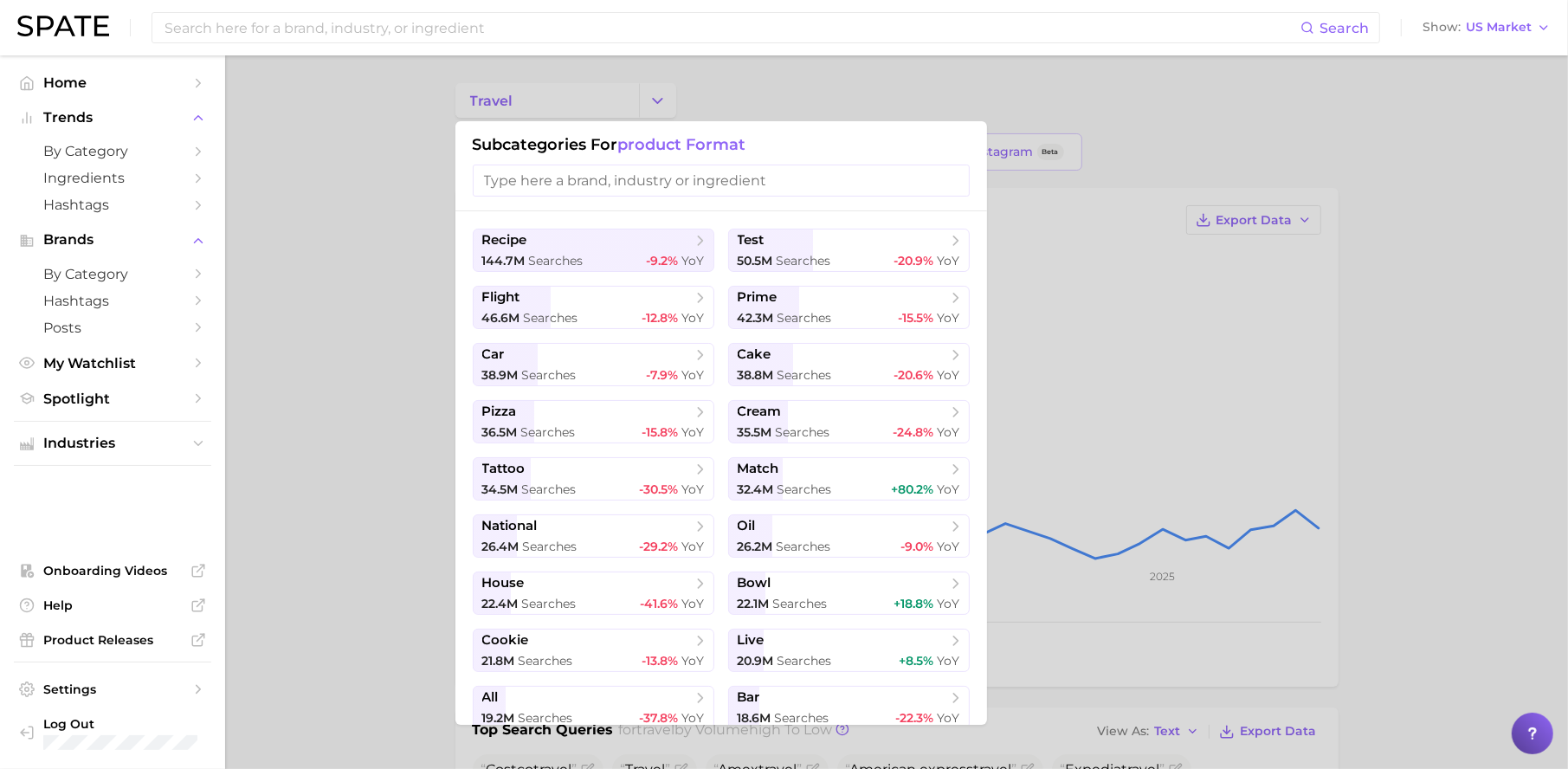
click at [635, 172] on input "search" at bounding box center [721, 181] width 497 height 32
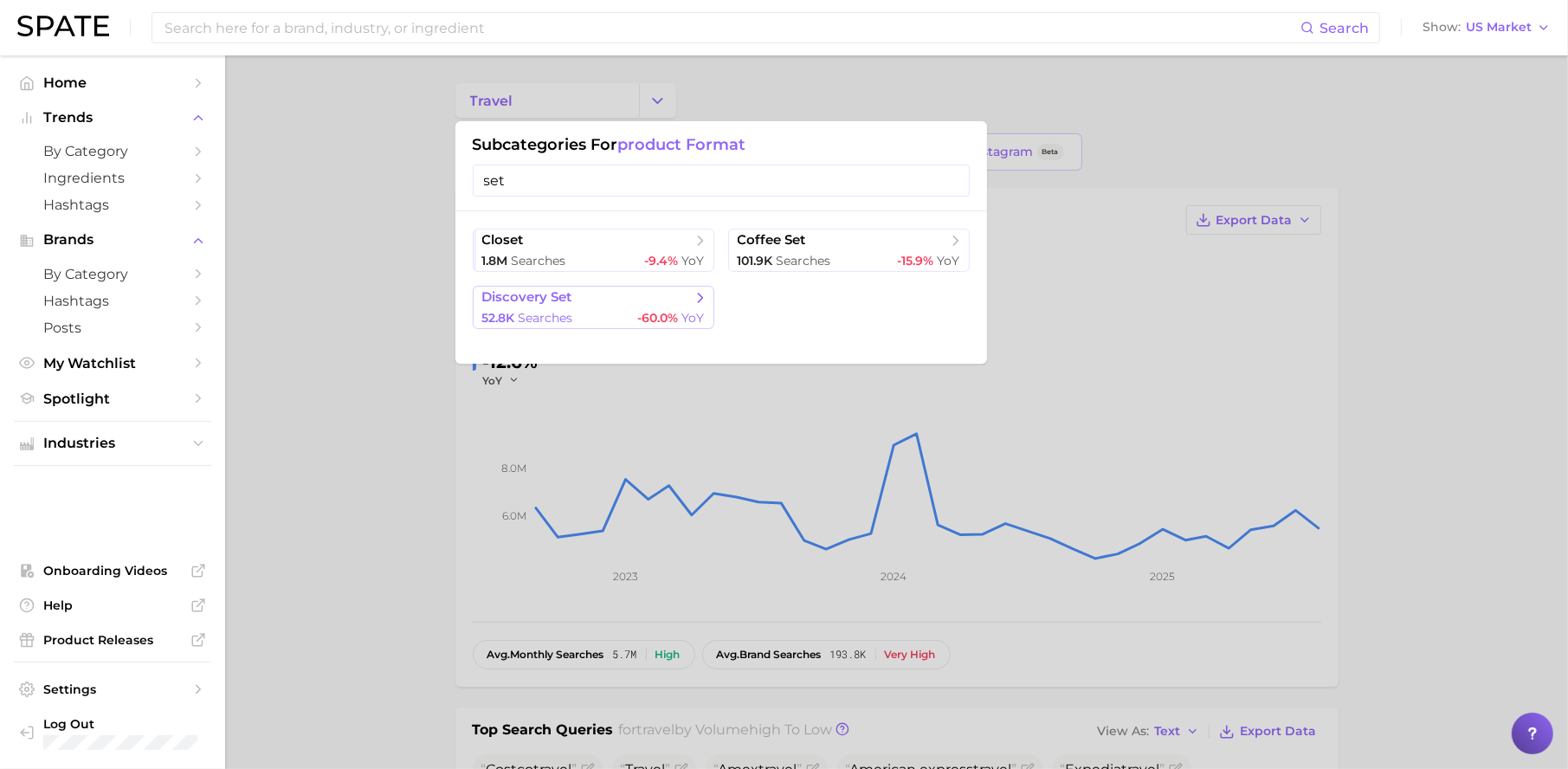
type input "set"
click at [650, 310] on span "-60.0%" at bounding box center [658, 318] width 41 height 16
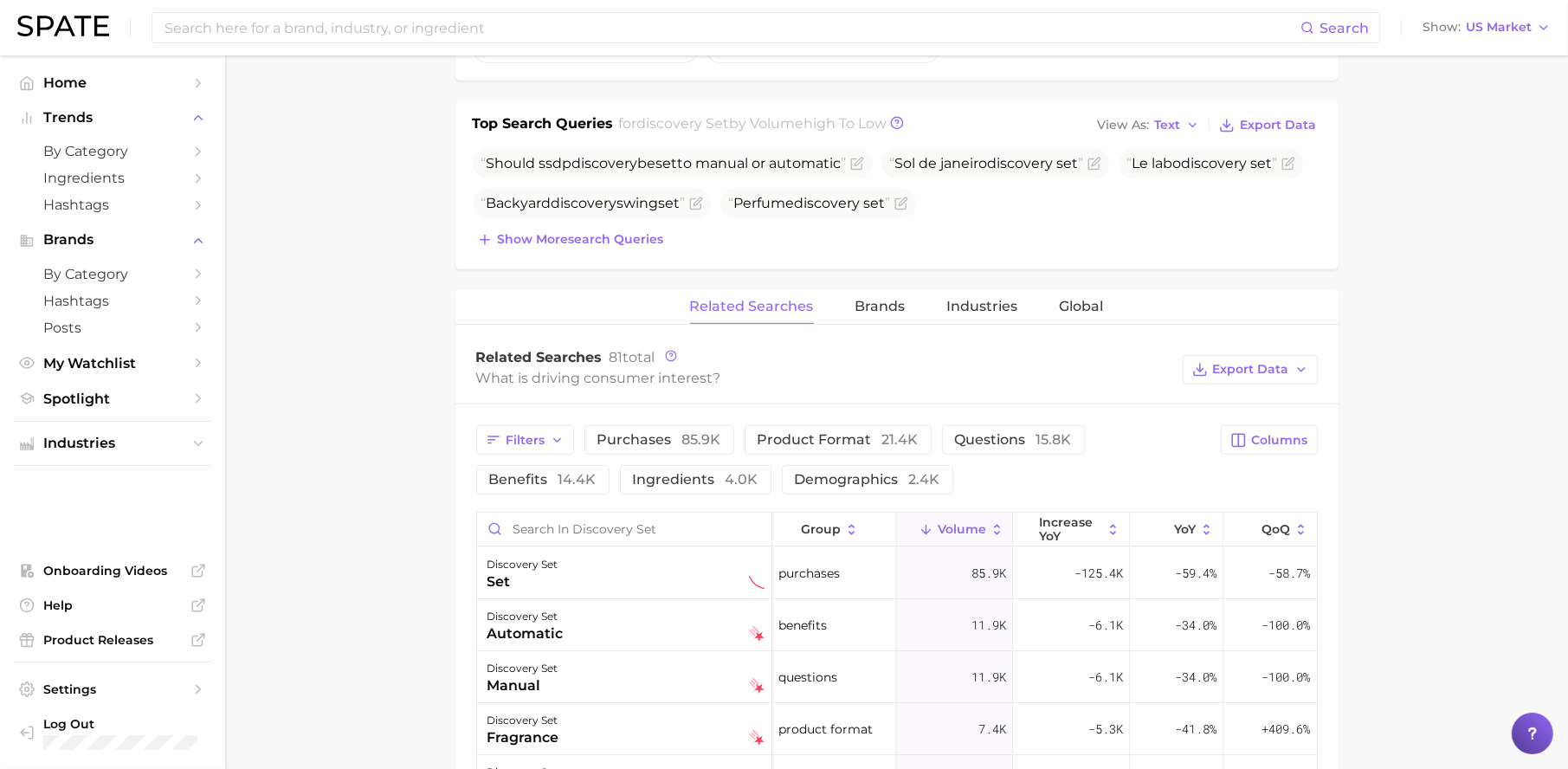
scroll to position [789, 0]
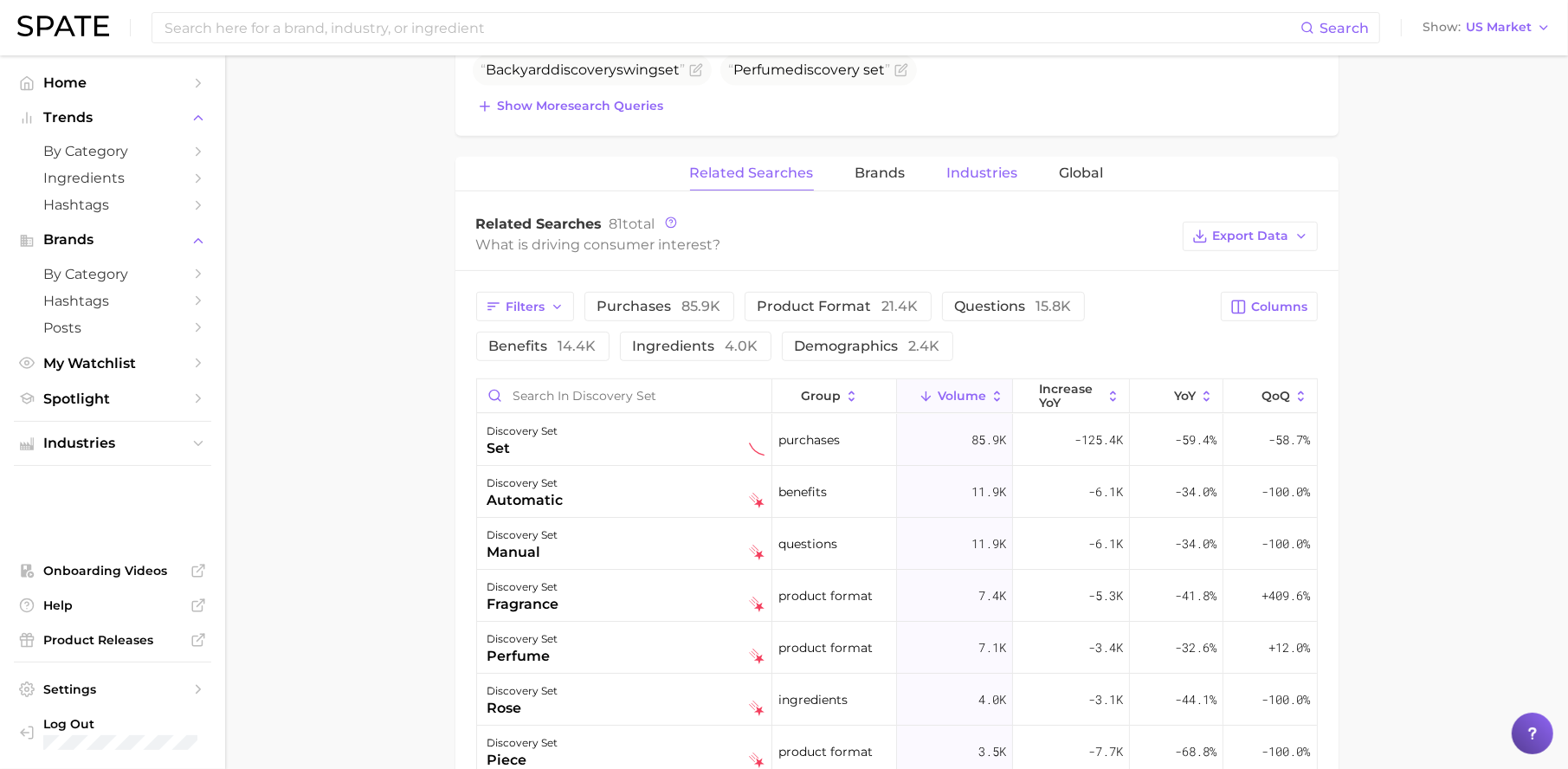
click at [962, 175] on span "Industries" at bounding box center [982, 172] width 71 height 16
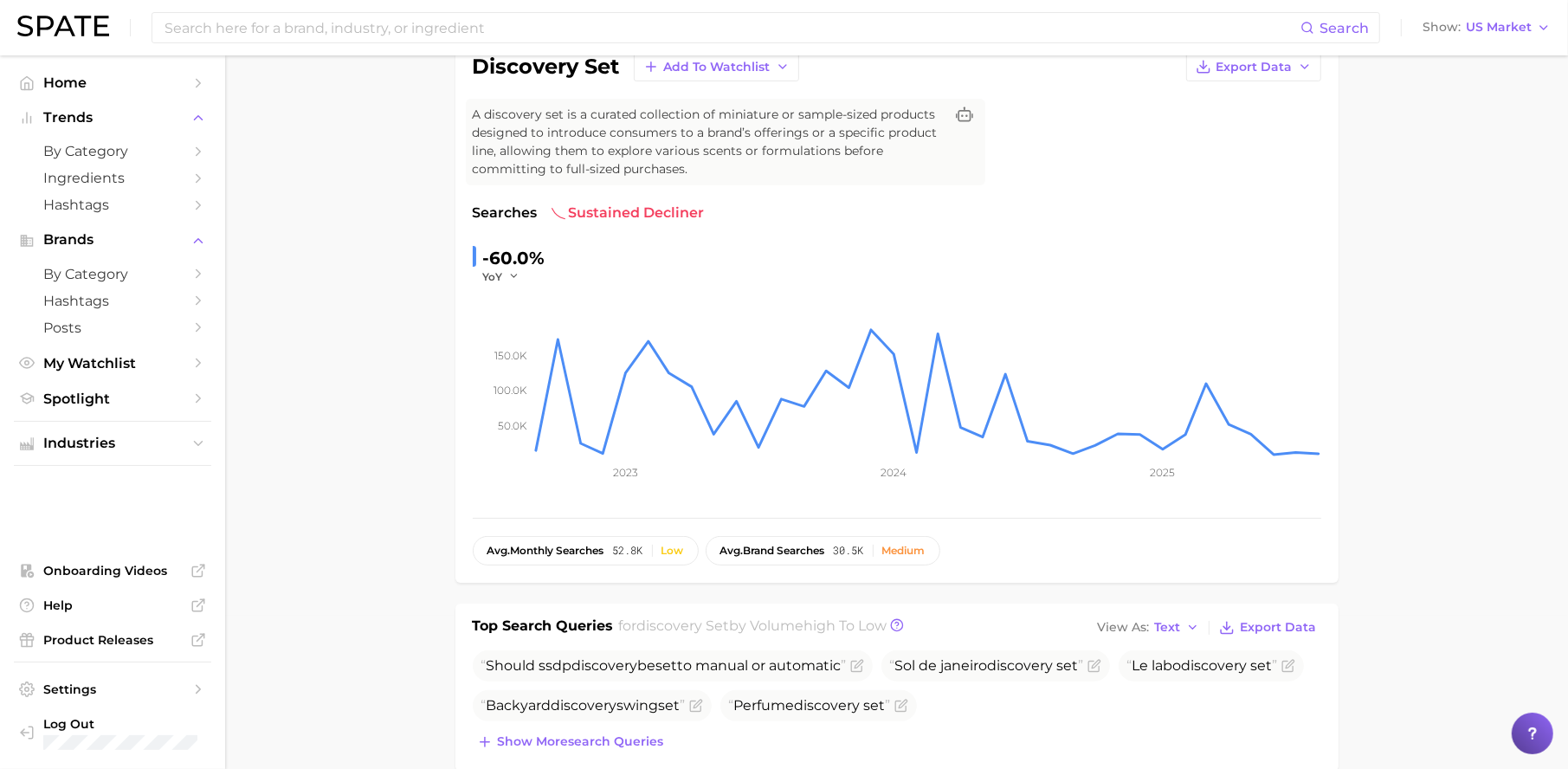
scroll to position [0, 0]
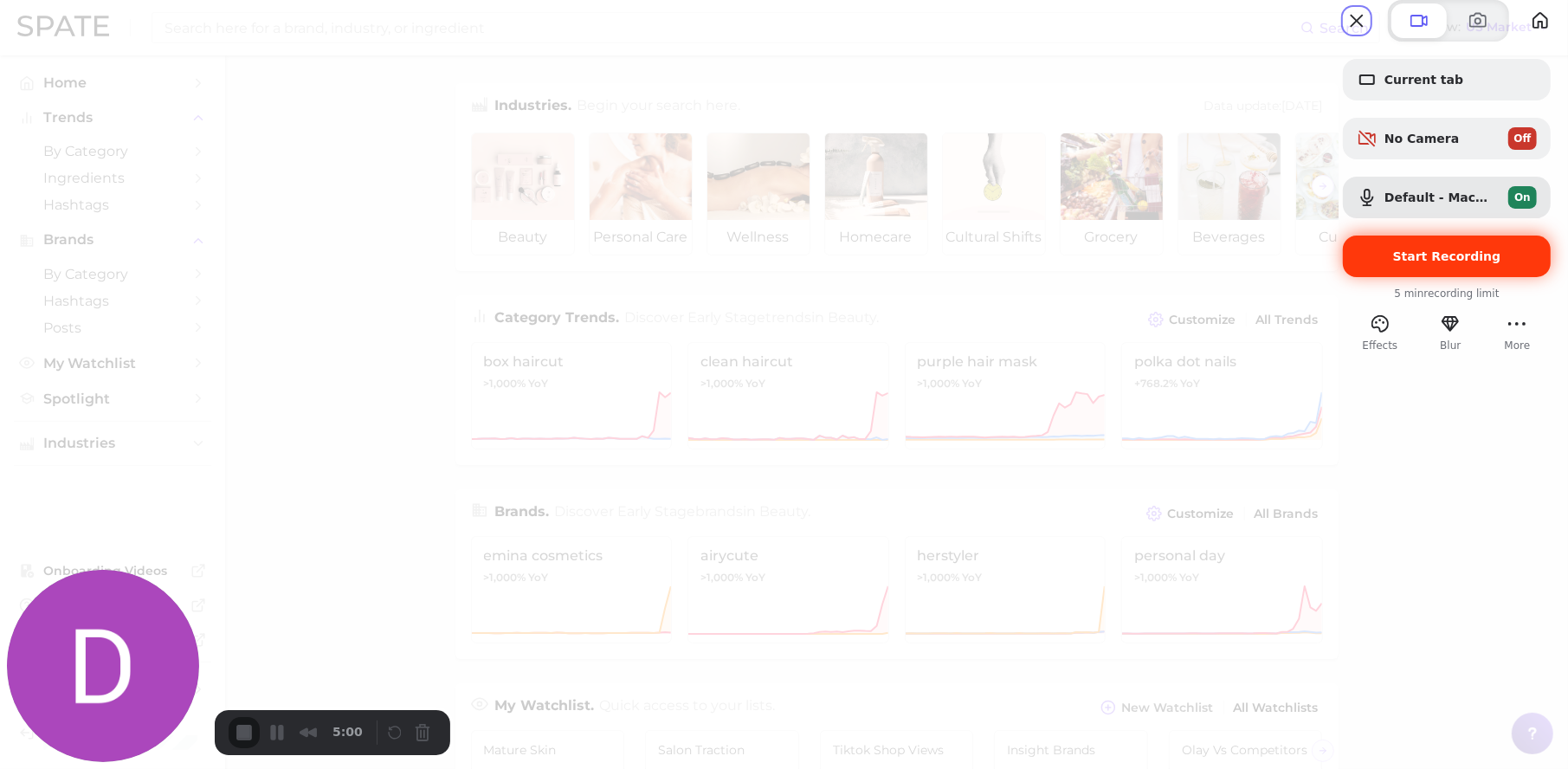
click at [1468, 263] on span "Start Recording" at bounding box center [1446, 256] width 108 height 14
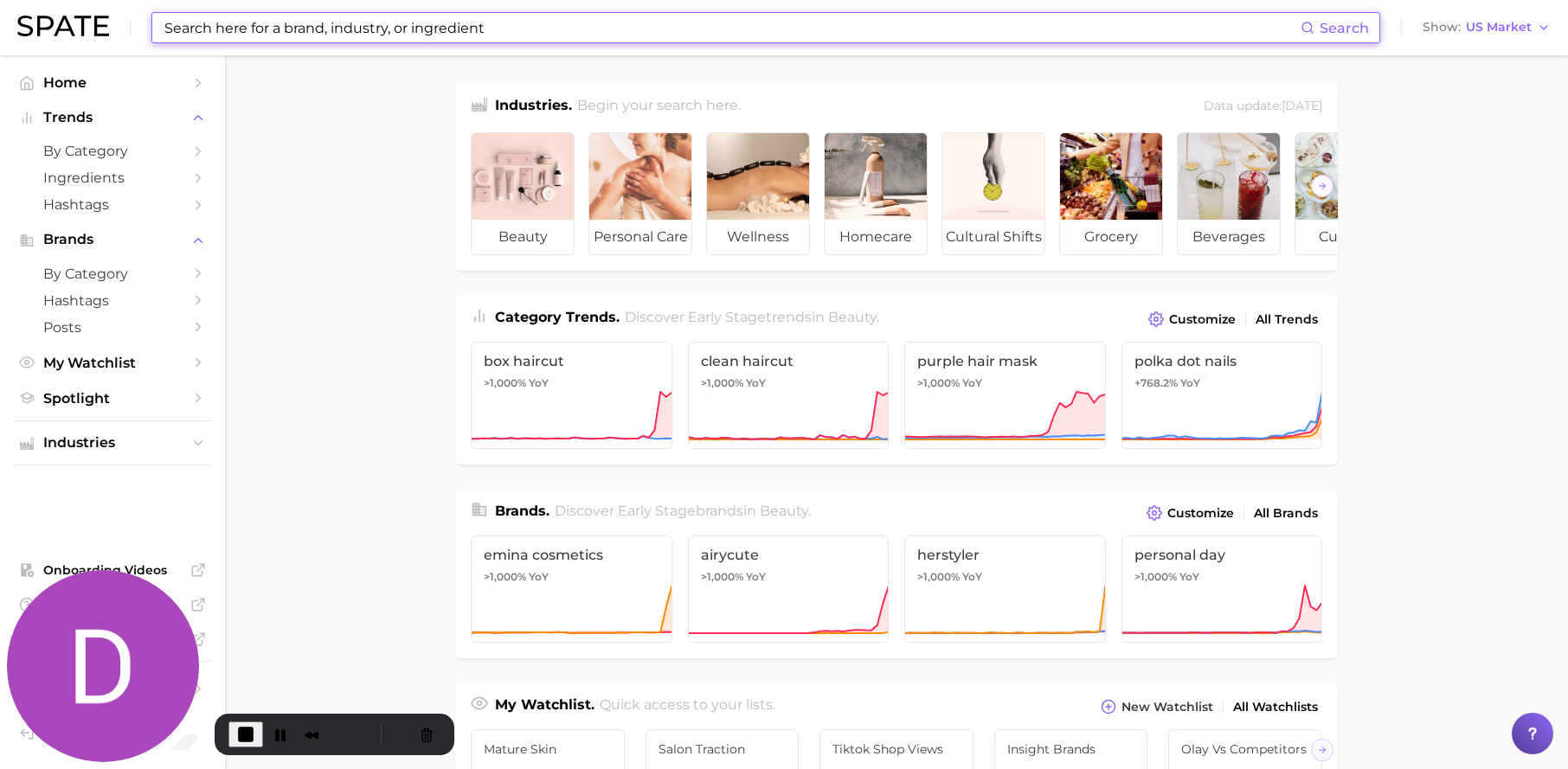
click at [397, 26] on input at bounding box center [732, 27] width 1138 height 29
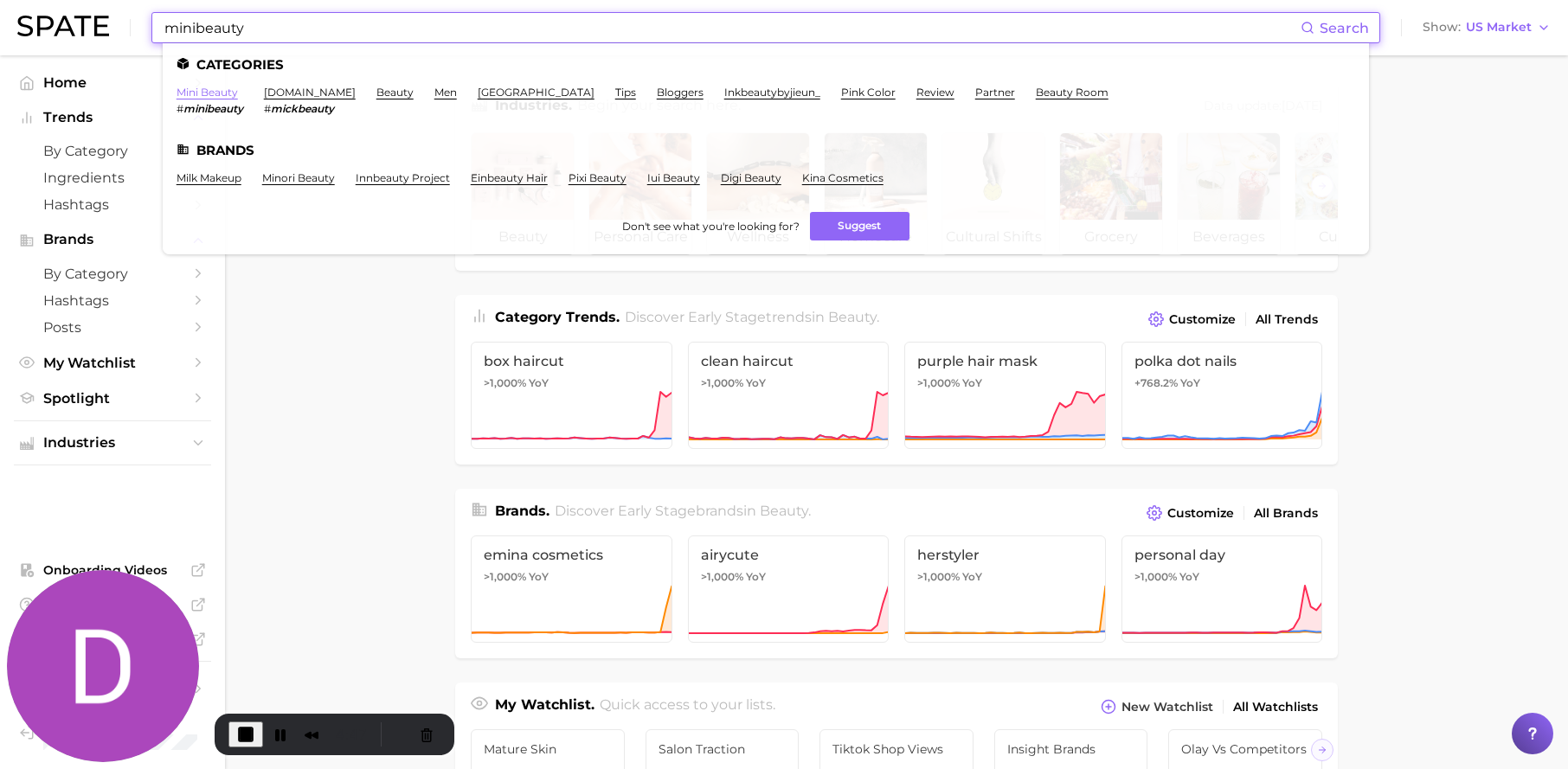
type input "minibeauty"
click at [230, 92] on link "mini beauty" at bounding box center [206, 92] width 61 height 13
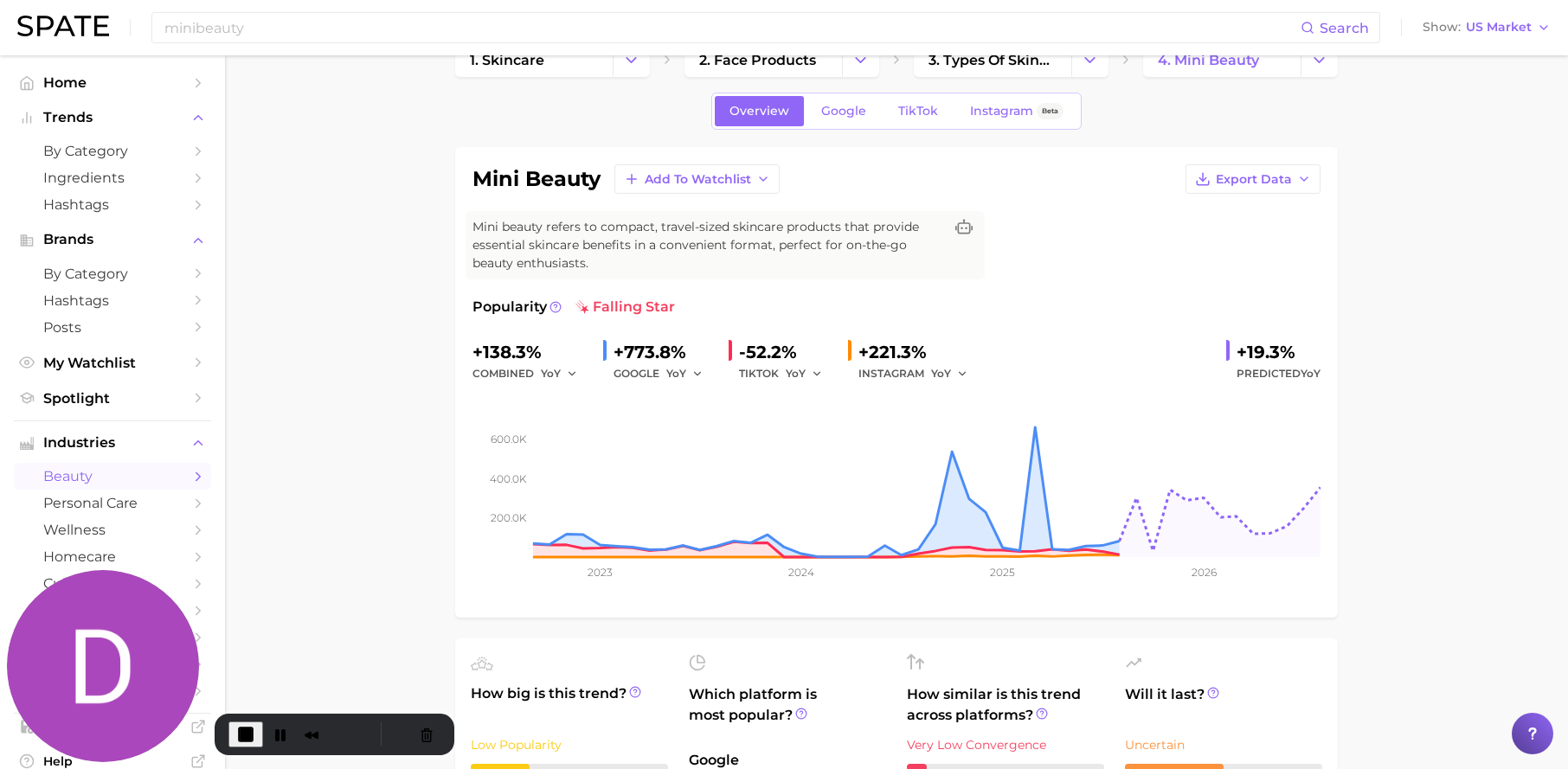
scroll to position [24, 0]
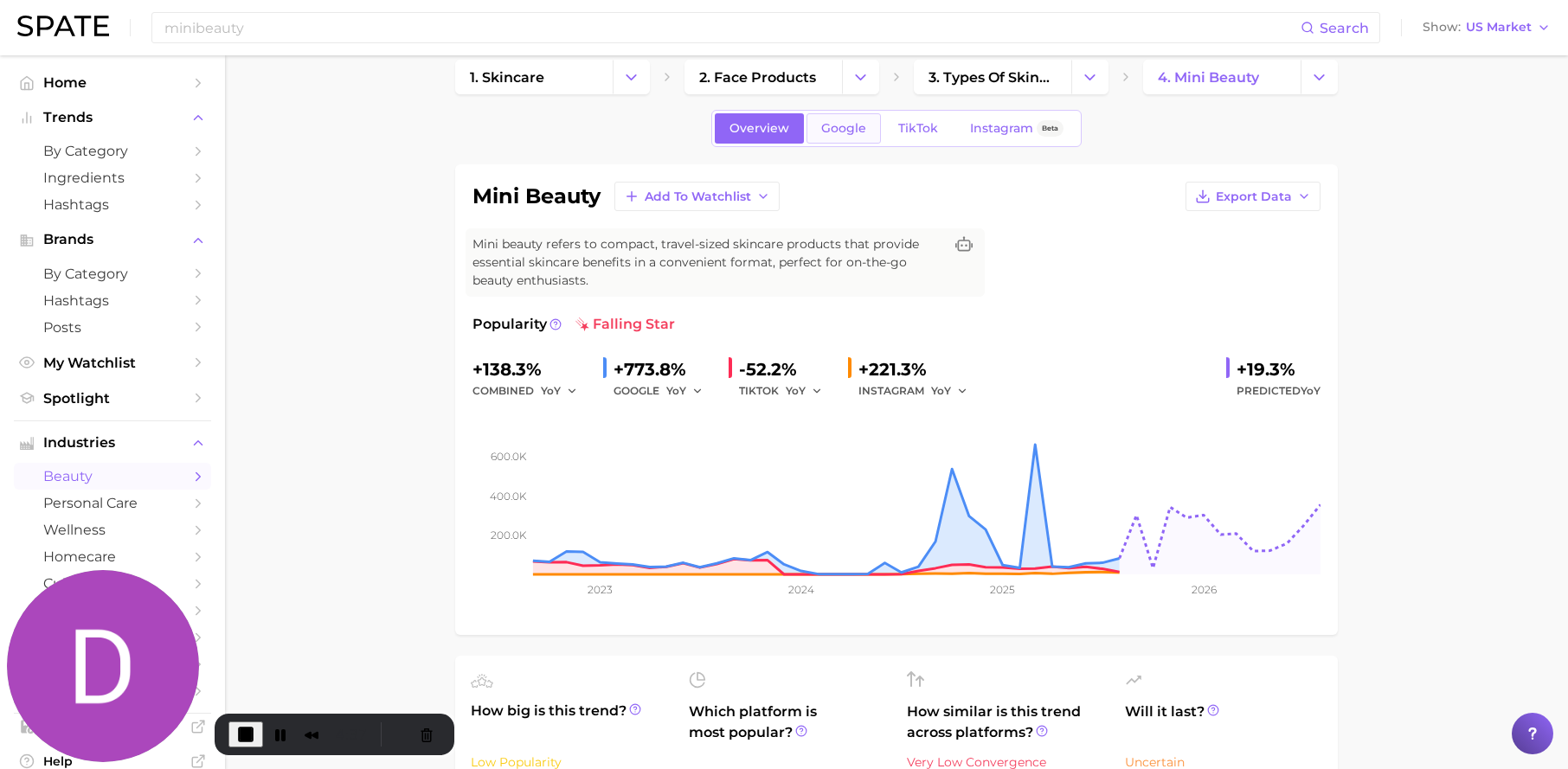
click at [840, 136] on link "Google" at bounding box center [843, 128] width 74 height 30
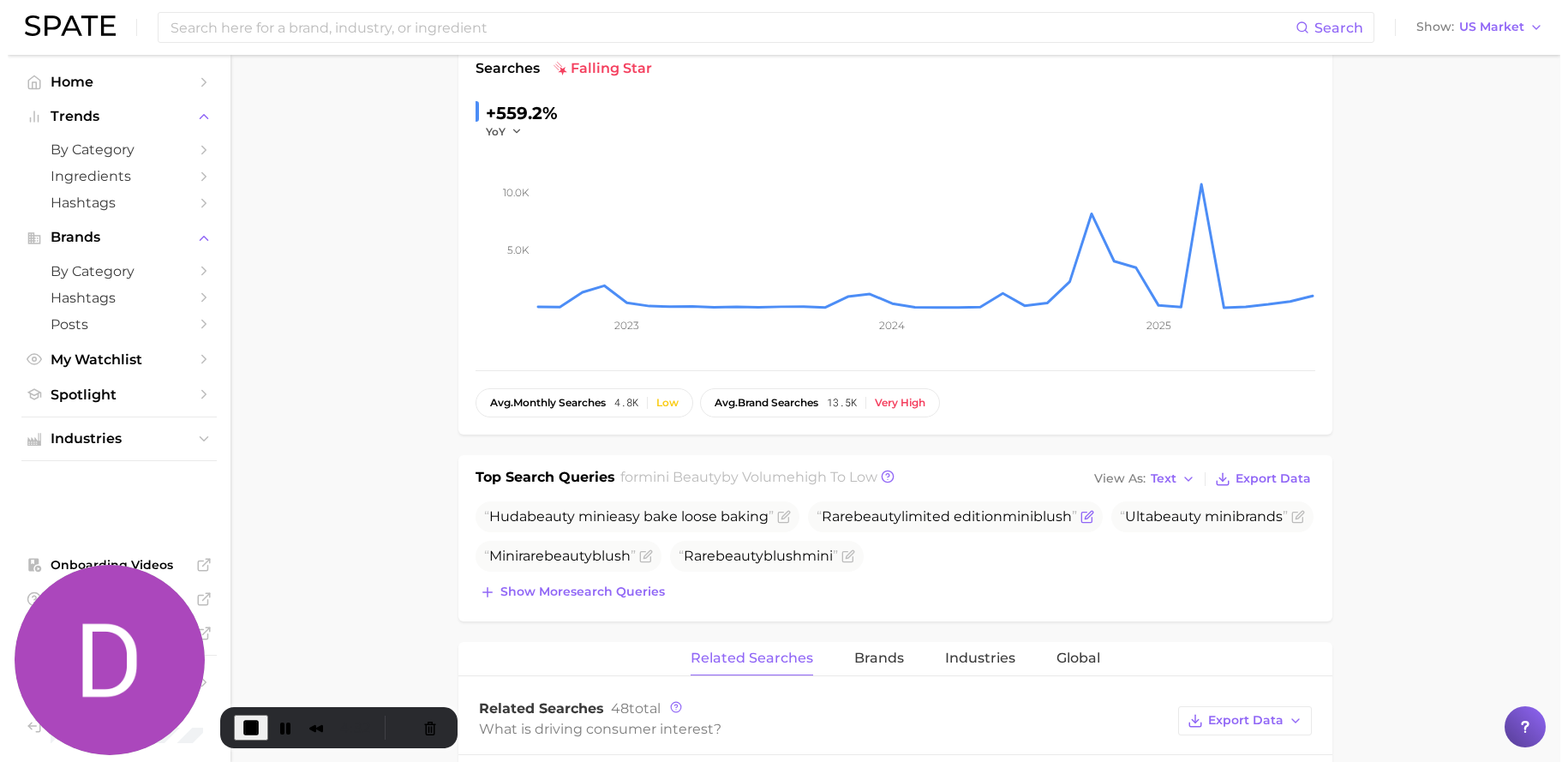
scroll to position [290, 0]
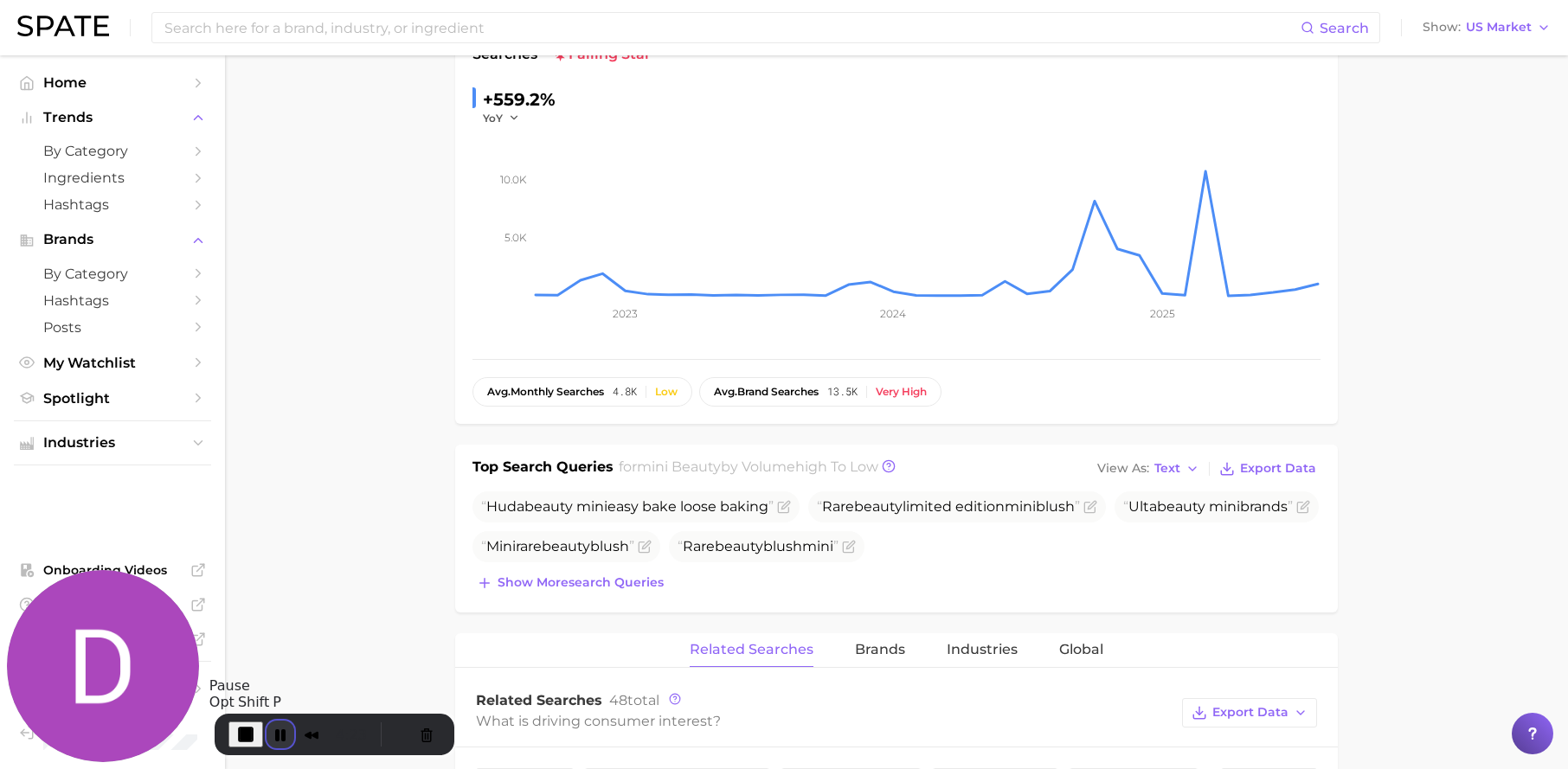
click at [280, 730] on button "Pause Recording" at bounding box center [280, 733] width 27 height 27
click at [421, 744] on button "Cancel Recording" at bounding box center [425, 733] width 27 height 27
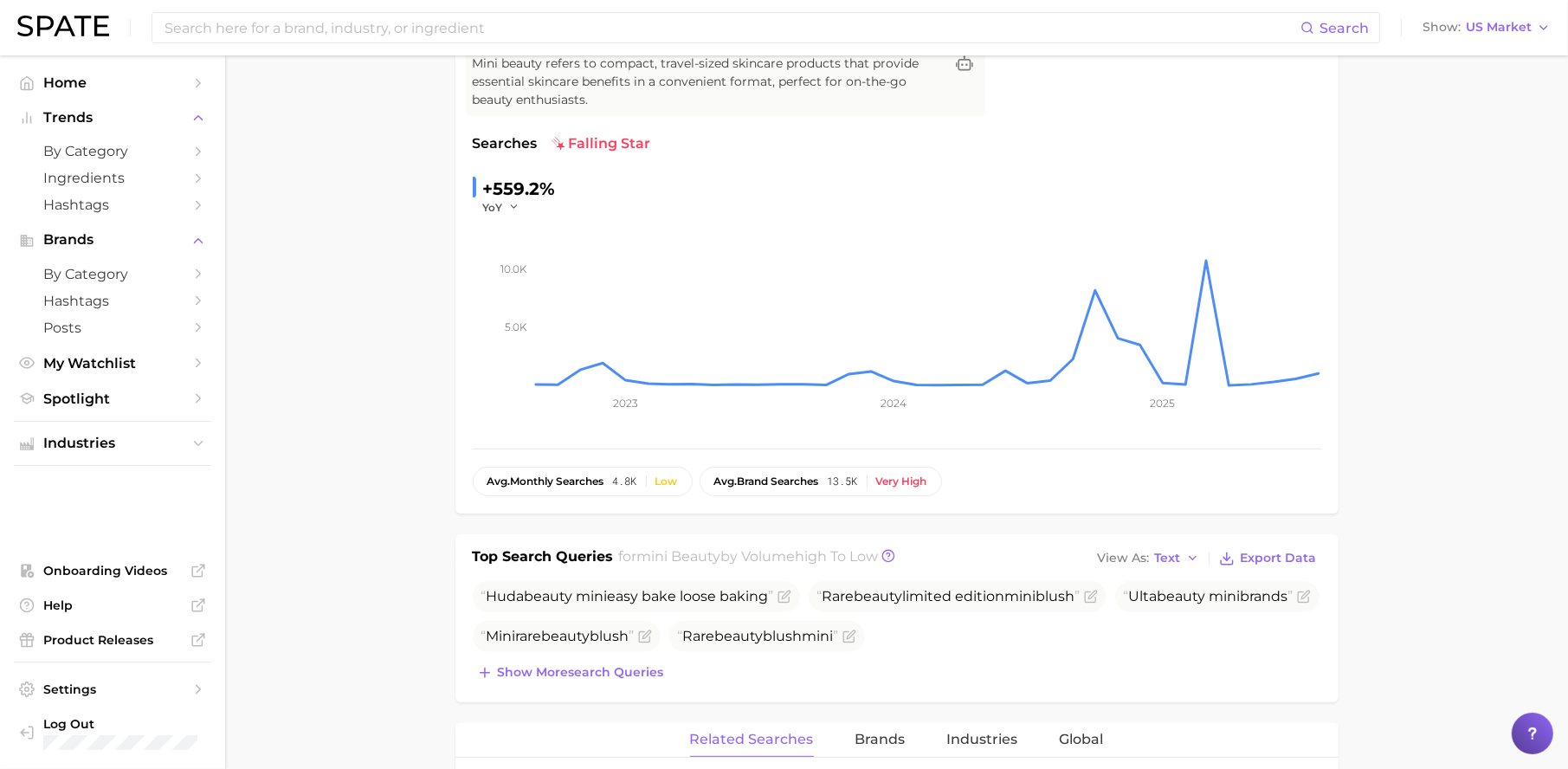
scroll to position [0, 0]
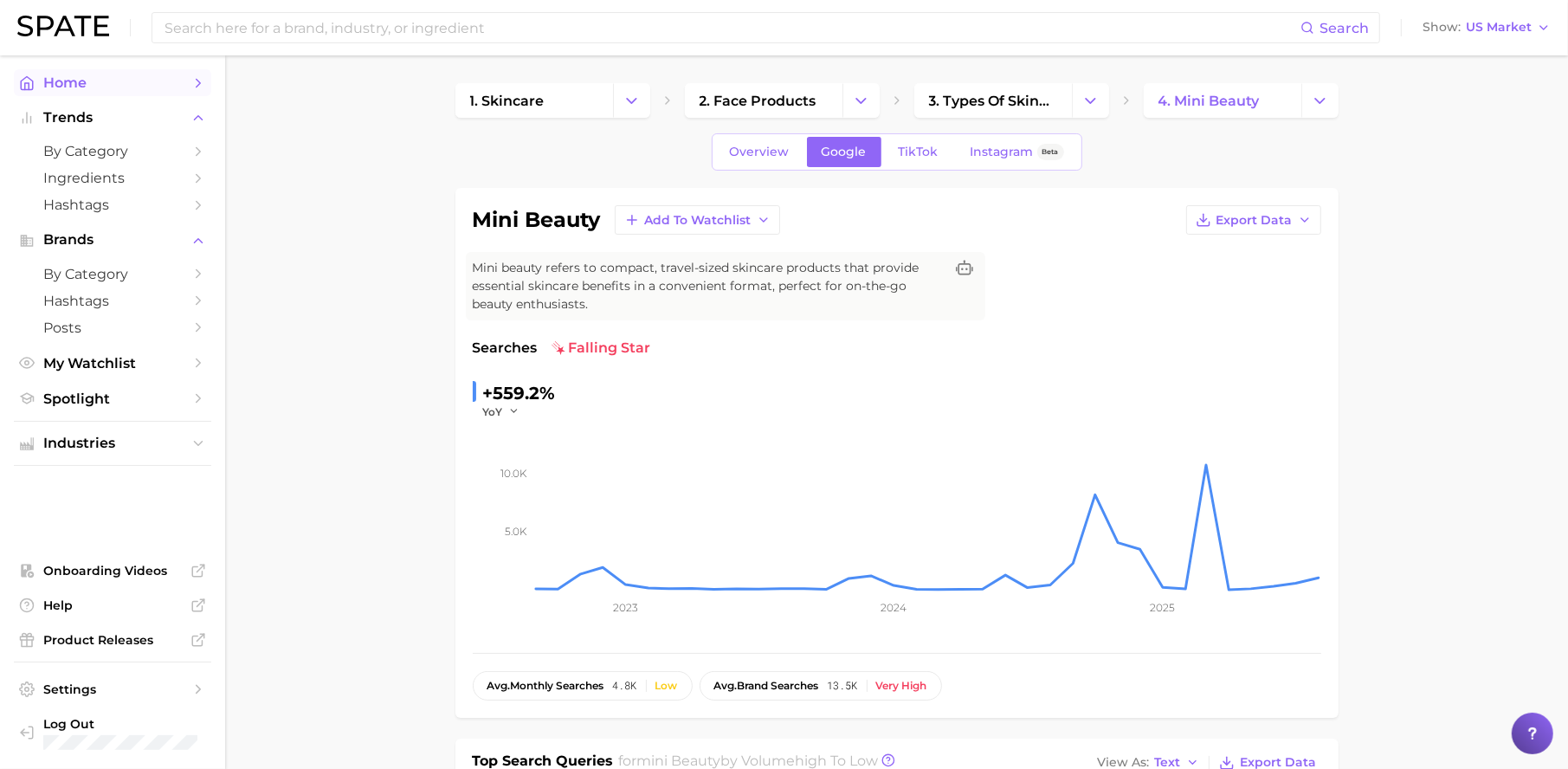
click at [139, 81] on span "Home" at bounding box center [112, 82] width 139 height 16
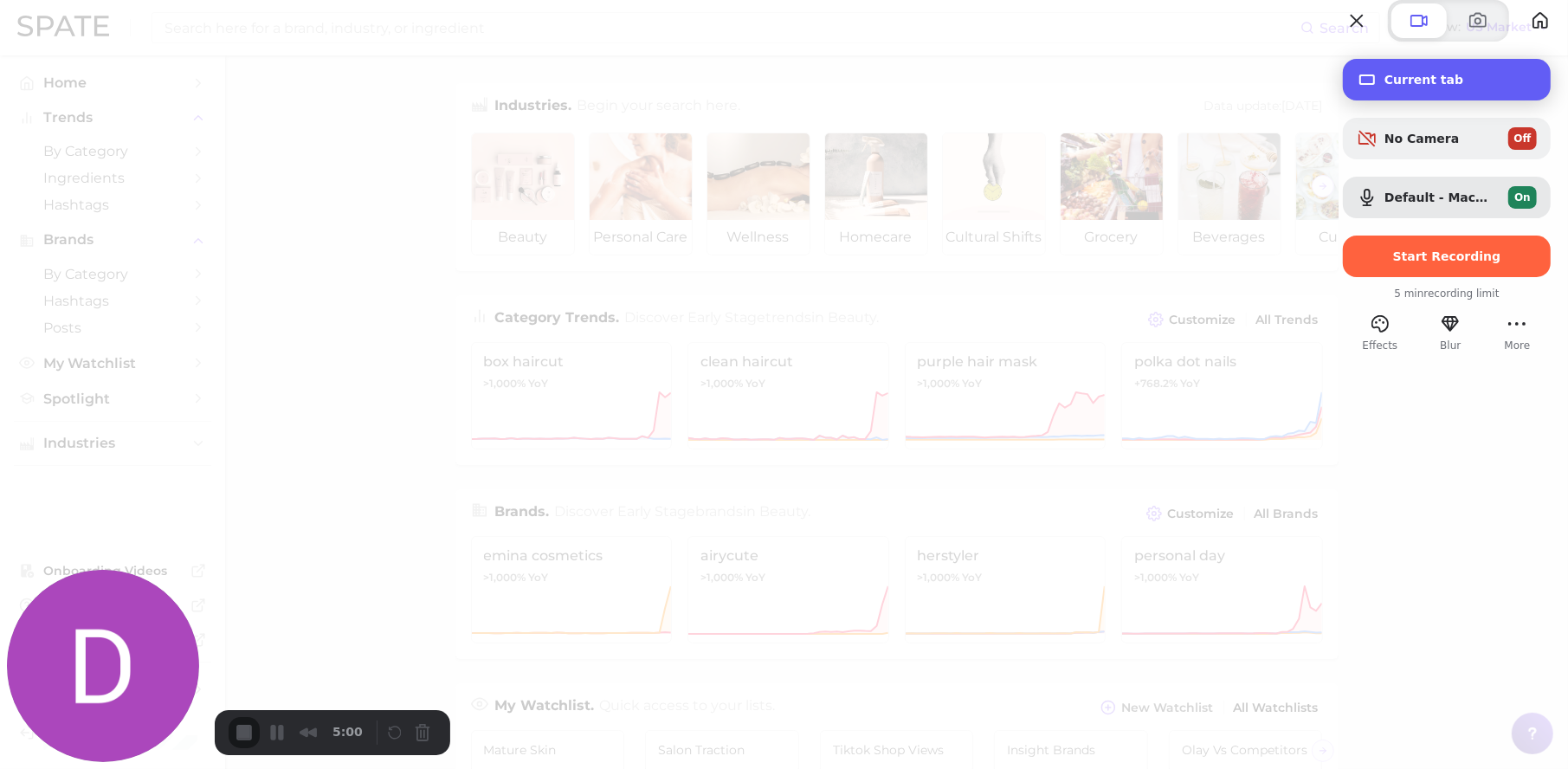
click at [1443, 87] on span "Current tab" at bounding box center [1461, 79] width 153 height 14
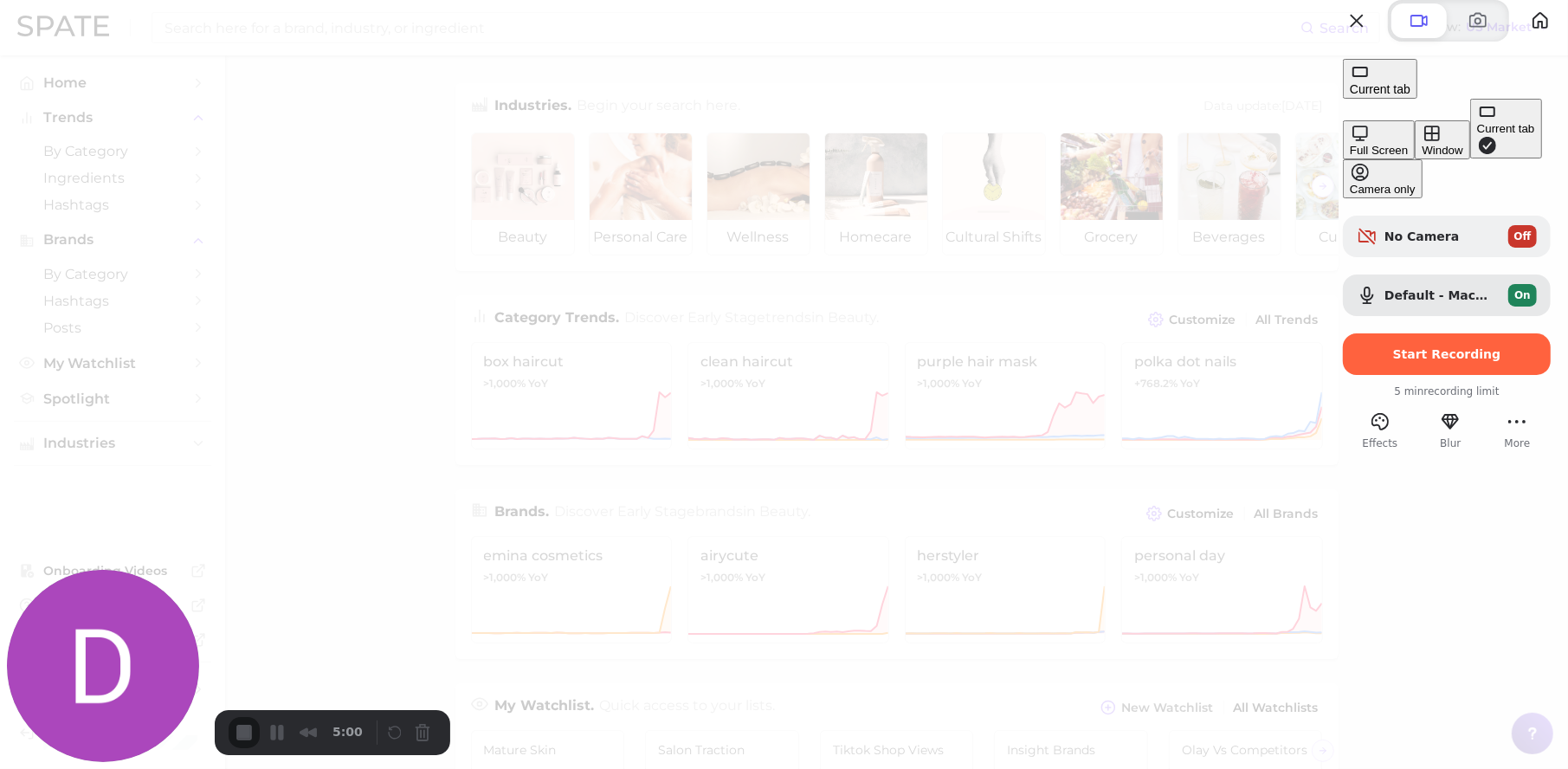
click at [1414, 159] on button "Window" at bounding box center [1442, 139] width 55 height 39
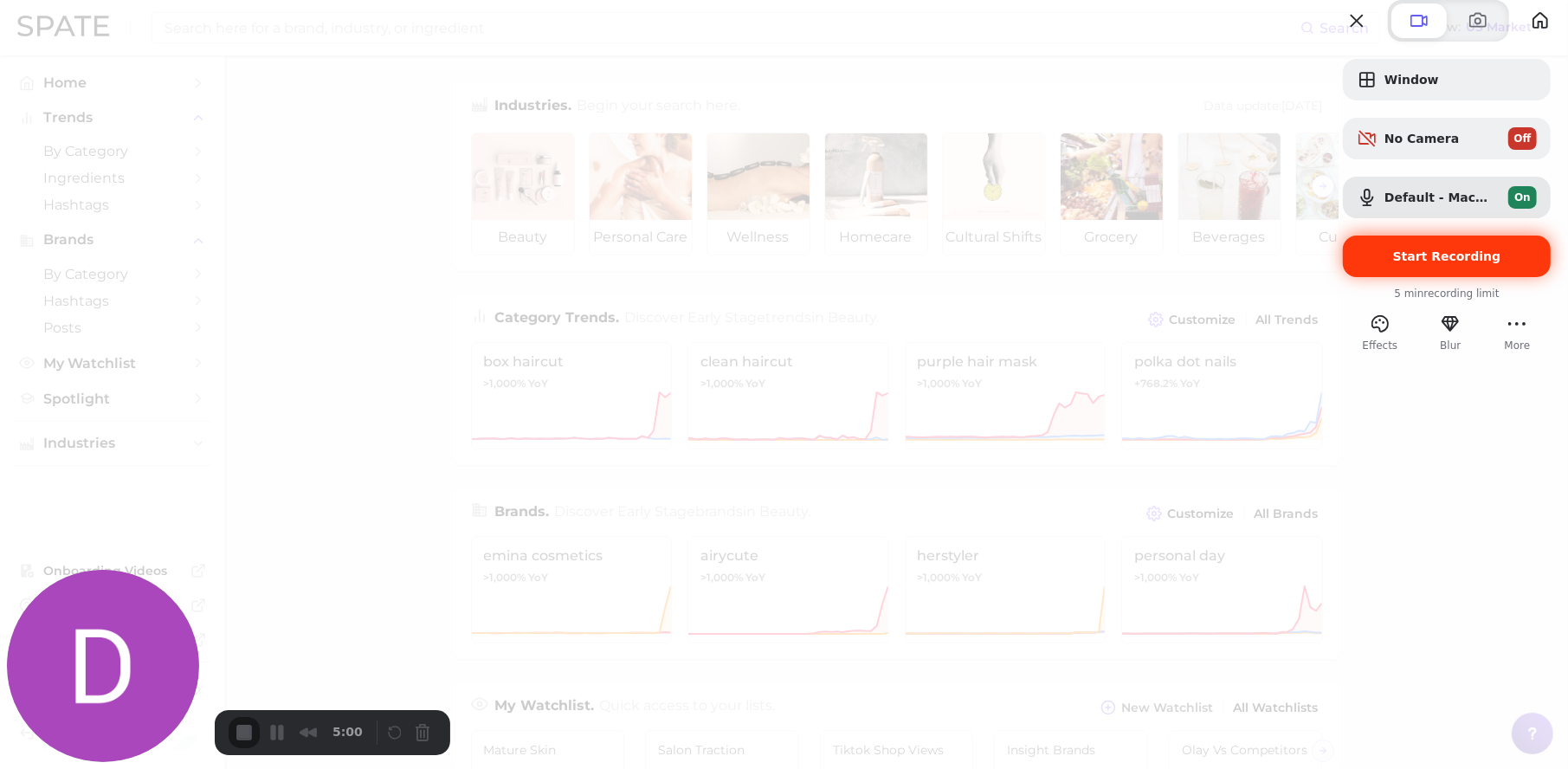
click at [1424, 263] on span "Start Recording" at bounding box center [1446, 256] width 108 height 14
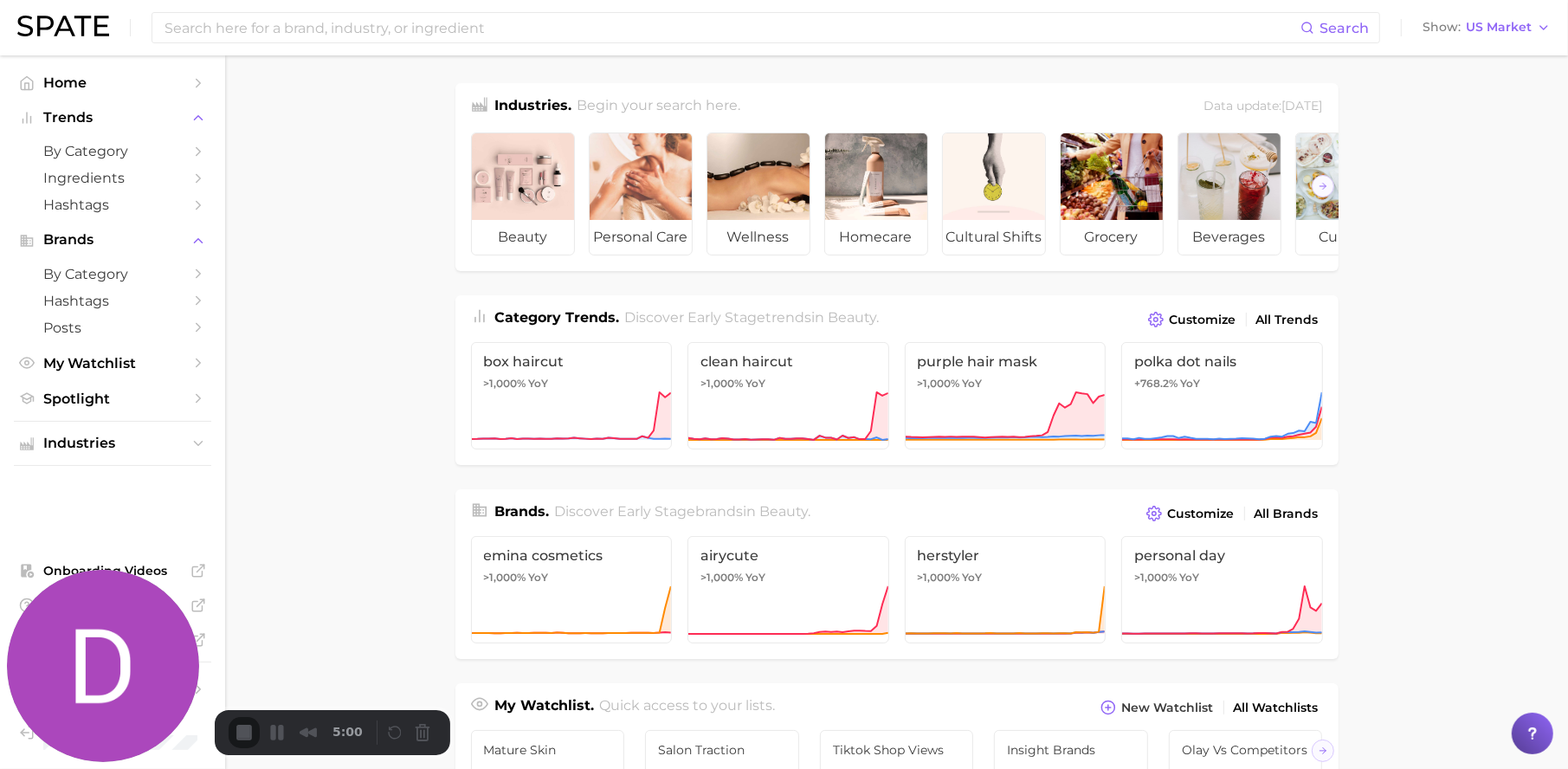
click at [437, 22] on input at bounding box center [731, 27] width 1137 height 29
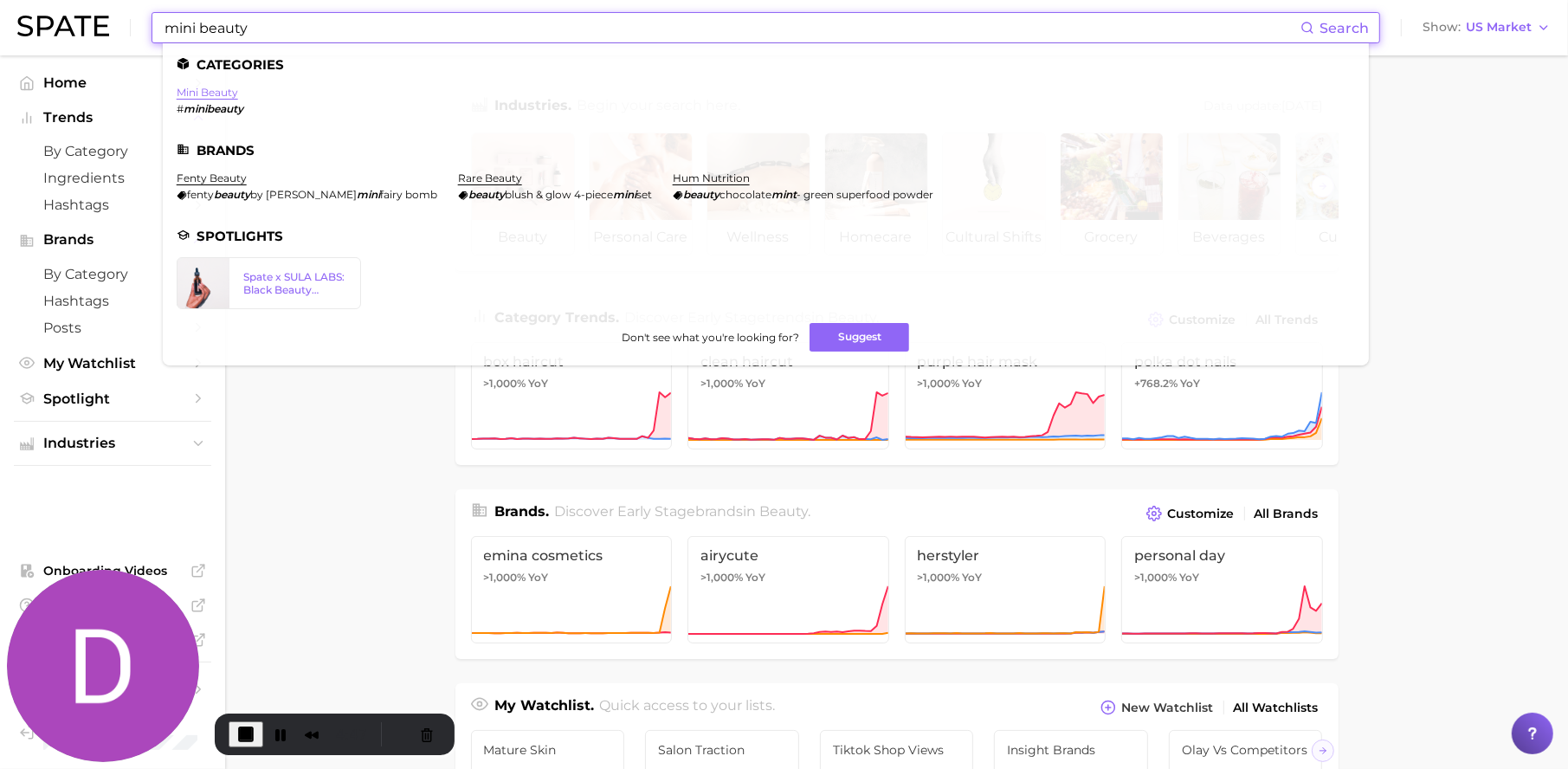
type input "mini beauty"
click at [211, 92] on link "mini beauty" at bounding box center [206, 92] width 61 height 13
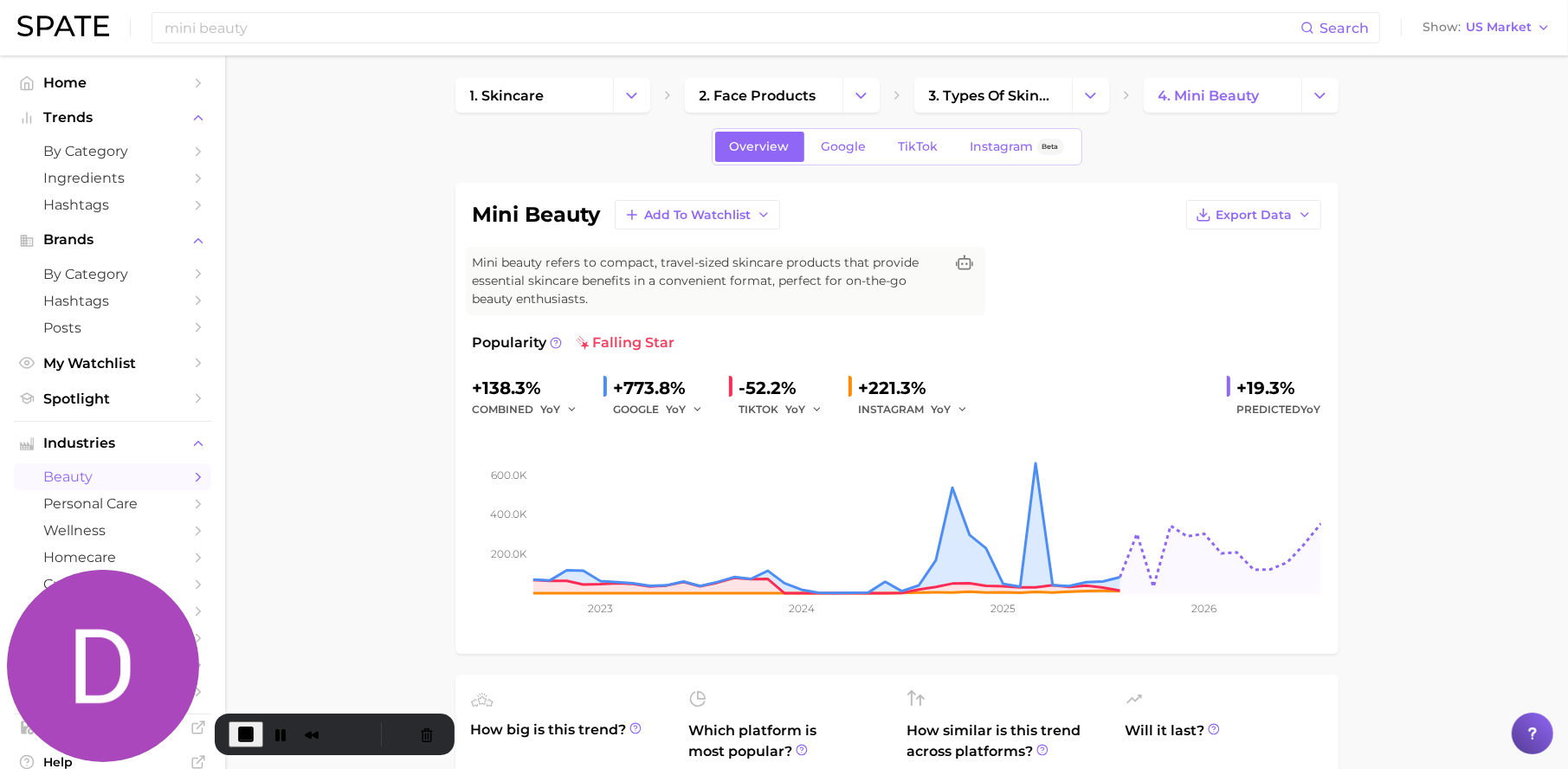
scroll to position [8, 0]
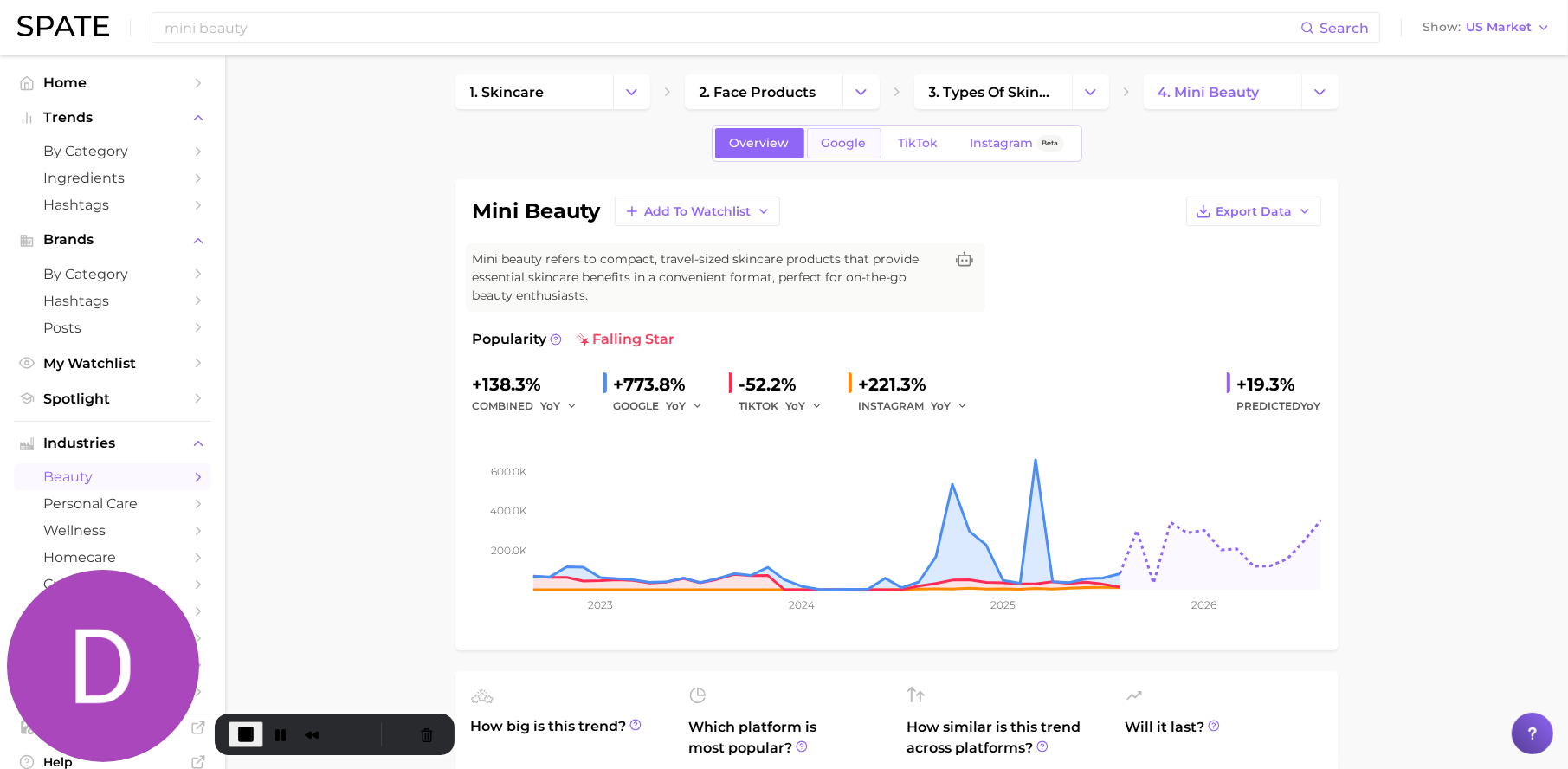
click at [853, 150] on span "Google" at bounding box center [844, 143] width 45 height 15
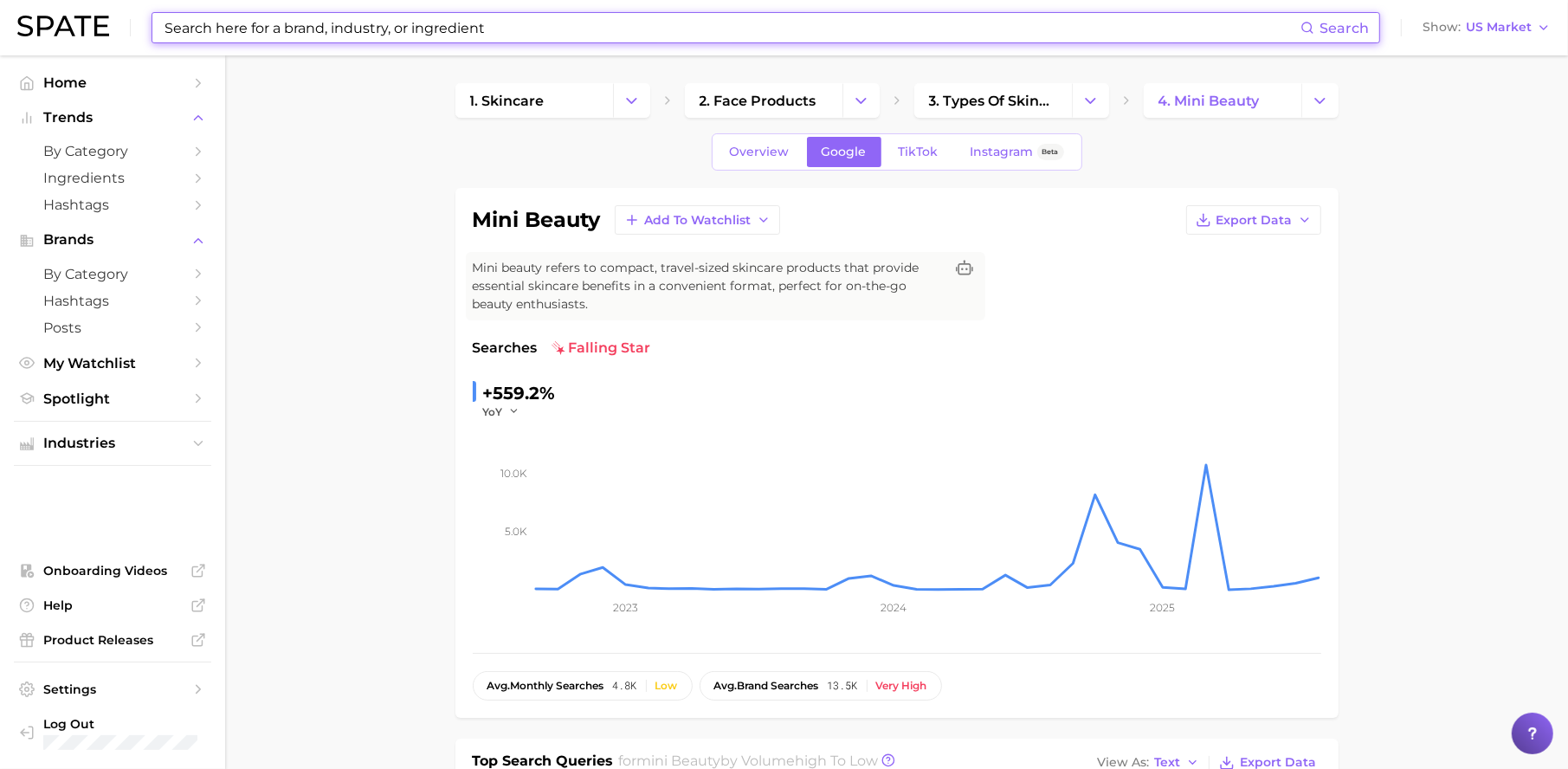
click at [346, 29] on input at bounding box center [731, 27] width 1137 height 29
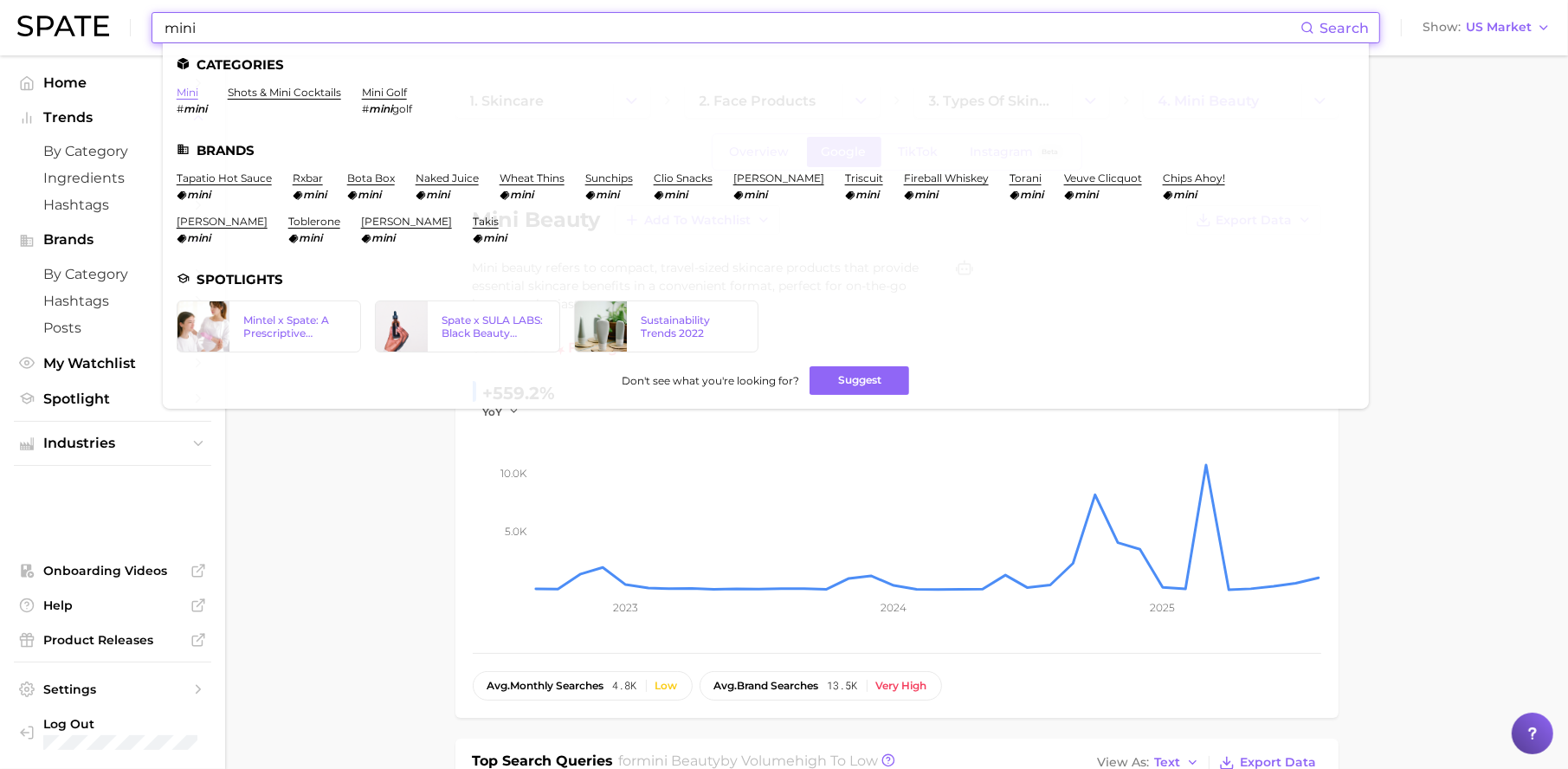
type input "mini"
click at [196, 91] on link "mini" at bounding box center [187, 92] width 22 height 13
